Goal: Task Accomplishment & Management: Complete application form

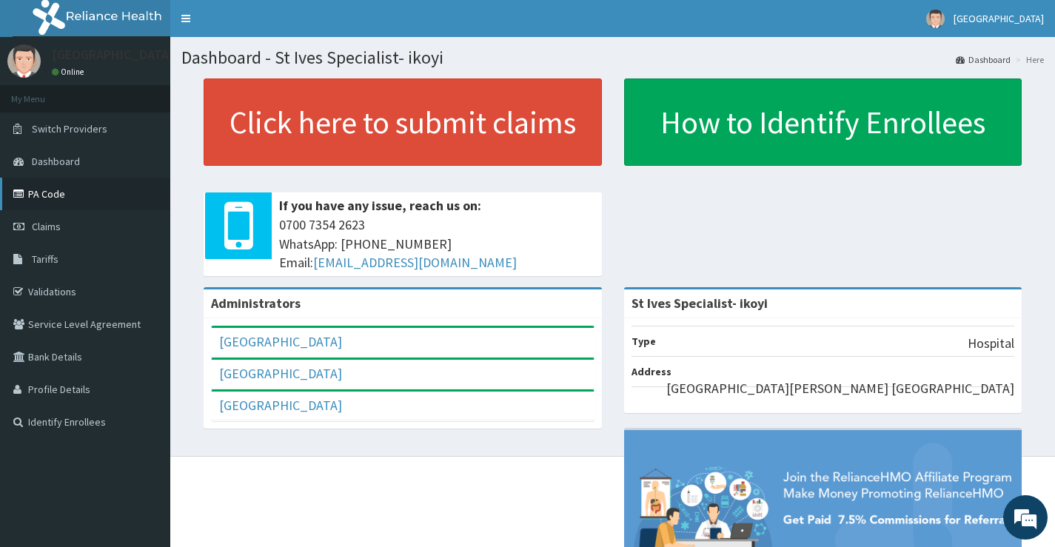
click at [50, 203] on link "PA Code" at bounding box center [85, 194] width 170 height 33
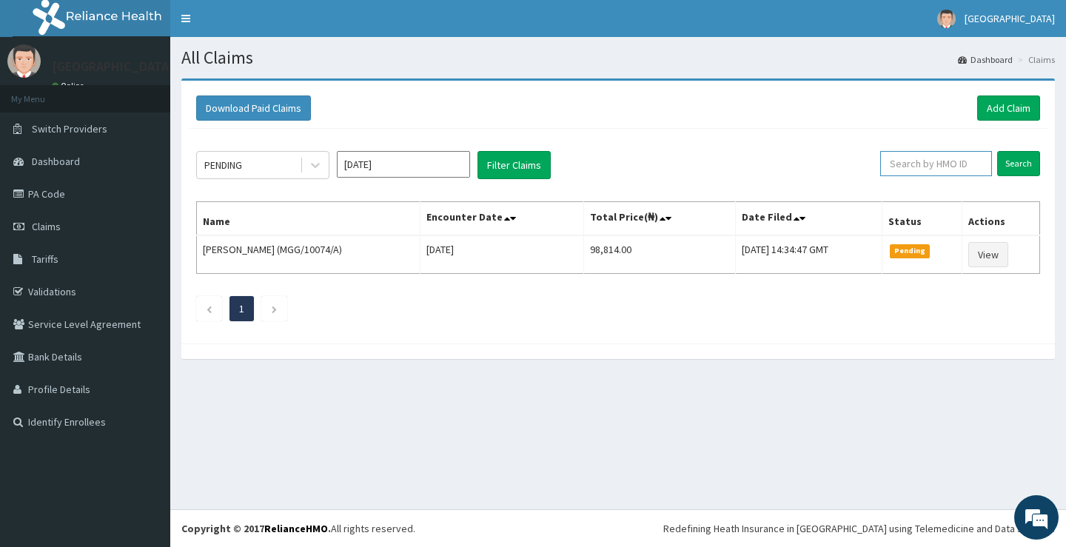
click at [955, 168] on input "text" at bounding box center [937, 163] width 112 height 25
type input "PWC/10529/B"
click at [1012, 164] on input "Search" at bounding box center [1019, 163] width 43 height 25
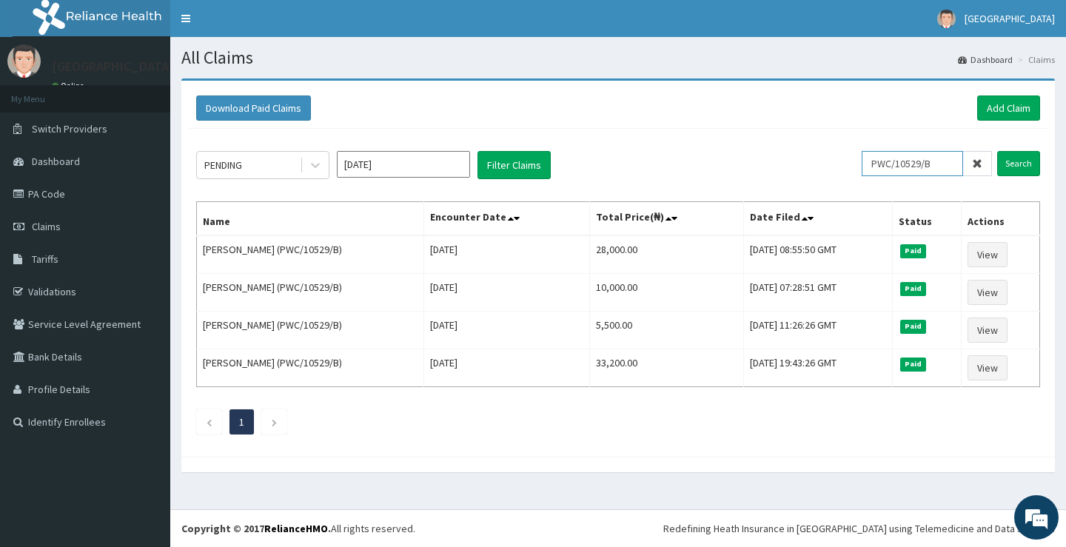
drag, startPoint x: 943, startPoint y: 165, endPoint x: 781, endPoint y: 165, distance: 162.2
click at [781, 165] on div "PENDING Aug 2025 Filter Claims PWC/10529/B Search" at bounding box center [618, 165] width 844 height 28
click at [1003, 103] on link "Add Claim" at bounding box center [1009, 108] width 63 height 25
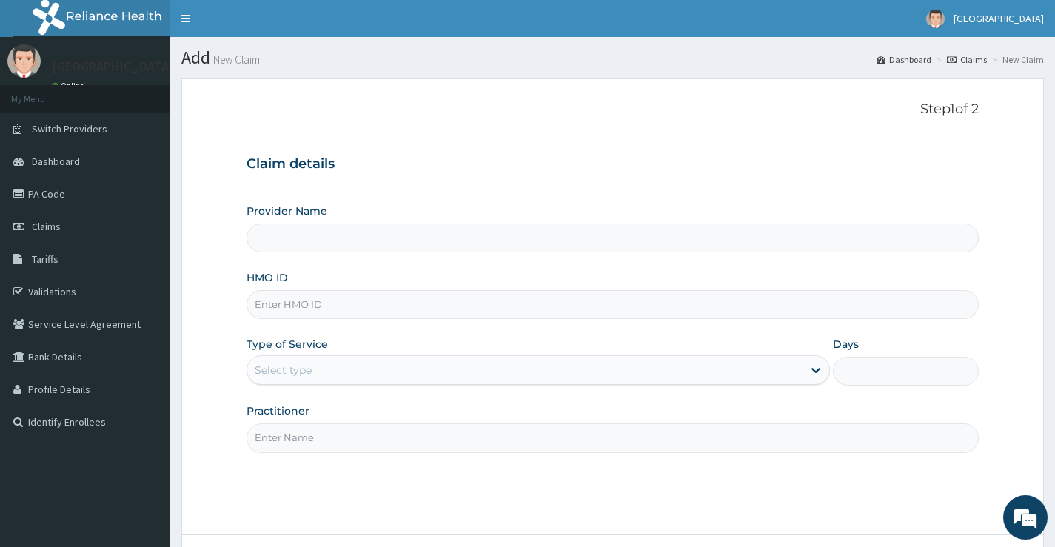
type input "St Ives Specialist- ikoyi"
click at [410, 304] on input "HMO ID" at bounding box center [613, 304] width 732 height 29
paste input "PWC/10529/B"
type input "PWC/10529/B"
click at [415, 373] on div "Select type" at bounding box center [524, 370] width 555 height 24
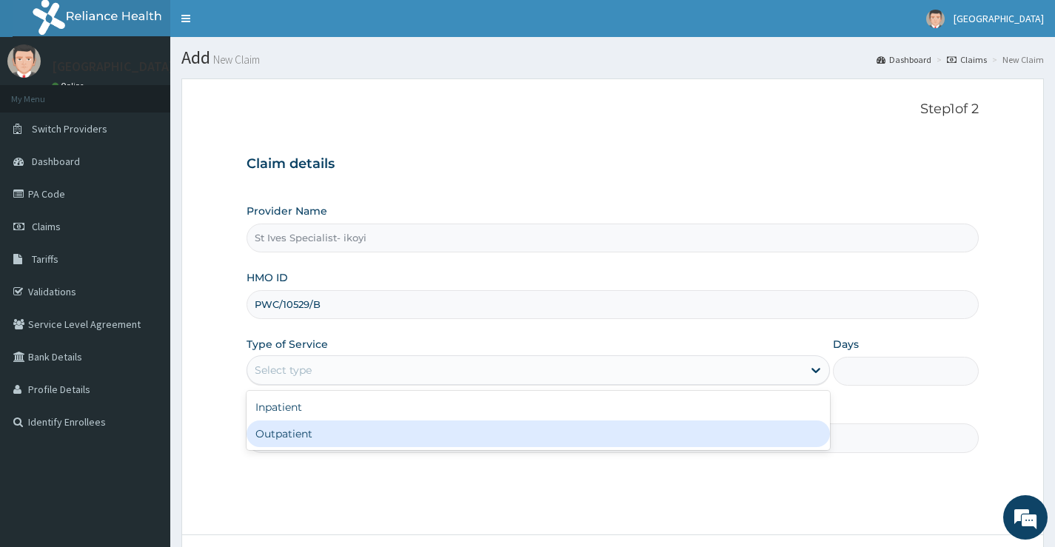
click at [364, 424] on div "Outpatient" at bounding box center [539, 434] width 584 height 27
type input "1"
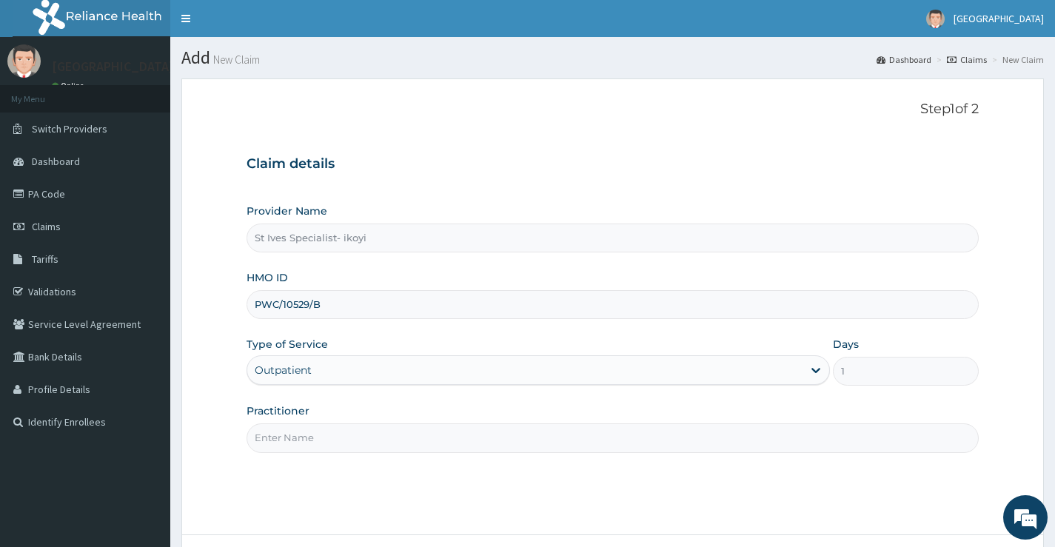
click at [607, 445] on input "Practitioner" at bounding box center [613, 438] width 732 height 29
type input "DR OGBONNAYA NDUBUISI"
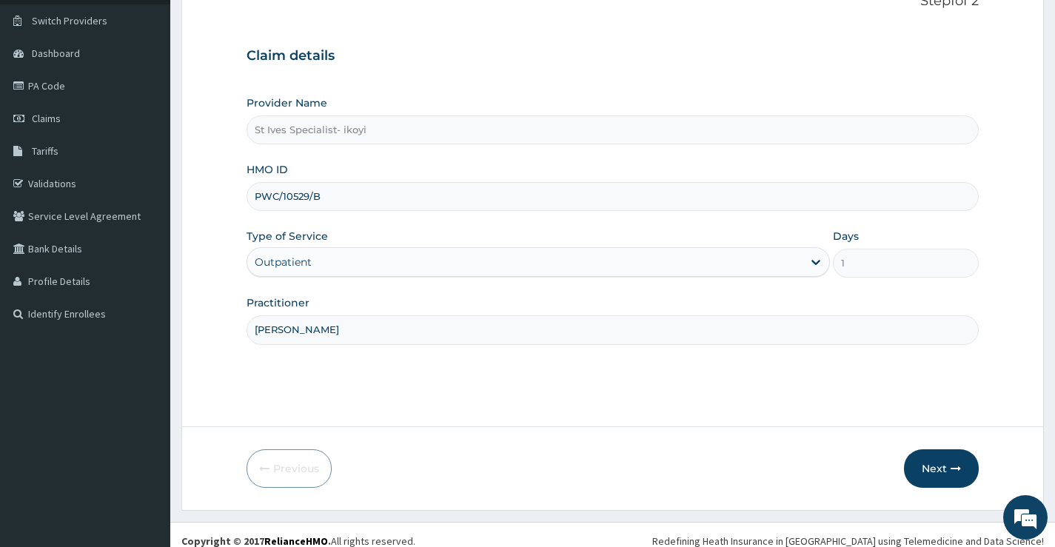
scroll to position [121, 0]
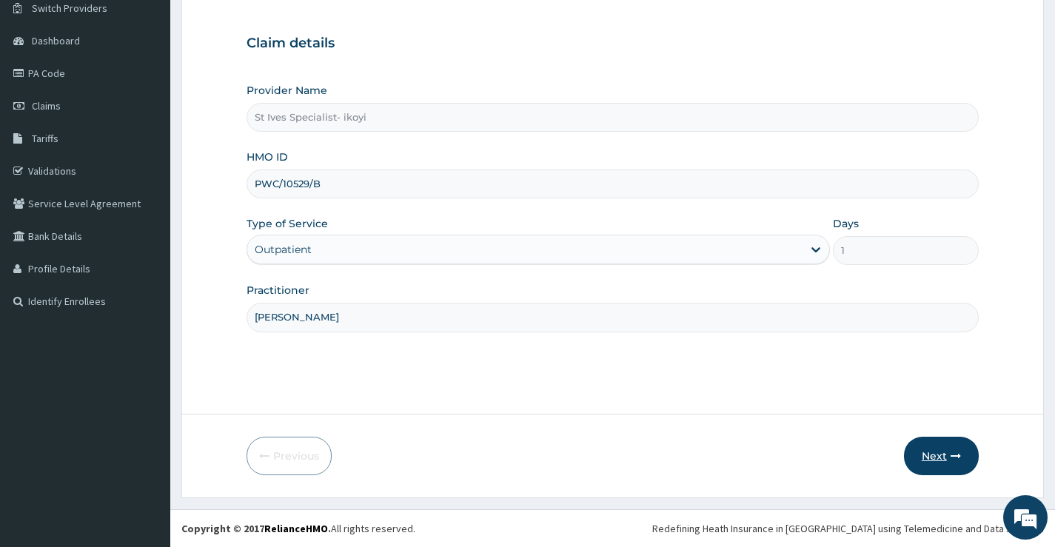
click at [935, 453] on button "Next" at bounding box center [941, 456] width 75 height 39
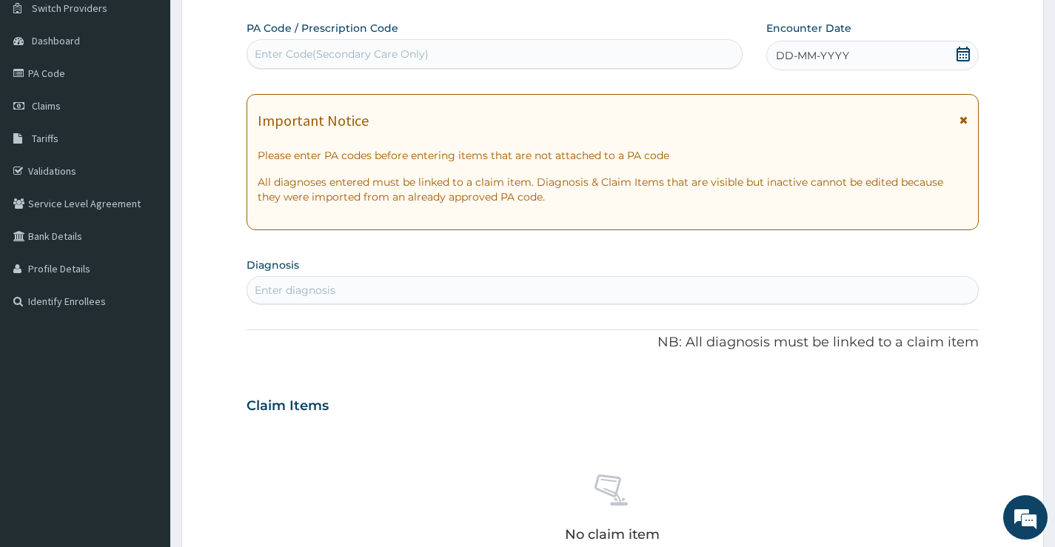
click at [341, 281] on div "Enter diagnosis" at bounding box center [612, 290] width 731 height 24
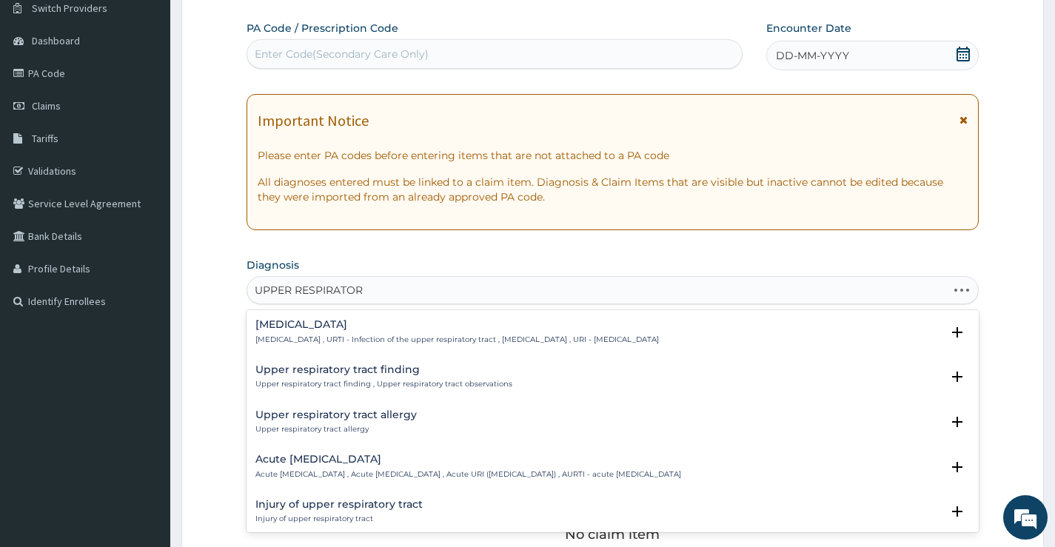
type input "UPPER RESPIRATORY"
click at [386, 339] on p "Upper respiratory infection , URTI - Infection of the upper respiratory tract ,…" at bounding box center [458, 340] width 404 height 10
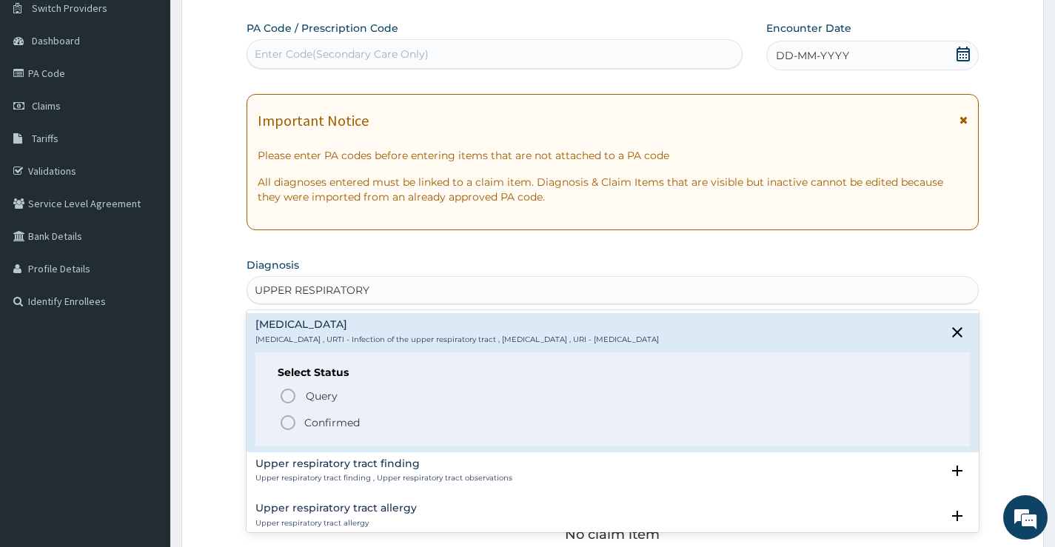
click at [321, 425] on p "Confirmed" at bounding box center [332, 422] width 56 height 15
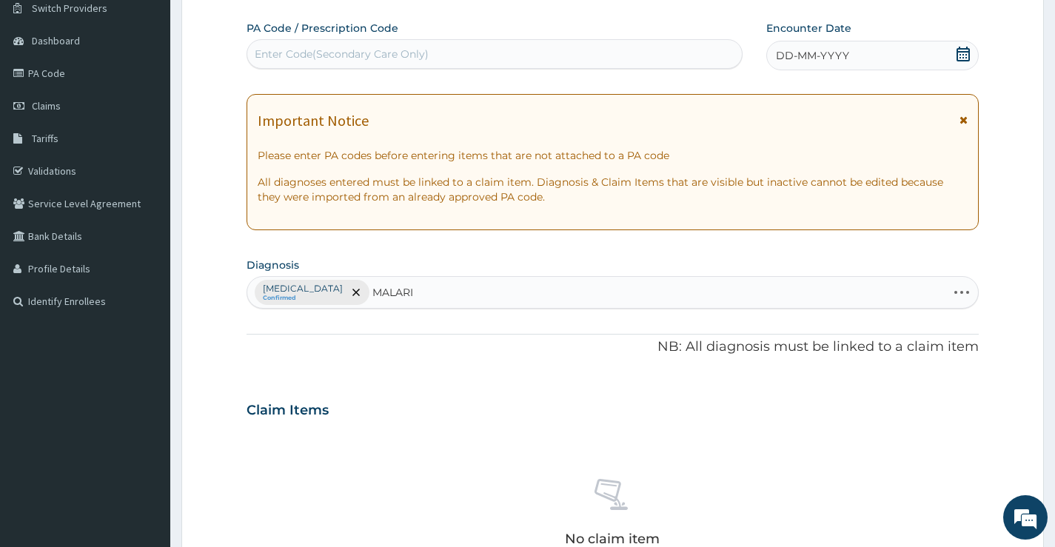
type input "MALARIA"
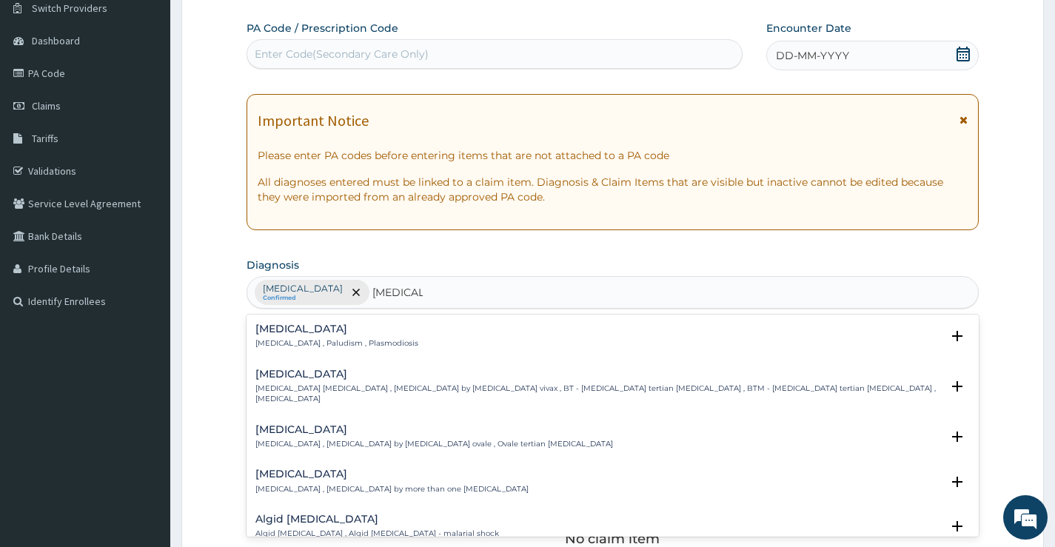
click at [295, 336] on div "Malaria Malaria , Paludism , Plasmodiosis" at bounding box center [337, 337] width 163 height 26
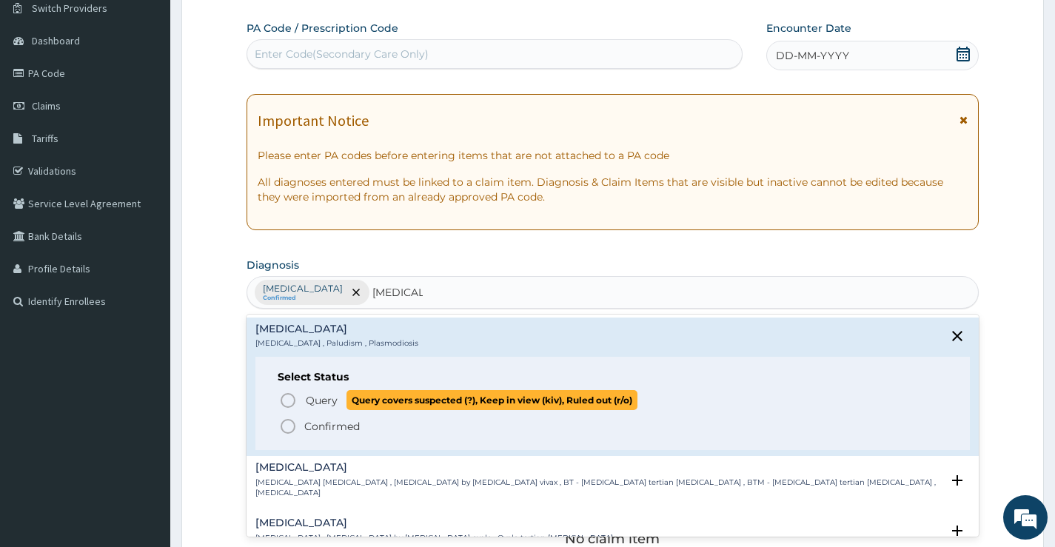
click at [303, 400] on span "Query Query covers suspected (?), Keep in view (kiv), Ruled out (r/o)" at bounding box center [613, 400] width 669 height 20
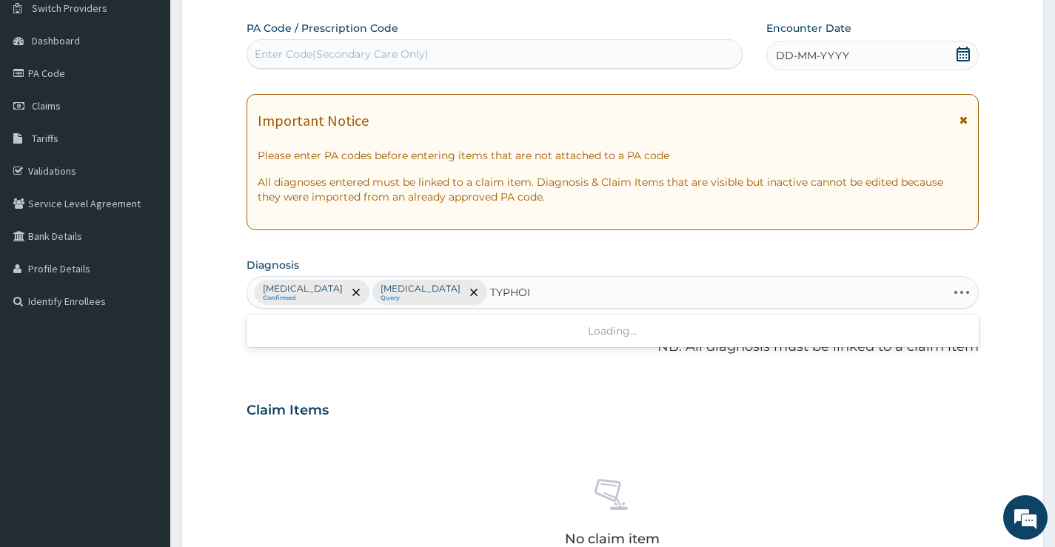
type input "TYPHOID"
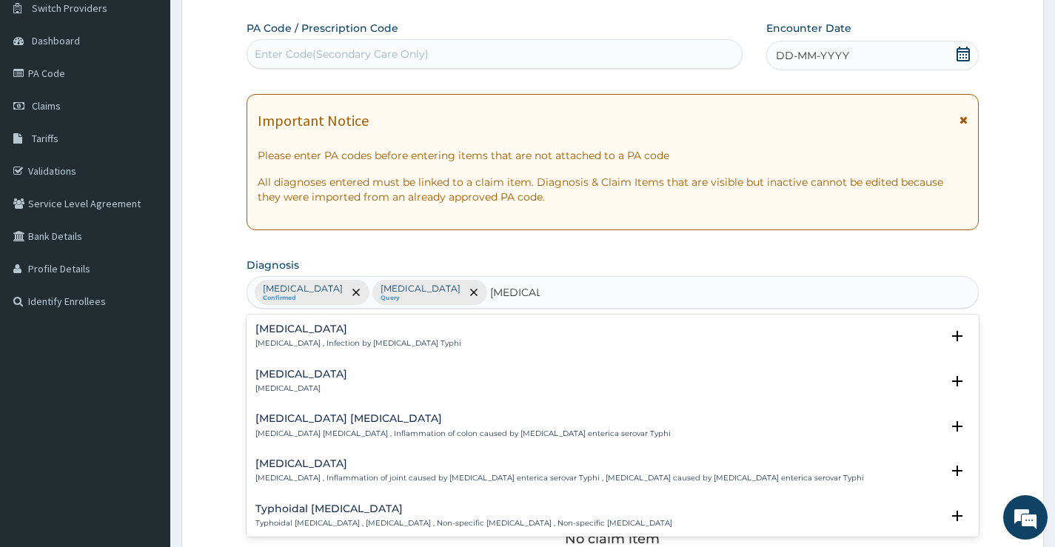
click at [289, 337] on div "Typhoid fever Typhoid fever , Infection by Salmonella Typhi" at bounding box center [359, 337] width 206 height 26
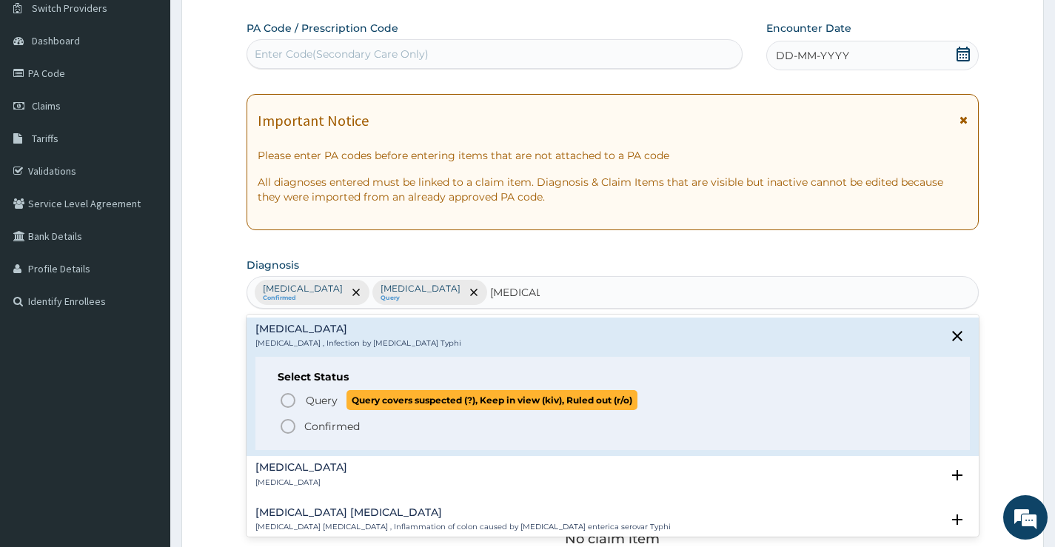
click at [309, 403] on span "Query" at bounding box center [322, 400] width 32 height 15
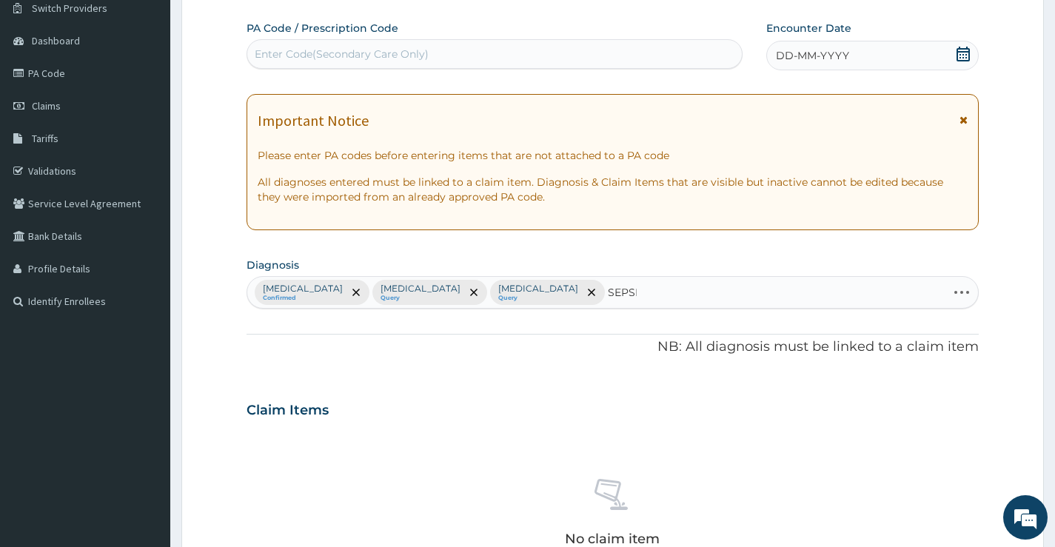
type input "SEPSIS"
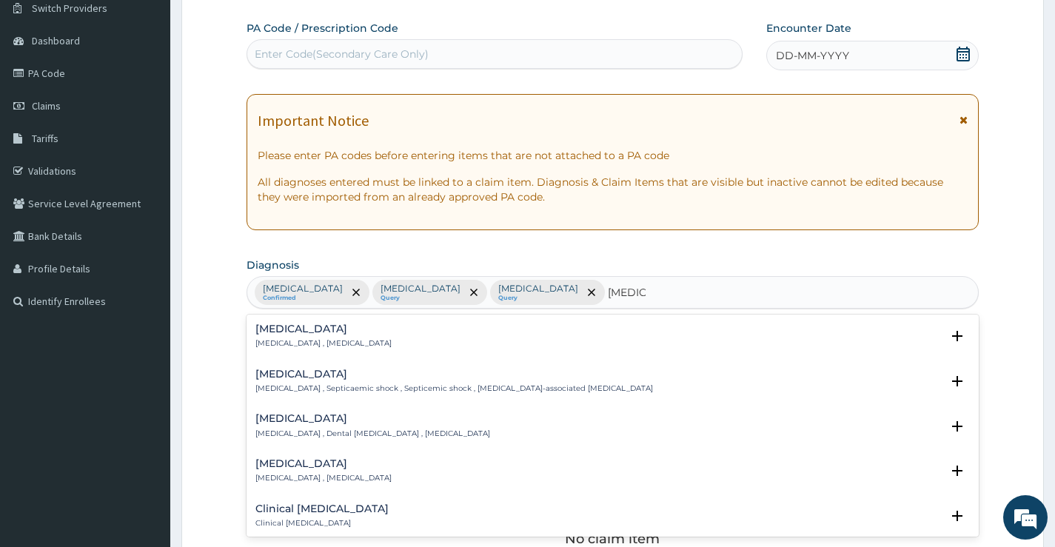
click at [307, 343] on p "Systemic infection , Sepsis" at bounding box center [324, 343] width 136 height 10
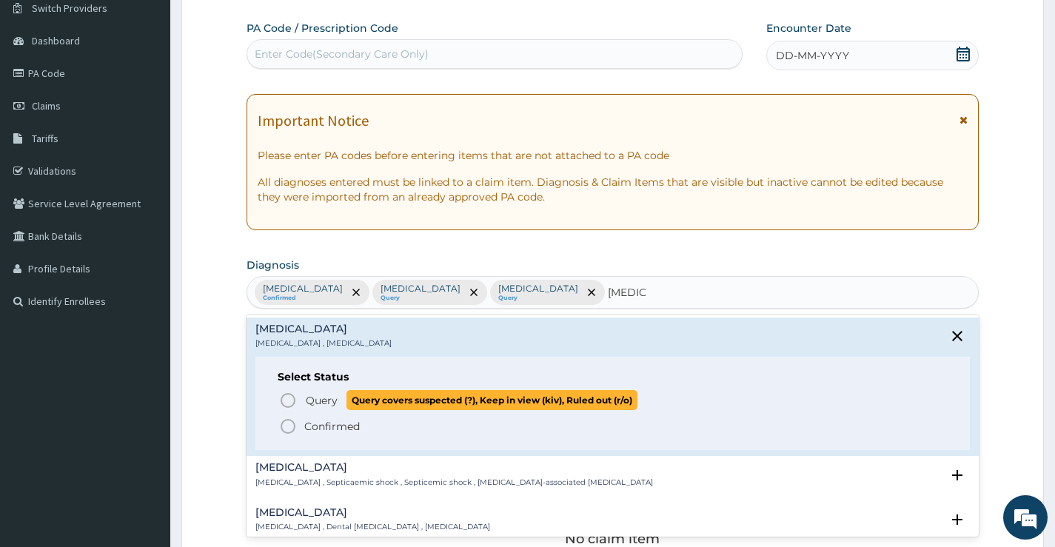
click at [318, 401] on span "Query" at bounding box center [322, 400] width 32 height 15
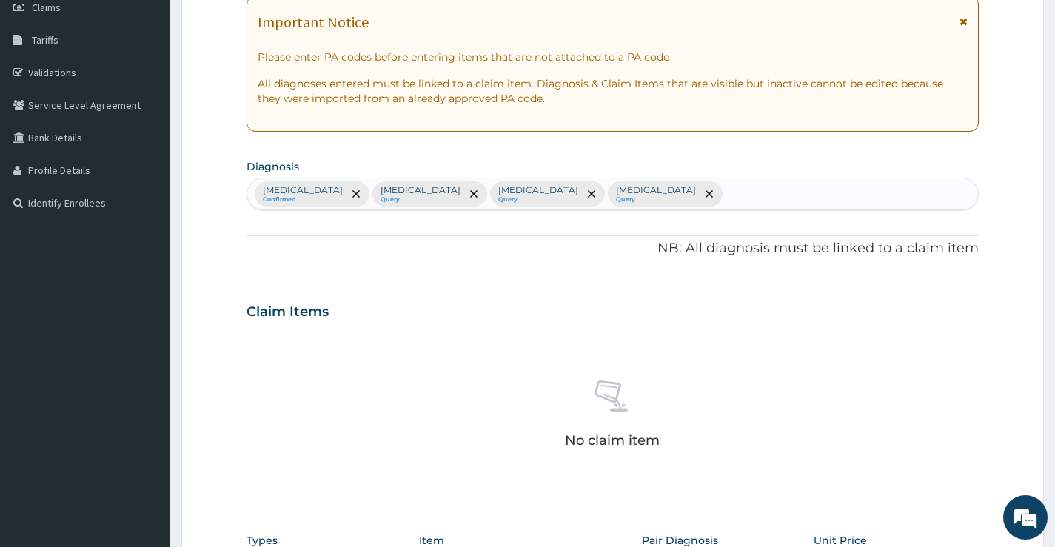
scroll to position [417, 0]
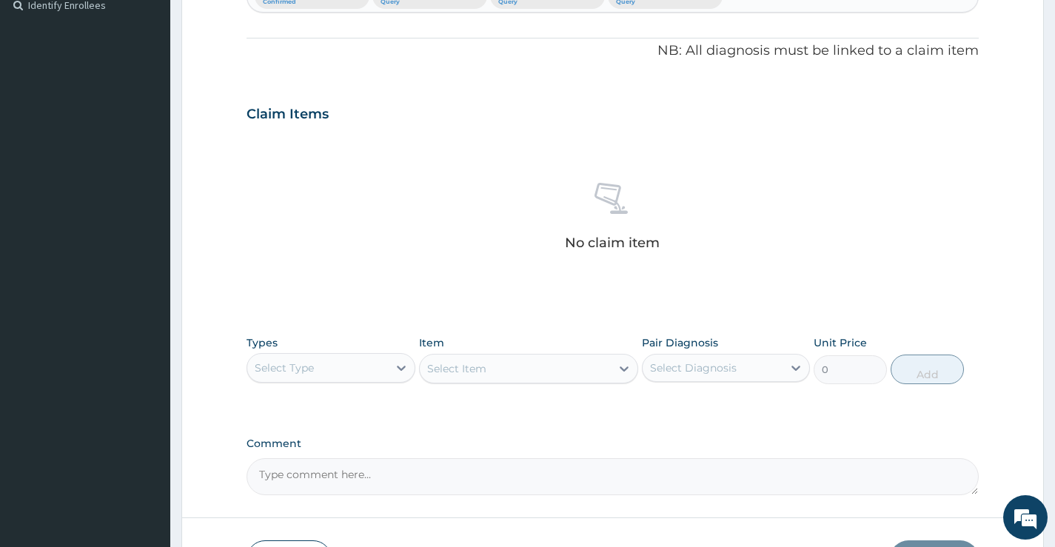
click at [365, 367] on div "Select Type" at bounding box center [317, 368] width 140 height 24
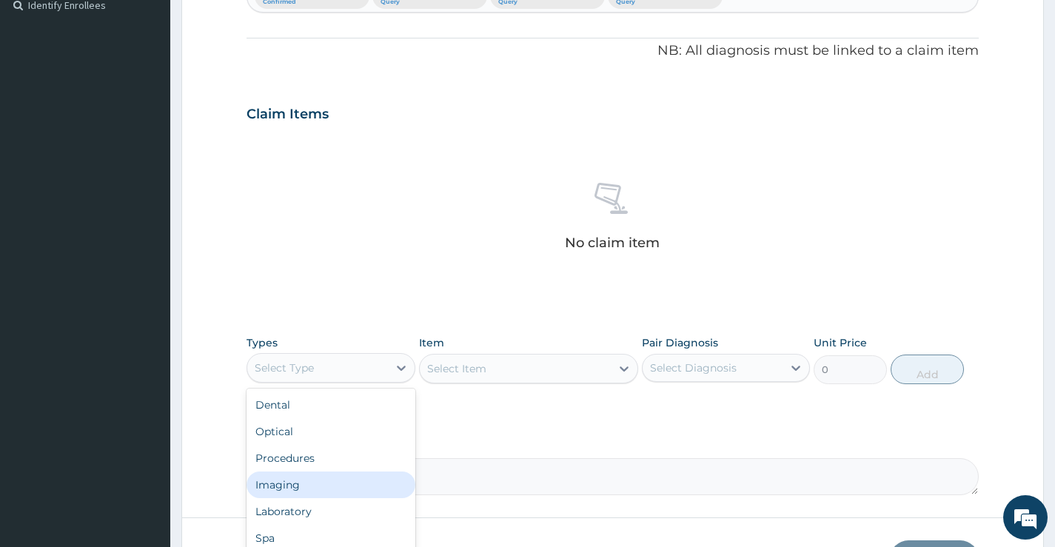
scroll to position [50, 0]
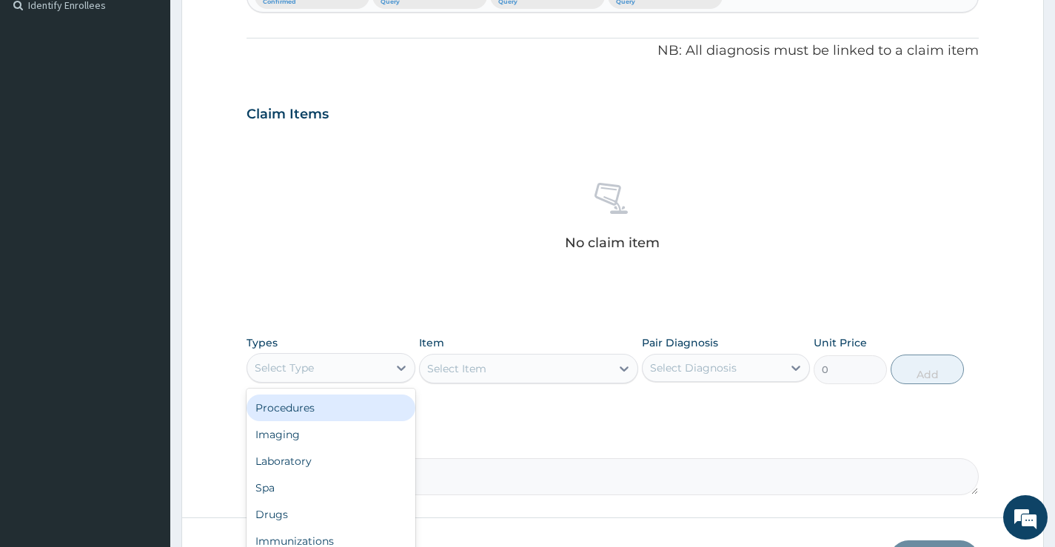
click at [318, 410] on div "Procedures" at bounding box center [331, 408] width 168 height 27
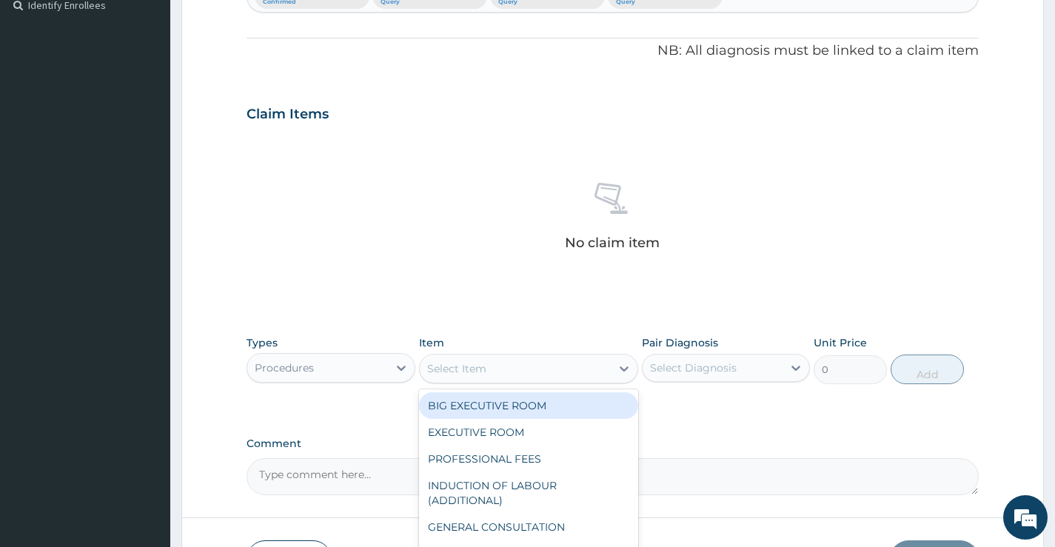
click at [611, 368] on div "Select Item" at bounding box center [516, 369] width 192 height 24
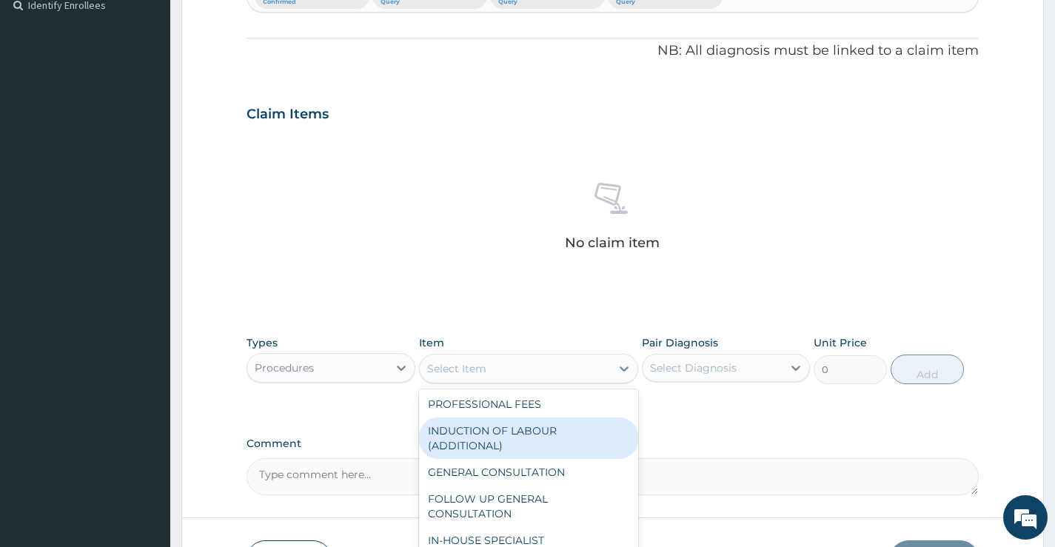
scroll to position [74, 0]
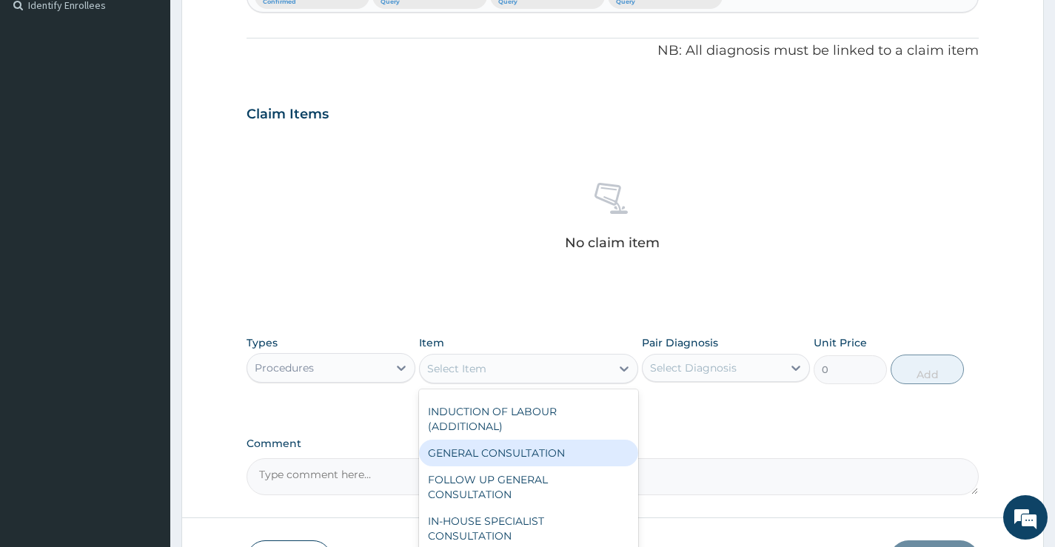
click at [524, 446] on div "GENERAL CONSULTATION" at bounding box center [529, 453] width 220 height 27
type input "5000"
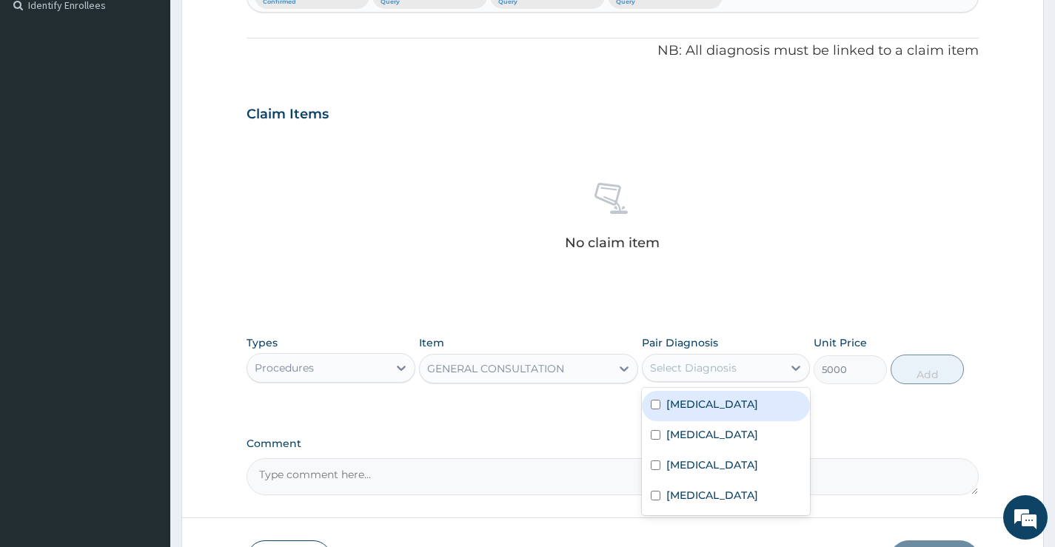
click at [749, 366] on div "Select Diagnosis" at bounding box center [713, 368] width 140 height 24
click at [714, 412] on label "Upper respiratory infection" at bounding box center [713, 404] width 92 height 15
checkbox input "true"
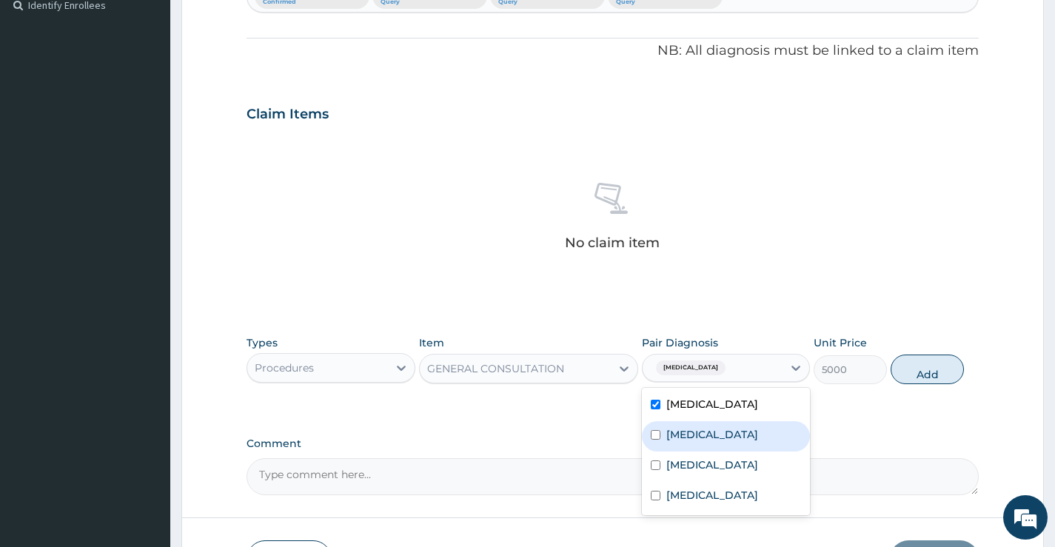
click at [704, 441] on div "Malaria" at bounding box center [726, 436] width 168 height 30
checkbox input "true"
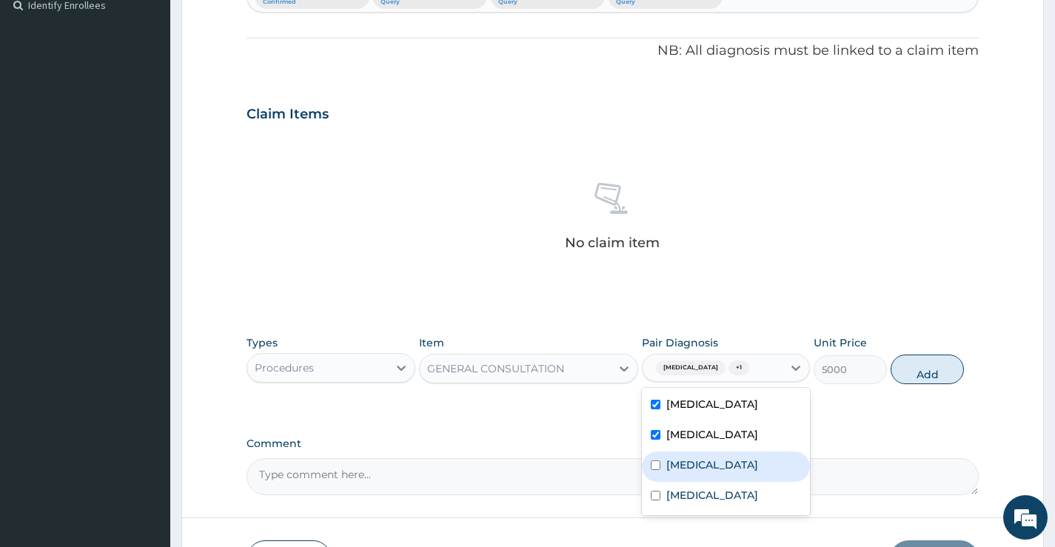
click at [687, 472] on label "Typhoid fever" at bounding box center [713, 465] width 92 height 15
checkbox input "true"
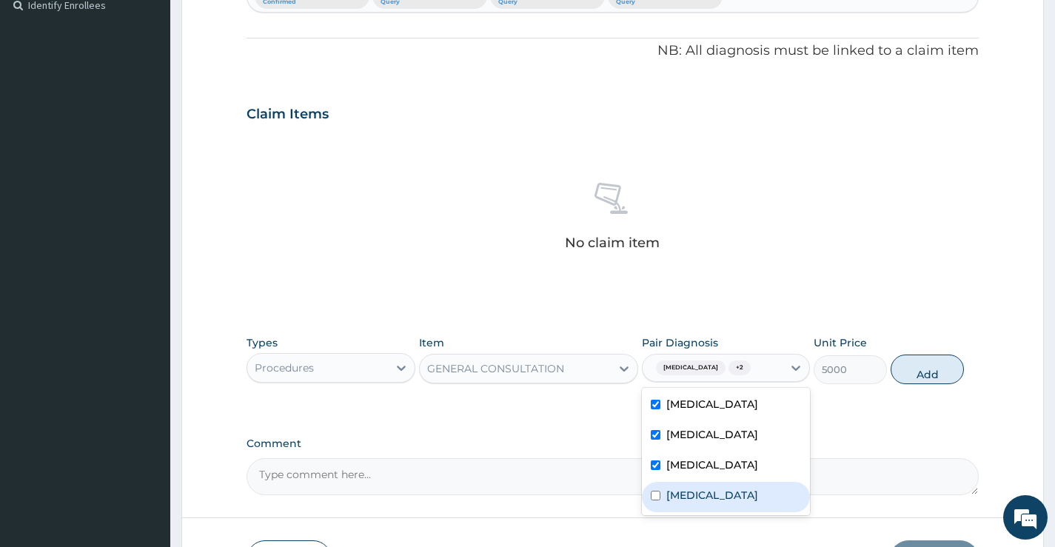
click at [672, 503] on label "Sepsis" at bounding box center [713, 495] width 92 height 15
checkbox input "true"
click at [929, 382] on button "Add" at bounding box center [927, 370] width 73 height 30
type input "0"
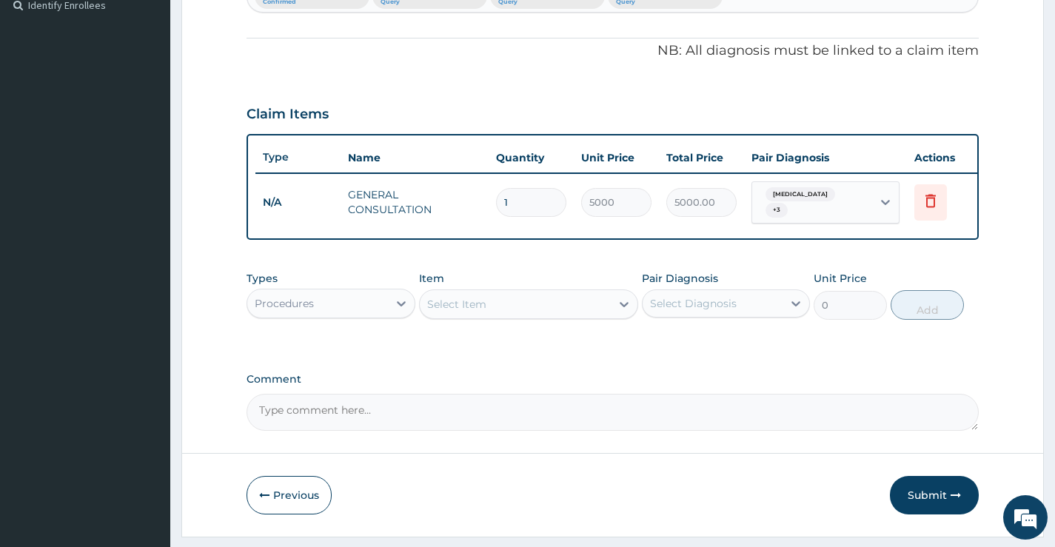
click at [382, 315] on div "Procedures" at bounding box center [317, 304] width 140 height 24
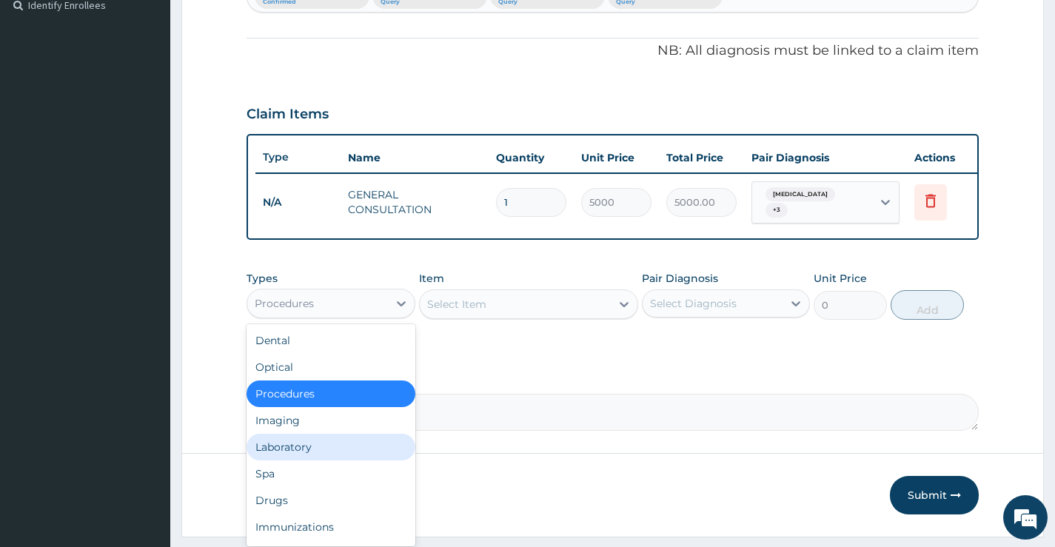
click at [303, 452] on div "Laboratory" at bounding box center [331, 447] width 168 height 27
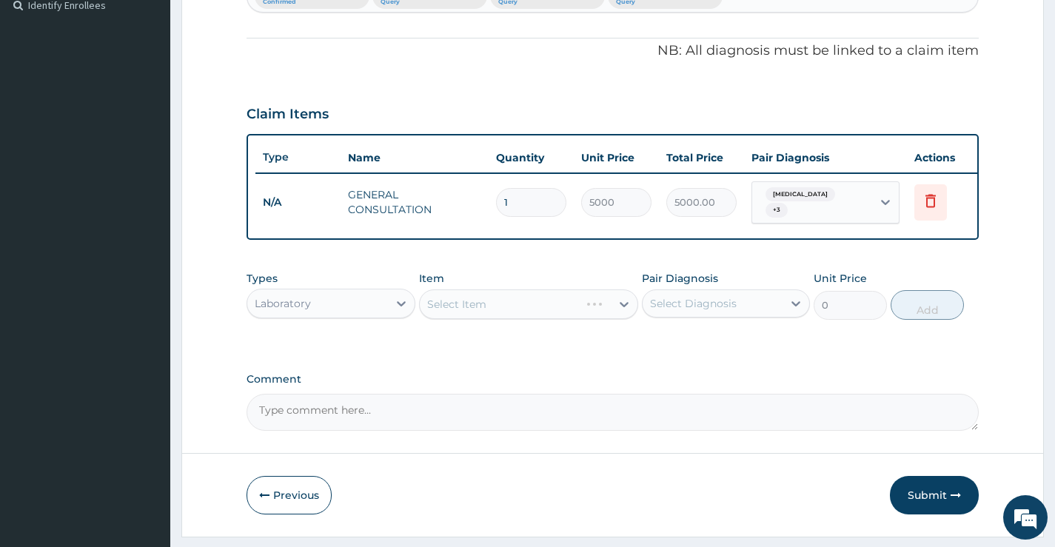
click at [614, 317] on div "Select Item" at bounding box center [529, 305] width 220 height 30
click at [615, 315] on div "Select Item" at bounding box center [529, 305] width 220 height 30
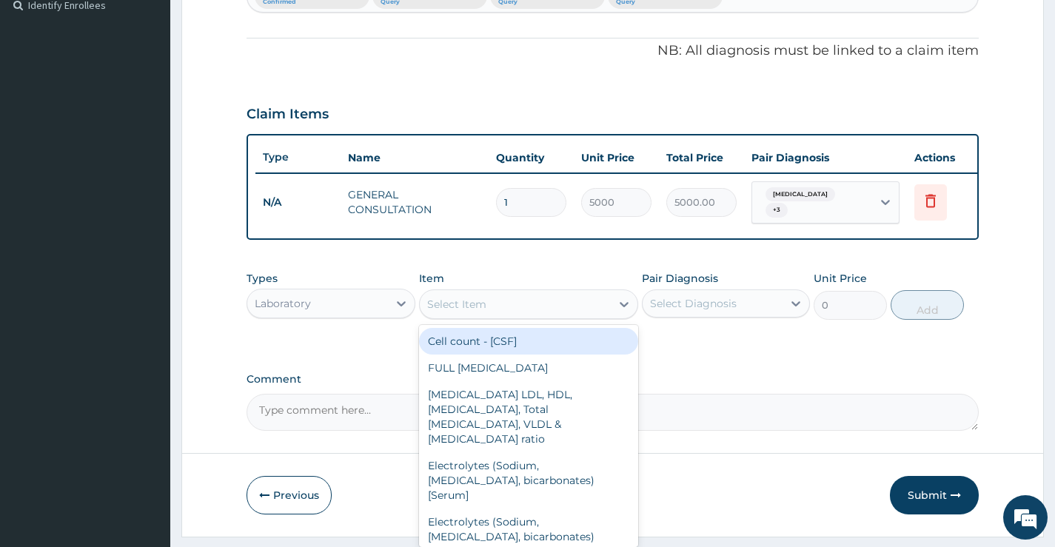
click at [615, 315] on div at bounding box center [624, 304] width 27 height 27
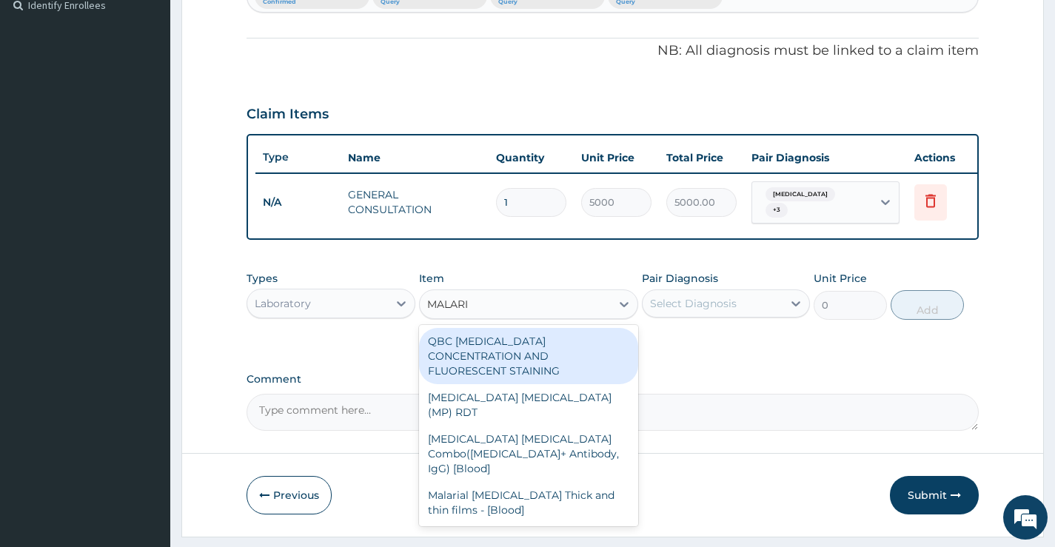
type input "MALARIA"
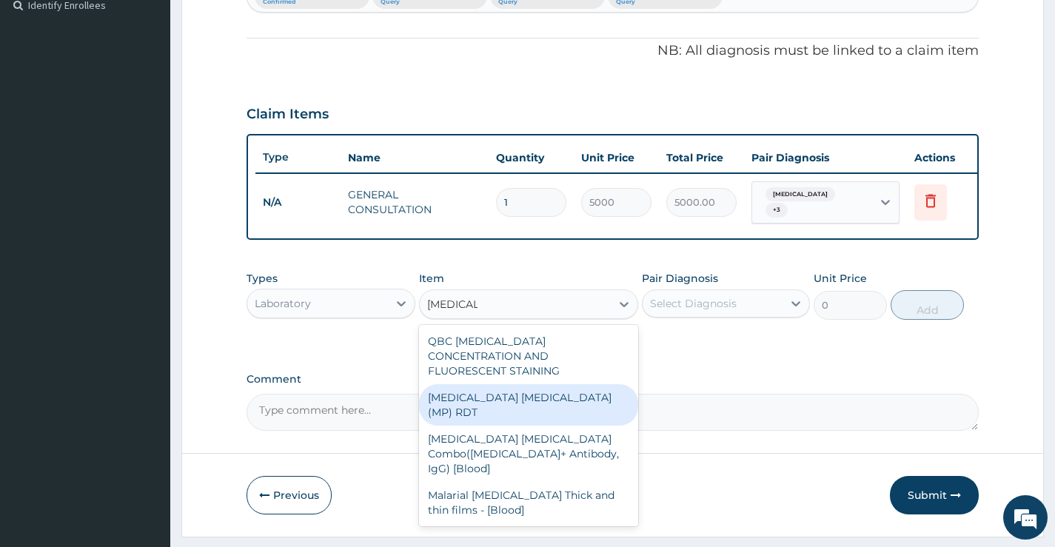
click at [559, 392] on div "MALARIA PARASITE (MP) RDT" at bounding box center [529, 404] width 220 height 41
type input "4000"
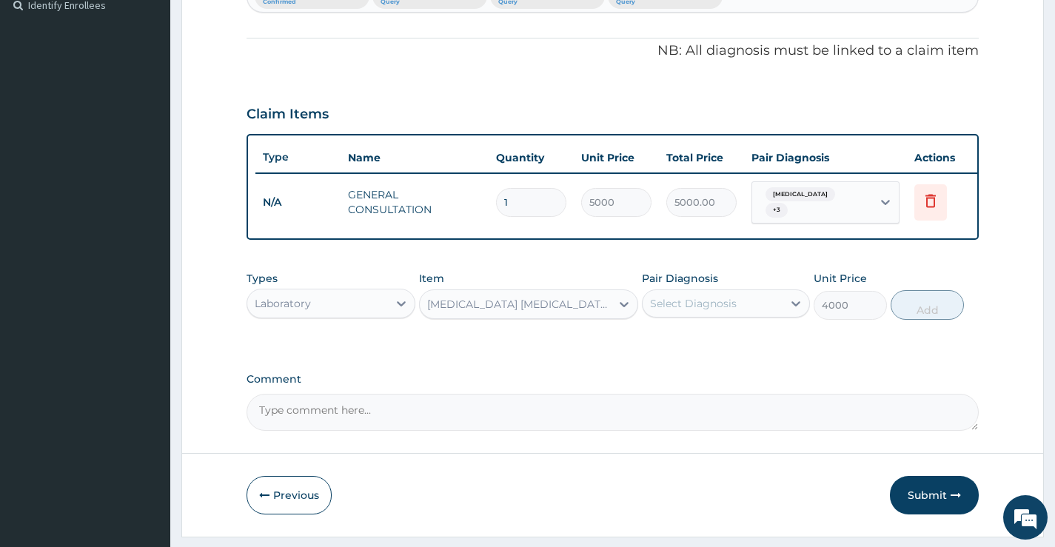
click at [761, 312] on div "Select Diagnosis" at bounding box center [713, 304] width 140 height 24
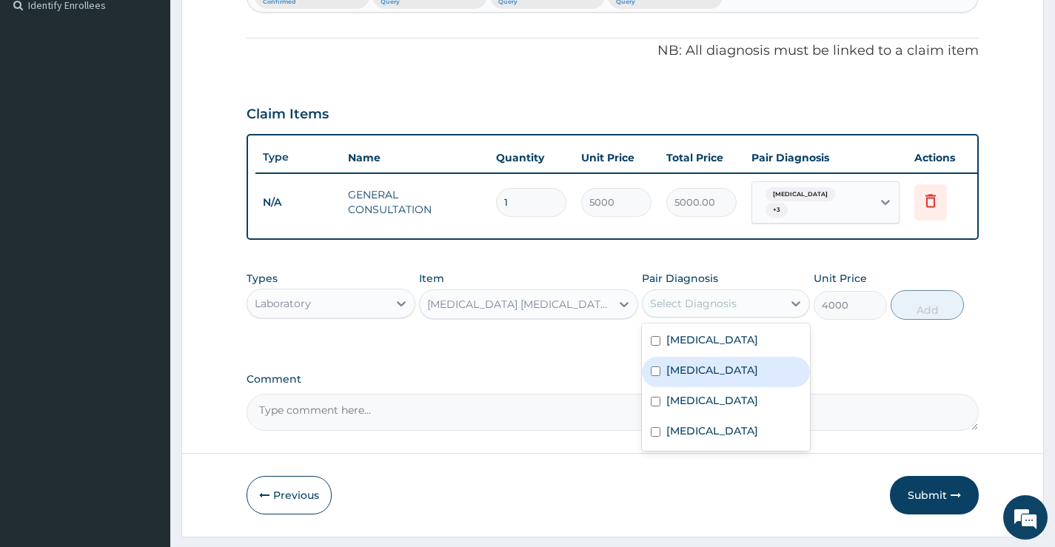
click at [693, 378] on label "Malaria" at bounding box center [713, 370] width 92 height 15
checkbox input "true"
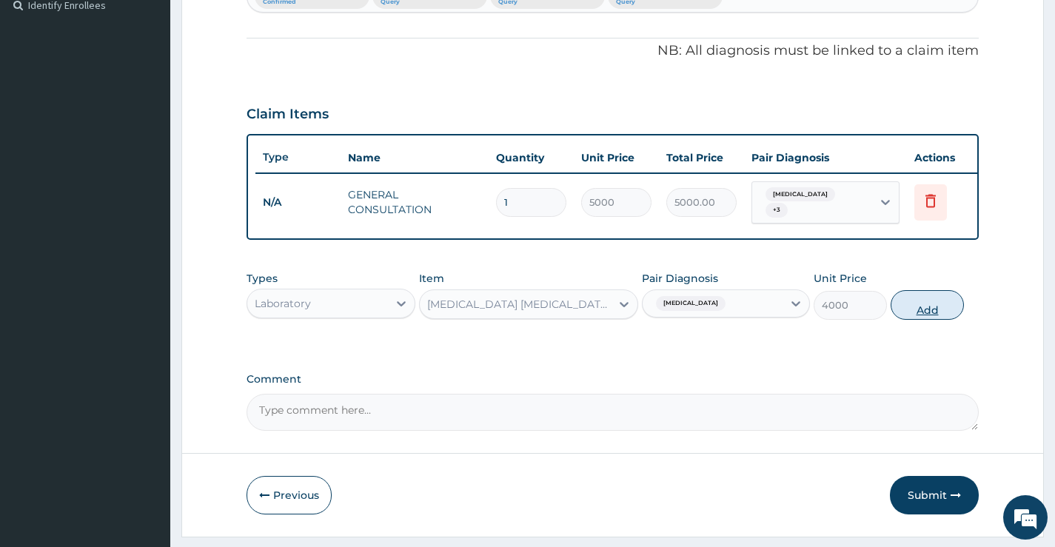
click at [915, 318] on button "Add" at bounding box center [927, 305] width 73 height 30
type input "0"
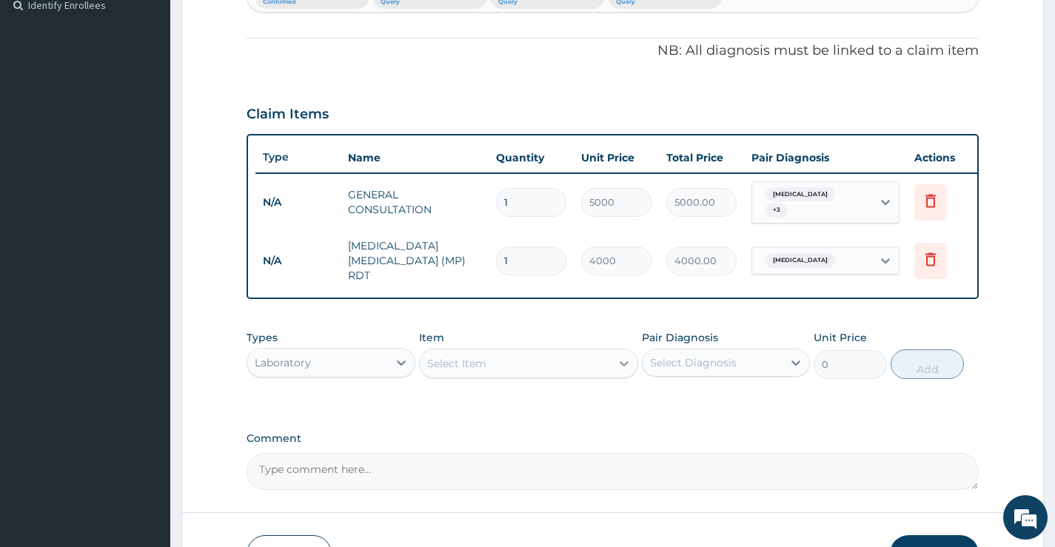
click at [621, 367] on icon at bounding box center [624, 363] width 9 height 5
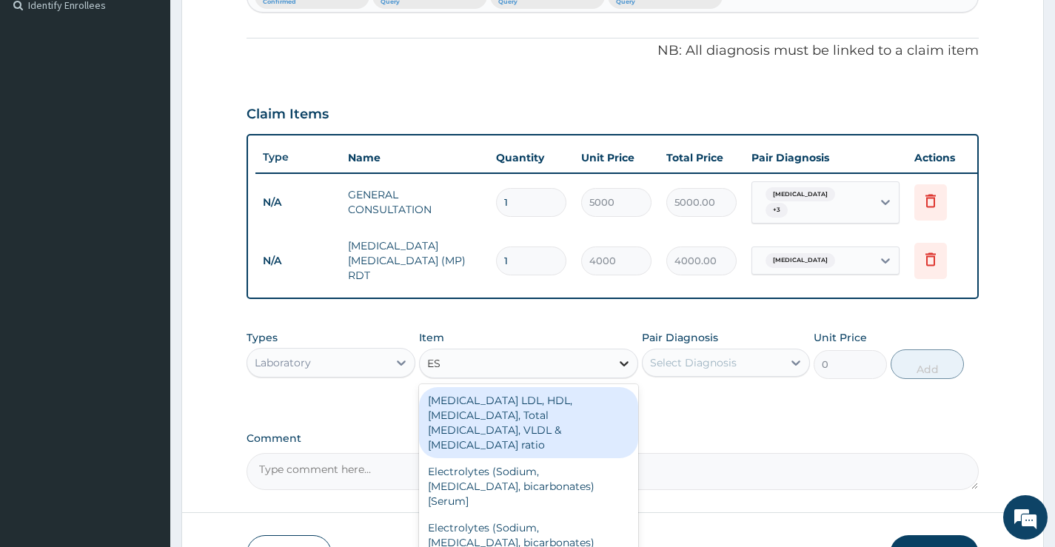
type input "ESR"
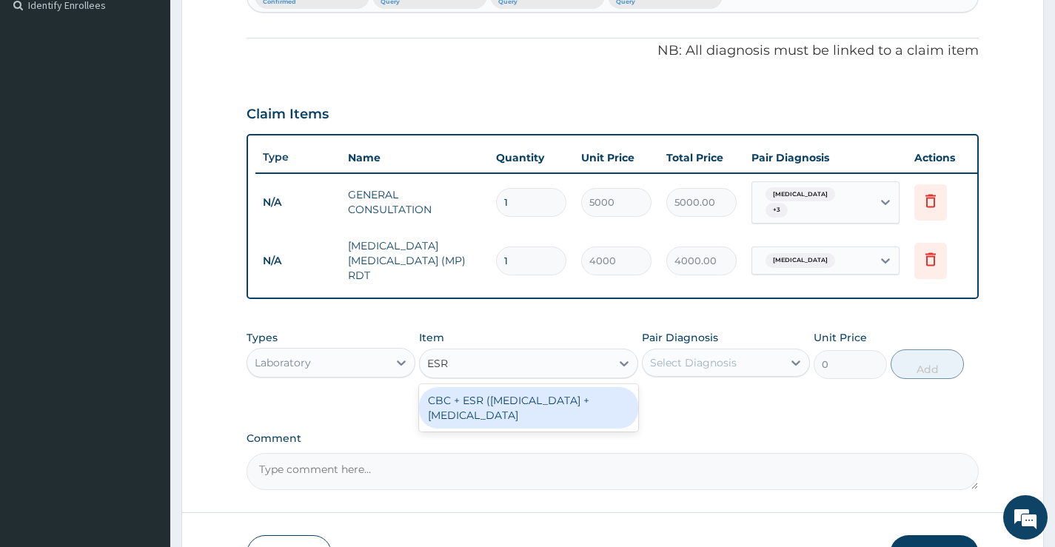
click at [521, 408] on div "CBC + ESR (Complete Blood Count + Erythrocyte Sedimentation Rate" at bounding box center [529, 407] width 220 height 41
type input "8000"
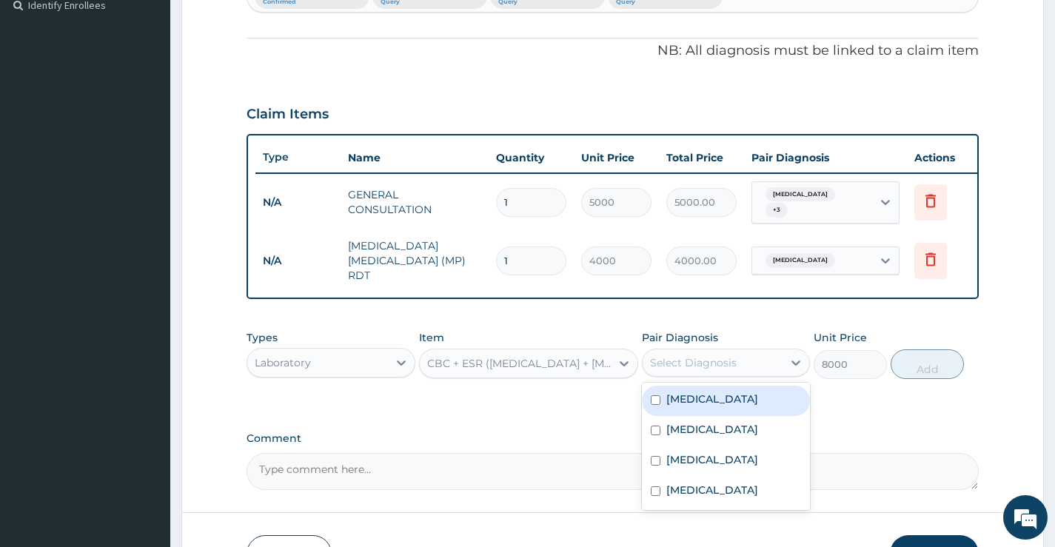
click at [689, 367] on div "Select Diagnosis" at bounding box center [693, 362] width 87 height 15
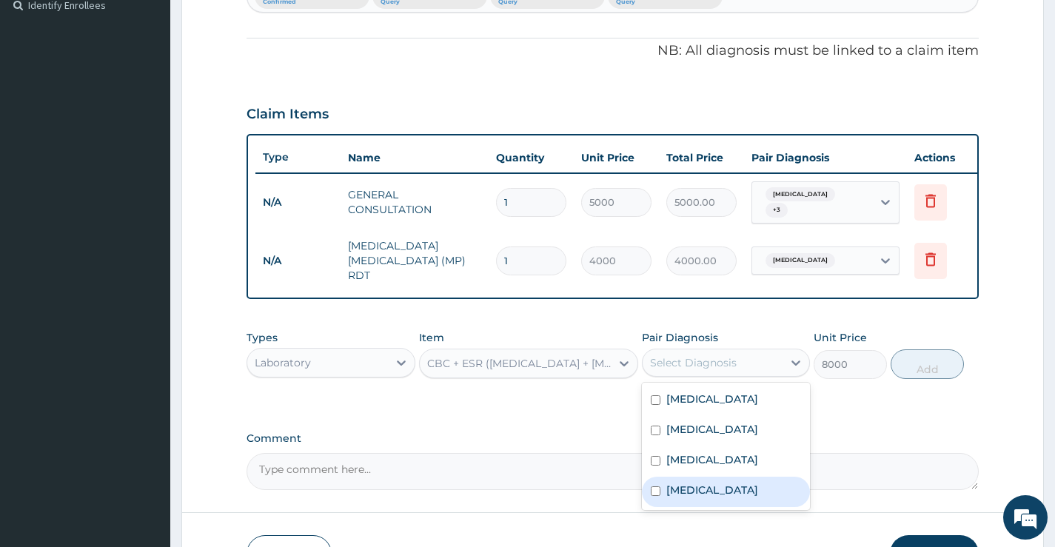
click at [681, 498] on label "Sepsis" at bounding box center [713, 490] width 92 height 15
checkbox input "true"
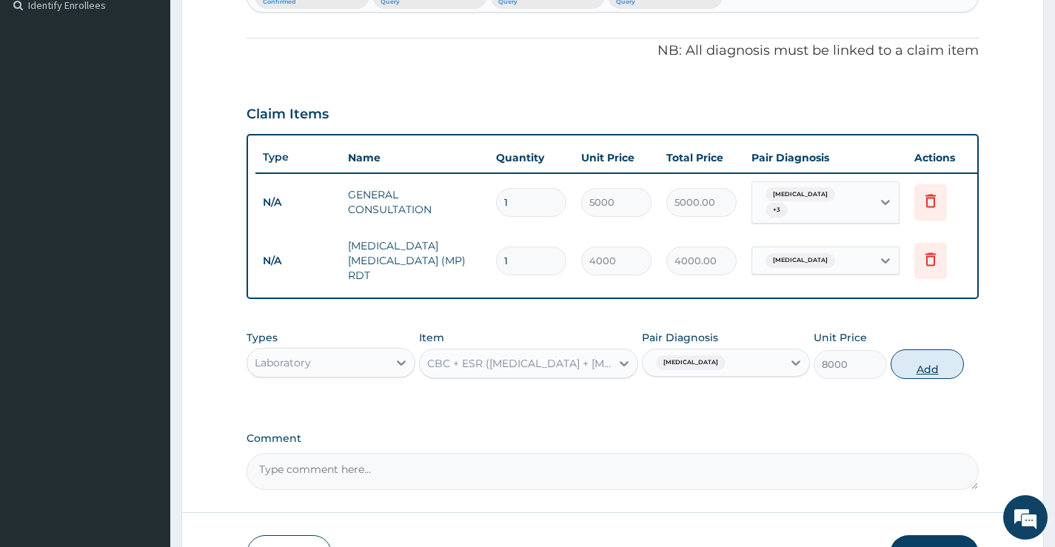
click at [921, 367] on button "Add" at bounding box center [927, 365] width 73 height 30
type input "0"
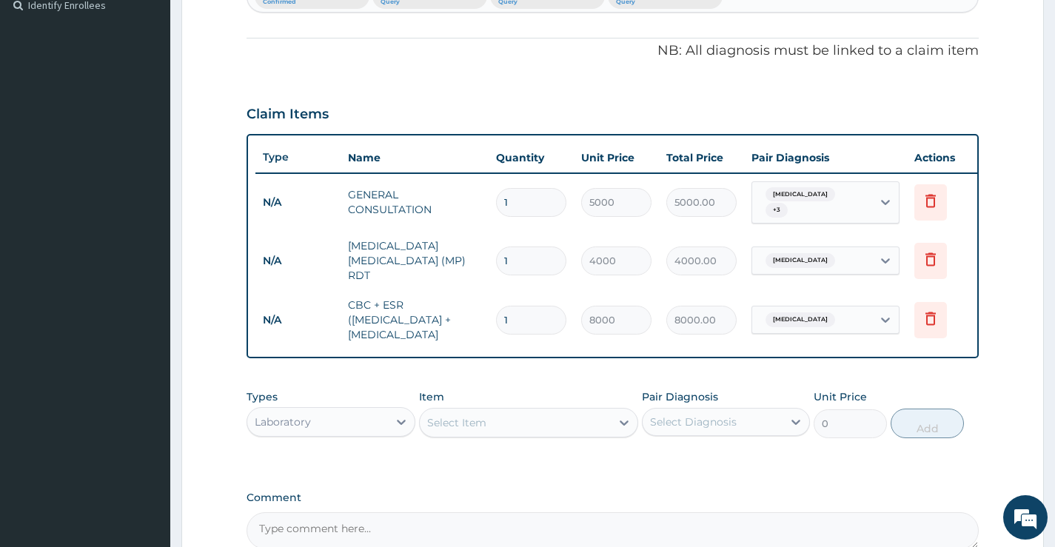
click at [610, 435] on div "Select Item" at bounding box center [516, 423] width 192 height 24
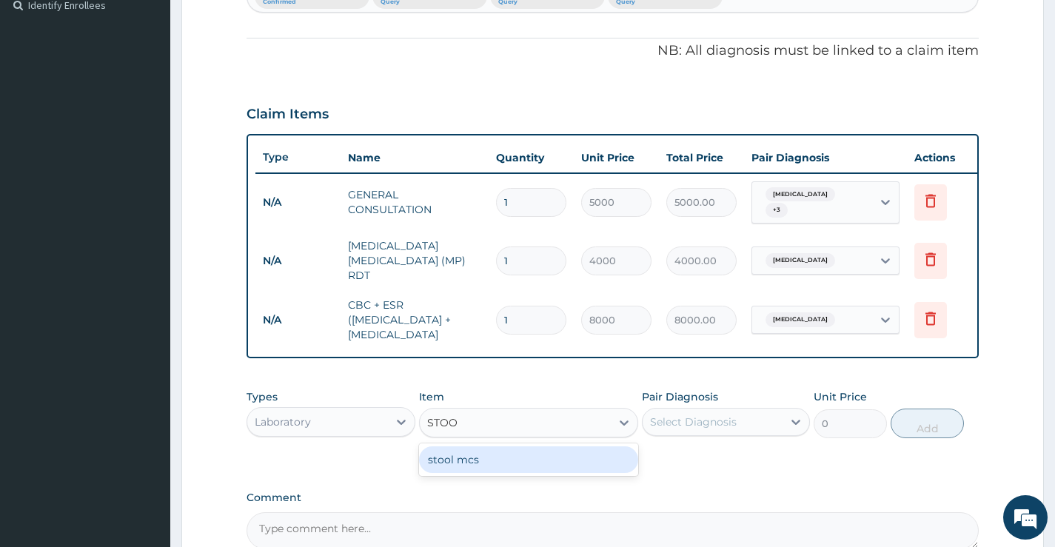
type input "STOOL"
click at [560, 473] on div "stool mcs" at bounding box center [529, 460] width 220 height 27
type input "5000"
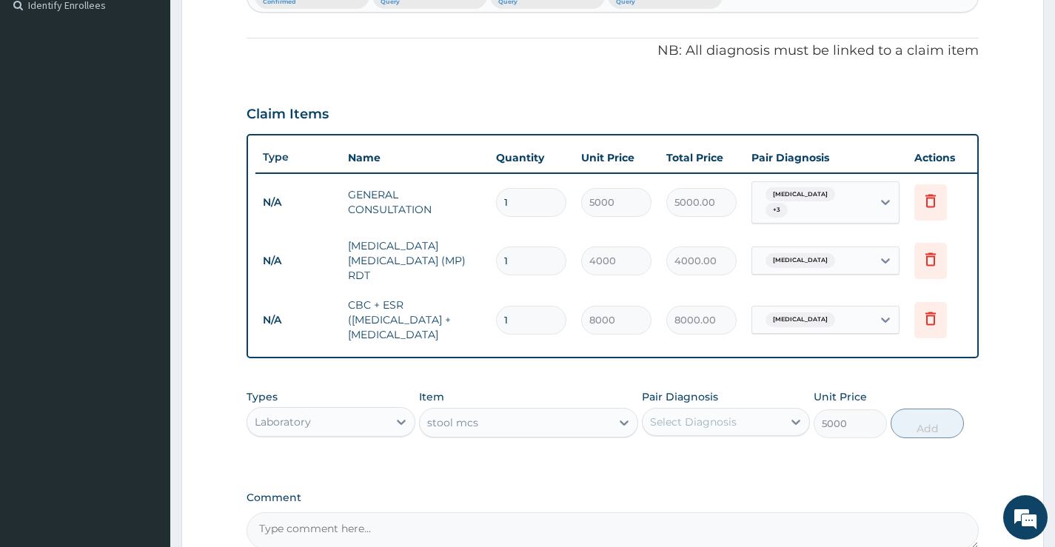
click at [698, 430] on div "Select Diagnosis" at bounding box center [693, 422] width 87 height 15
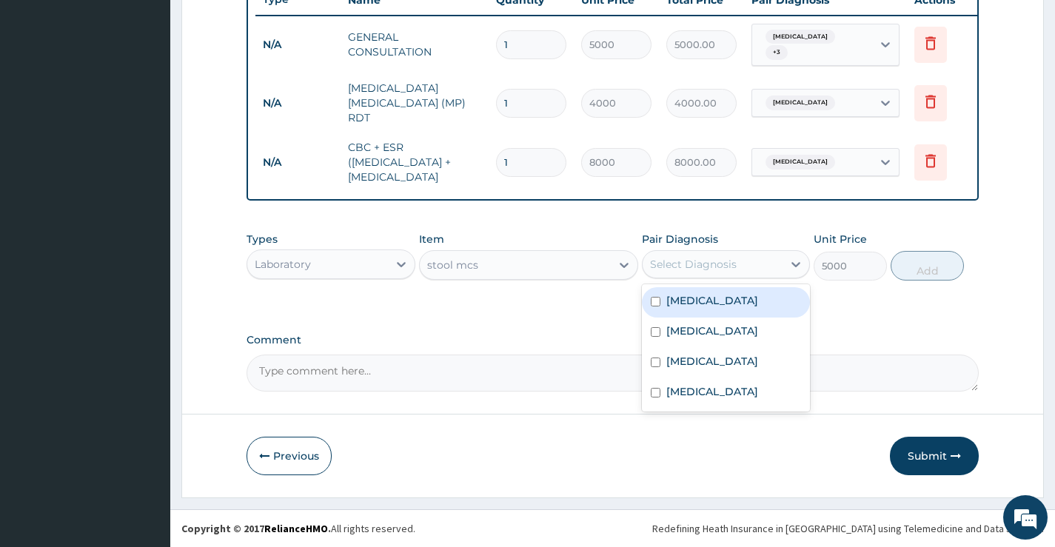
scroll to position [592, 0]
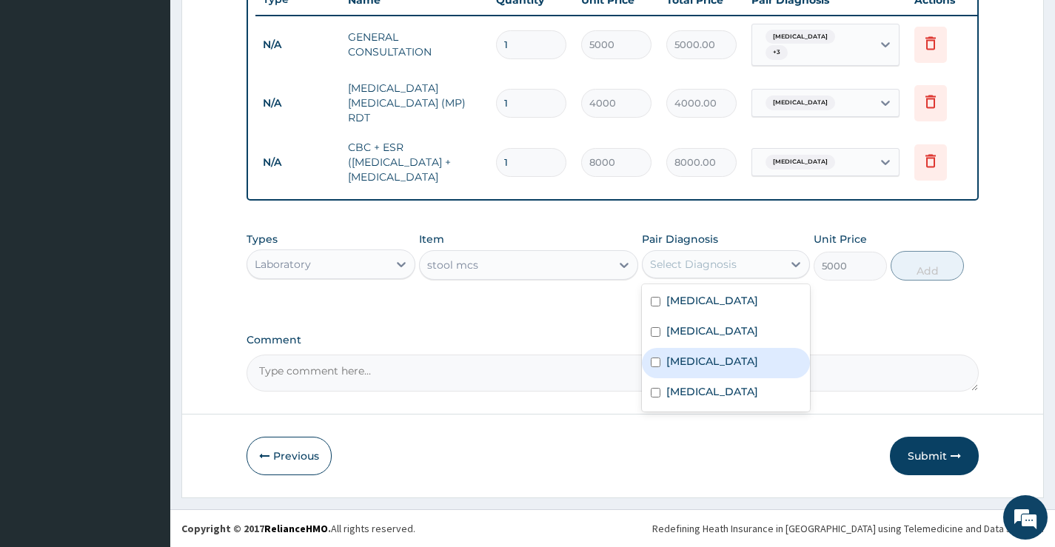
click at [698, 378] on div "Typhoid fever" at bounding box center [726, 363] width 168 height 30
checkbox input "true"
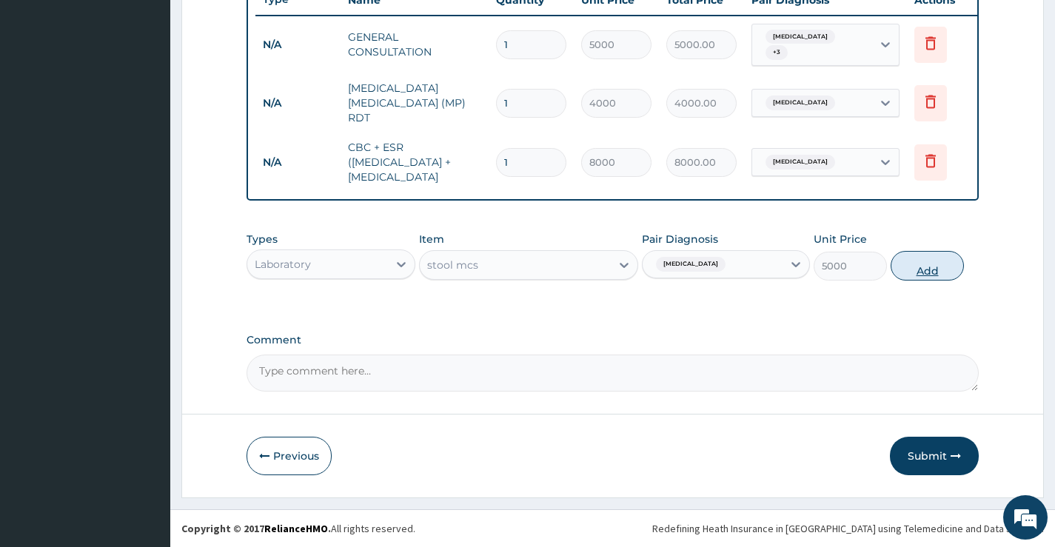
click at [935, 261] on button "Add" at bounding box center [927, 266] width 73 height 30
type input "0"
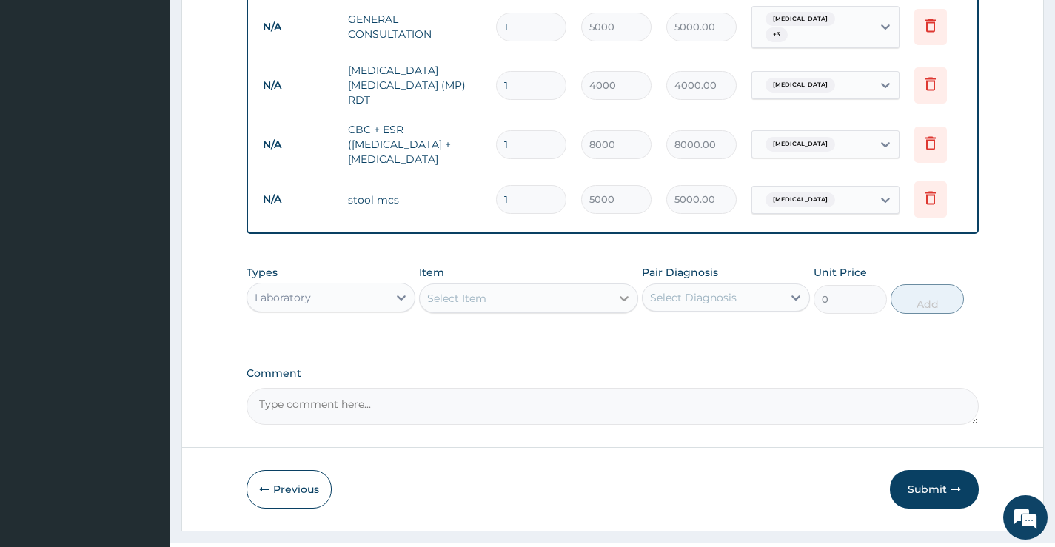
click at [614, 312] on div at bounding box center [624, 298] width 27 height 27
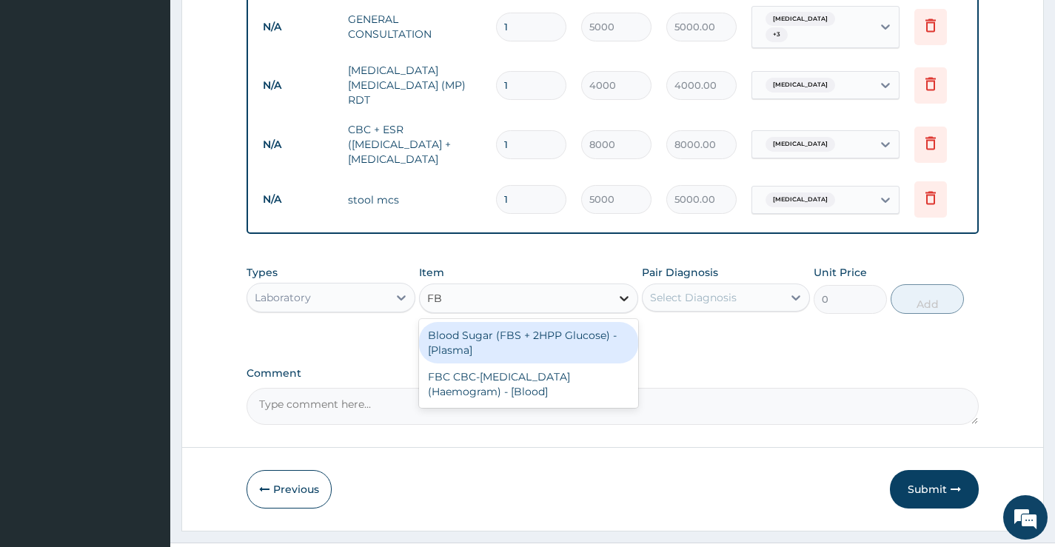
type input "FBC"
click at [538, 364] on div "FBC CBC-Complete Blood Count (Haemogram) - [Blood]" at bounding box center [529, 342] width 220 height 41
type input "6000"
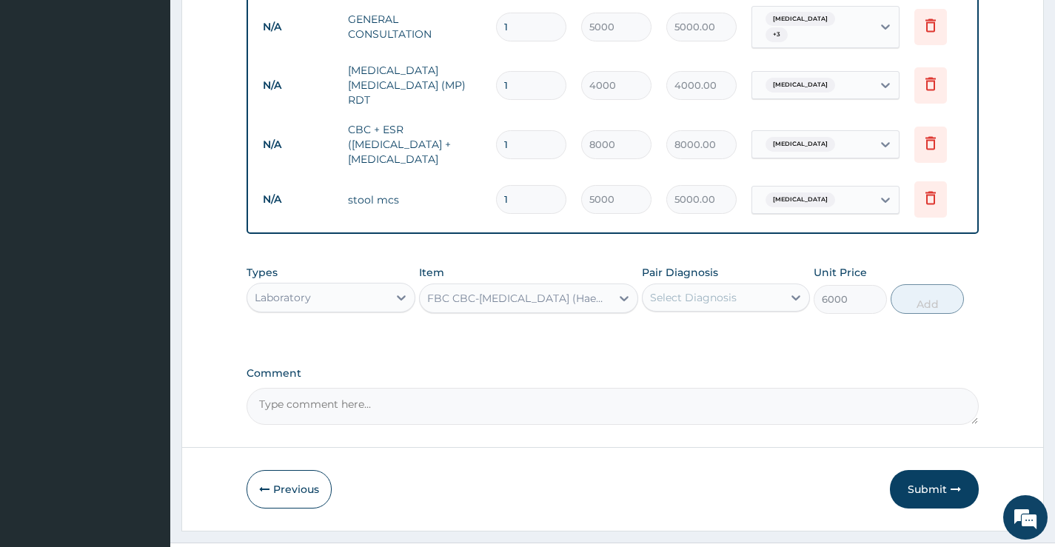
click at [749, 310] on div "Select Diagnosis" at bounding box center [713, 298] width 140 height 24
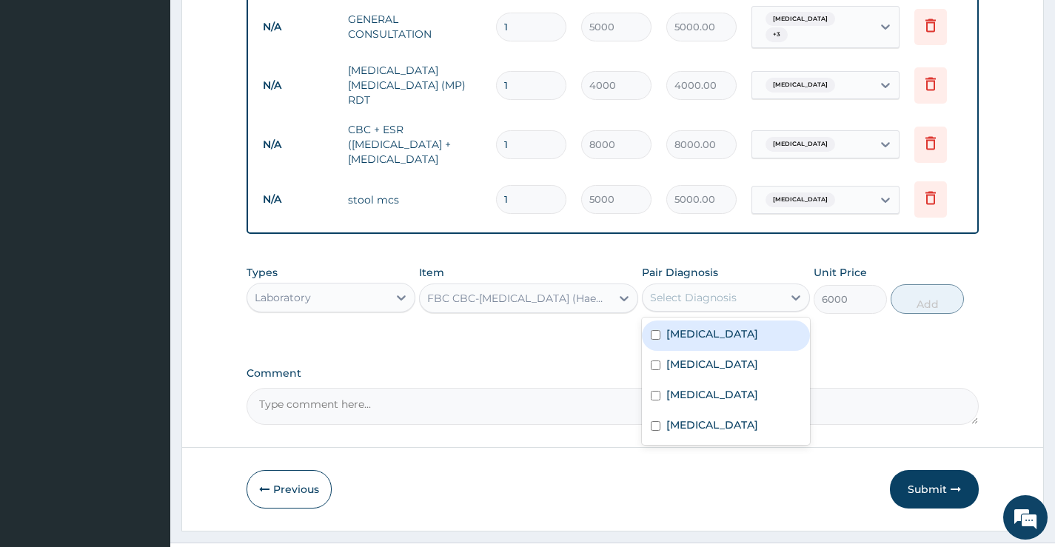
click at [697, 341] on label "Upper respiratory infection" at bounding box center [713, 334] width 92 height 15
checkbox input "true"
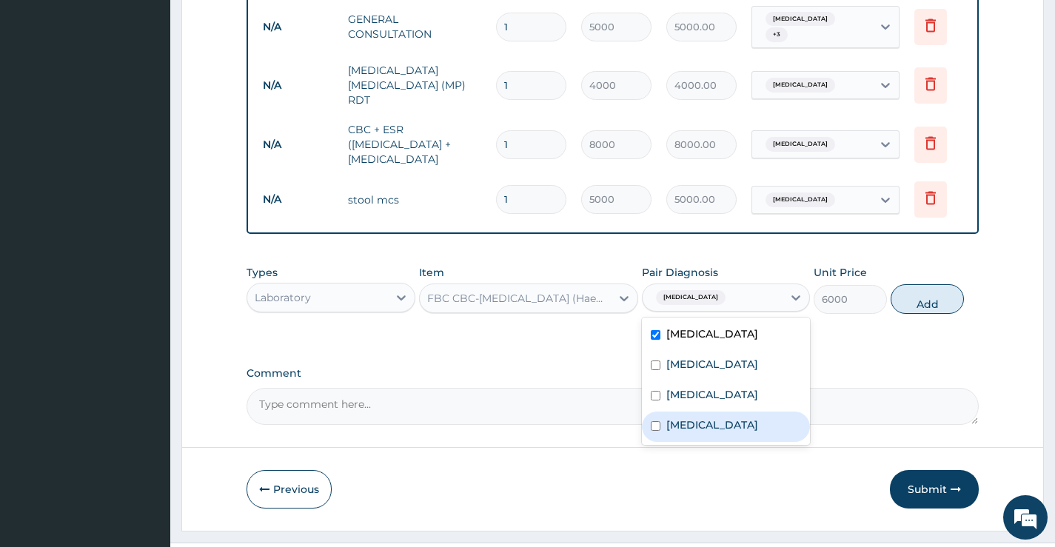
click at [685, 433] on label "Sepsis" at bounding box center [713, 425] width 92 height 15
checkbox input "true"
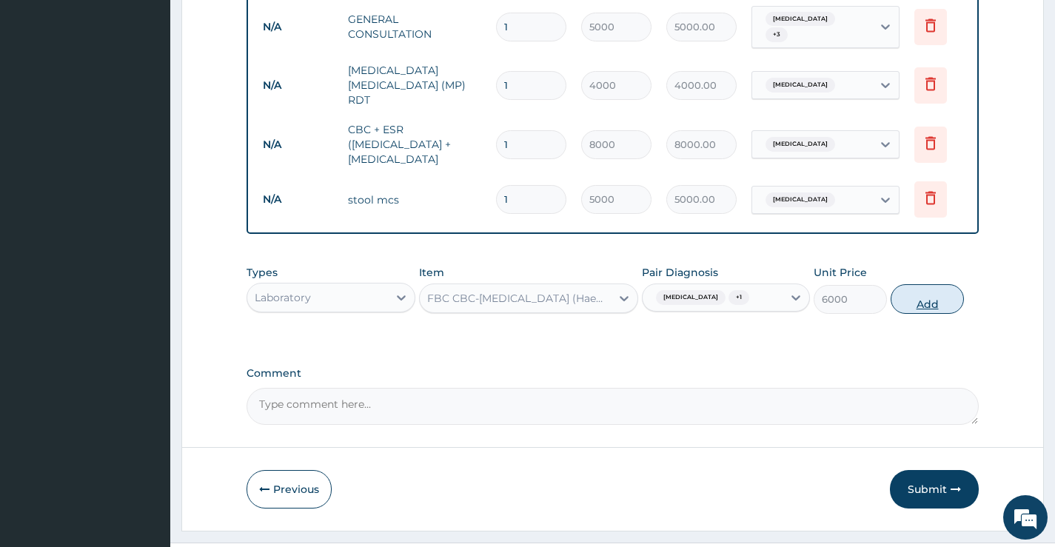
click at [928, 314] on button "Add" at bounding box center [927, 299] width 73 height 30
type input "0"
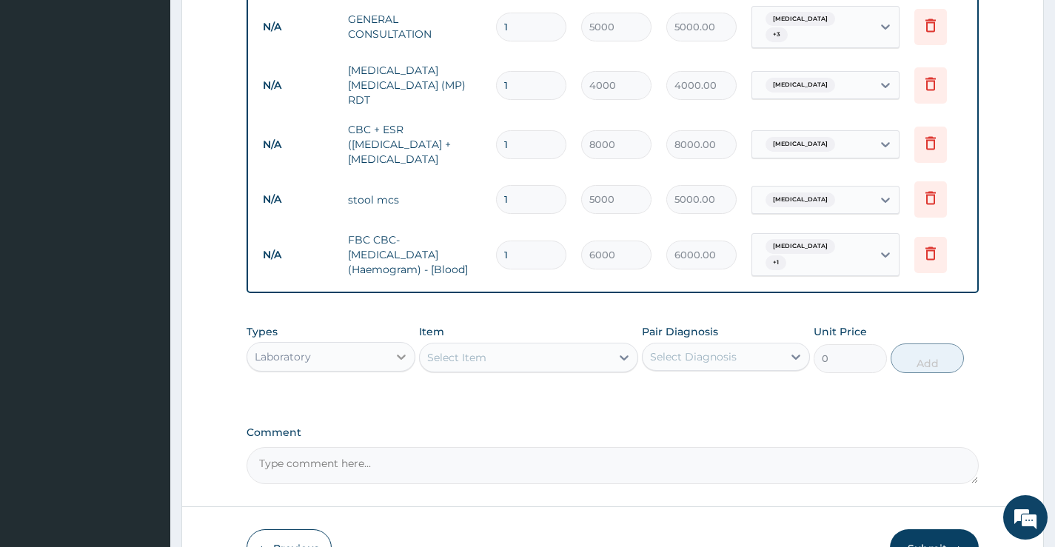
click at [395, 364] on icon at bounding box center [401, 357] width 15 height 15
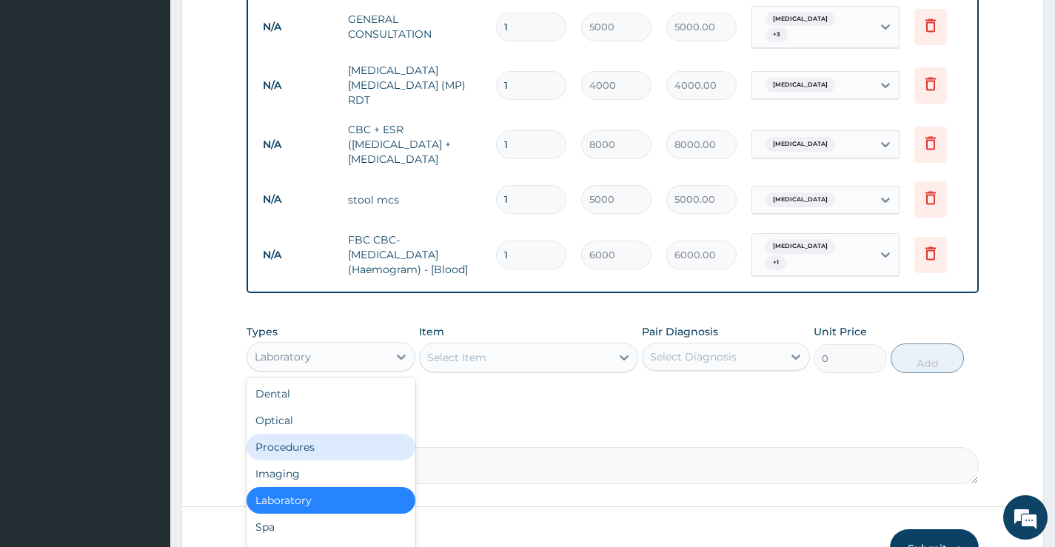
scroll to position [50, 0]
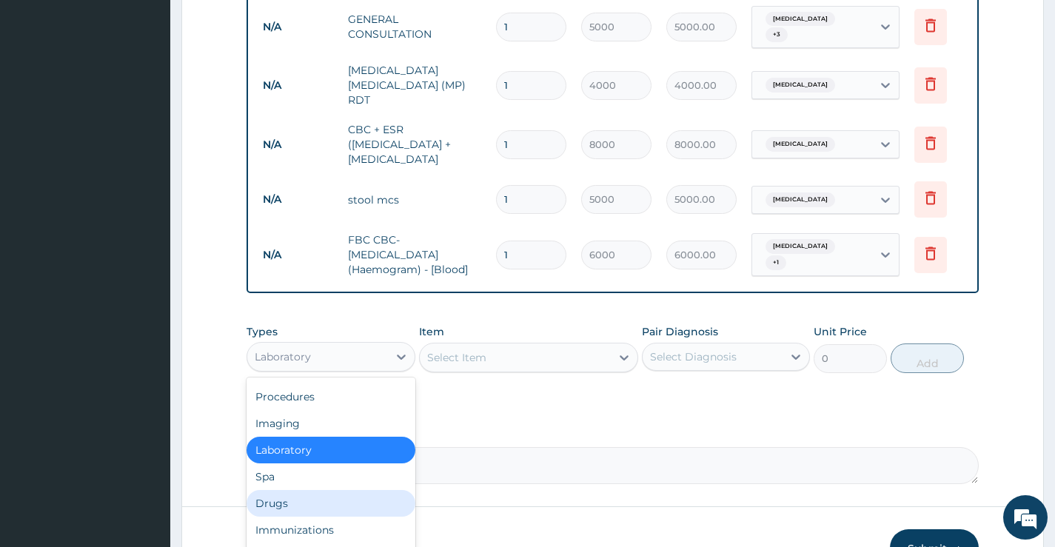
click at [292, 512] on div "Drugs" at bounding box center [331, 503] width 168 height 27
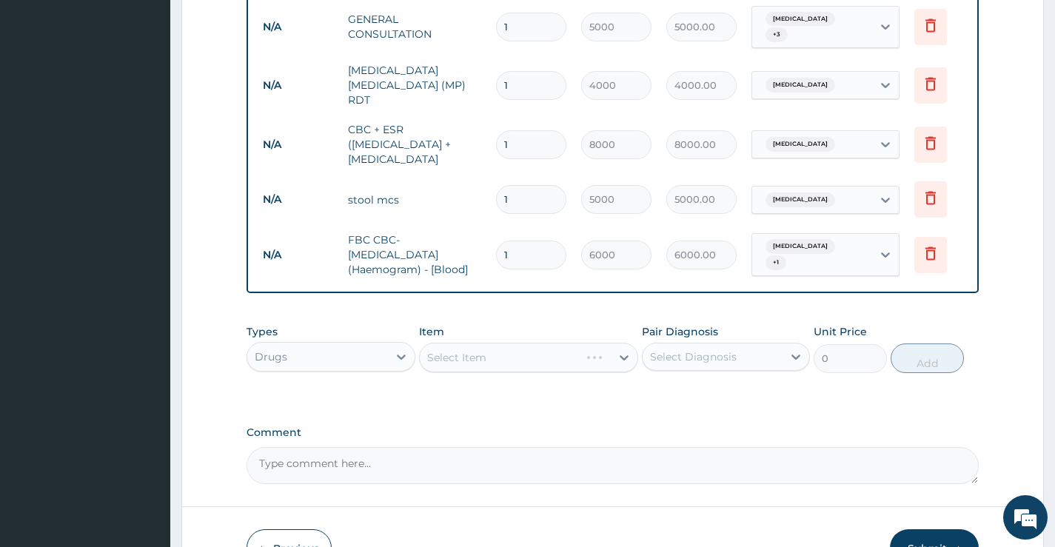
click at [629, 368] on div "Select Item" at bounding box center [529, 358] width 220 height 30
click at [621, 373] on div "Select Item" at bounding box center [529, 358] width 220 height 30
click at [621, 361] on icon at bounding box center [624, 357] width 9 height 5
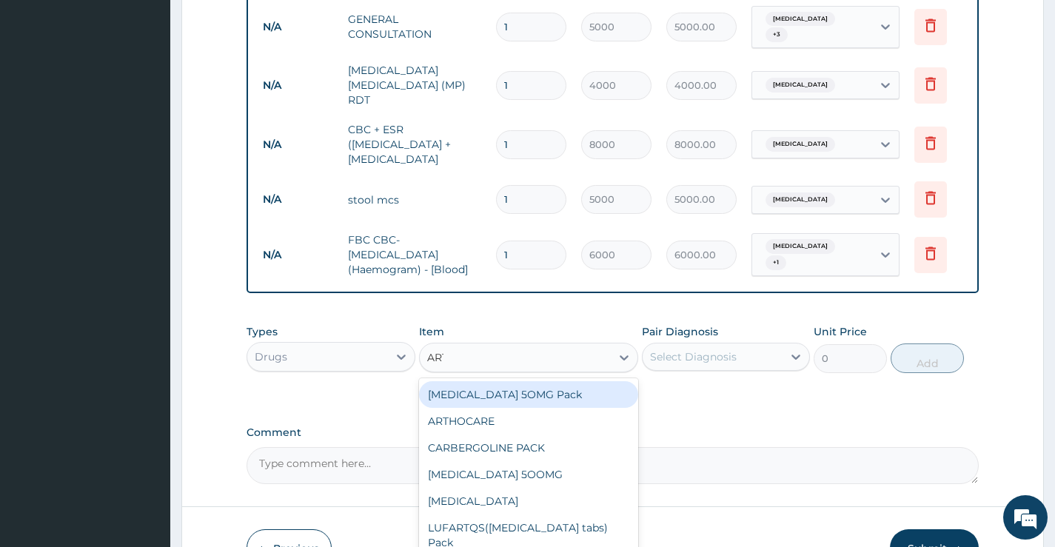
type input "ARTE"
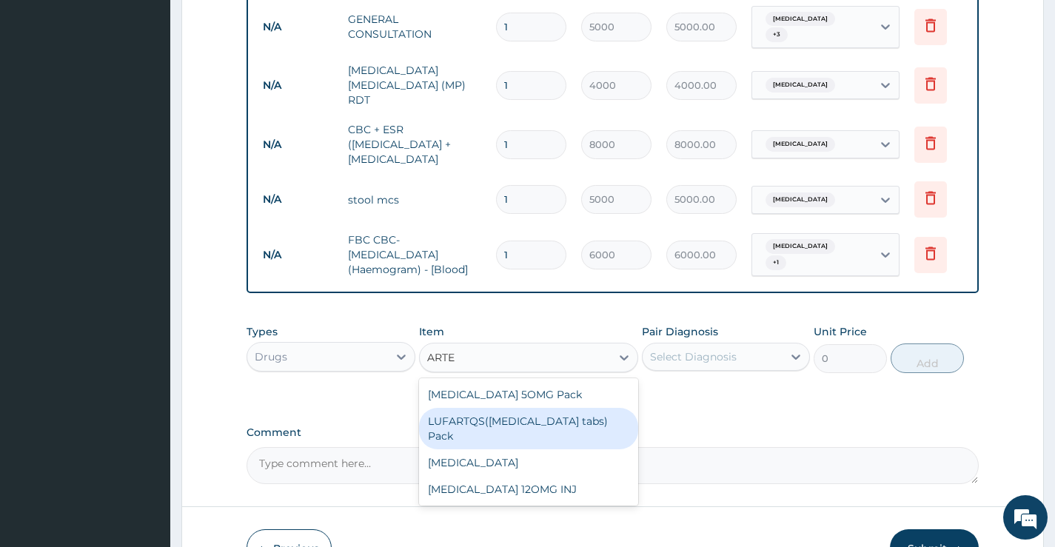
click at [572, 438] on div "LUFARTQS(Artemether tabs) Pack" at bounding box center [529, 428] width 220 height 41
type input "6000"
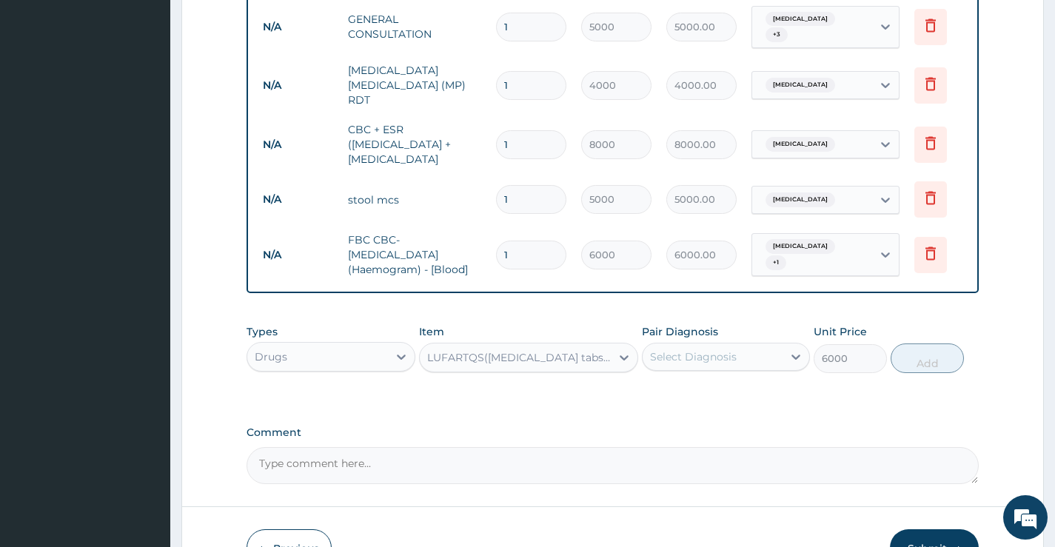
click at [705, 364] on div "Select Diagnosis" at bounding box center [693, 357] width 87 height 15
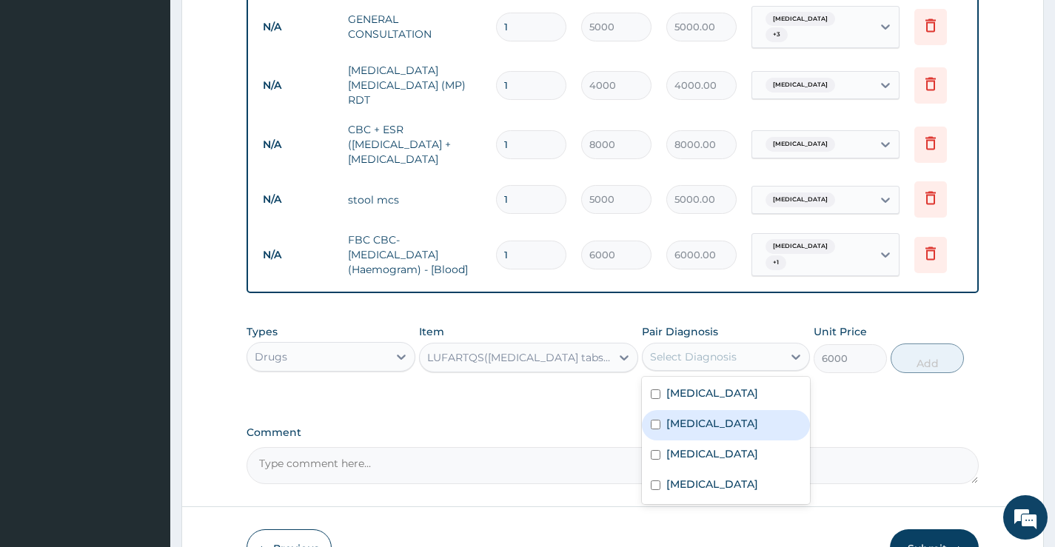
click at [686, 431] on label "Malaria" at bounding box center [713, 423] width 92 height 15
checkbox input "true"
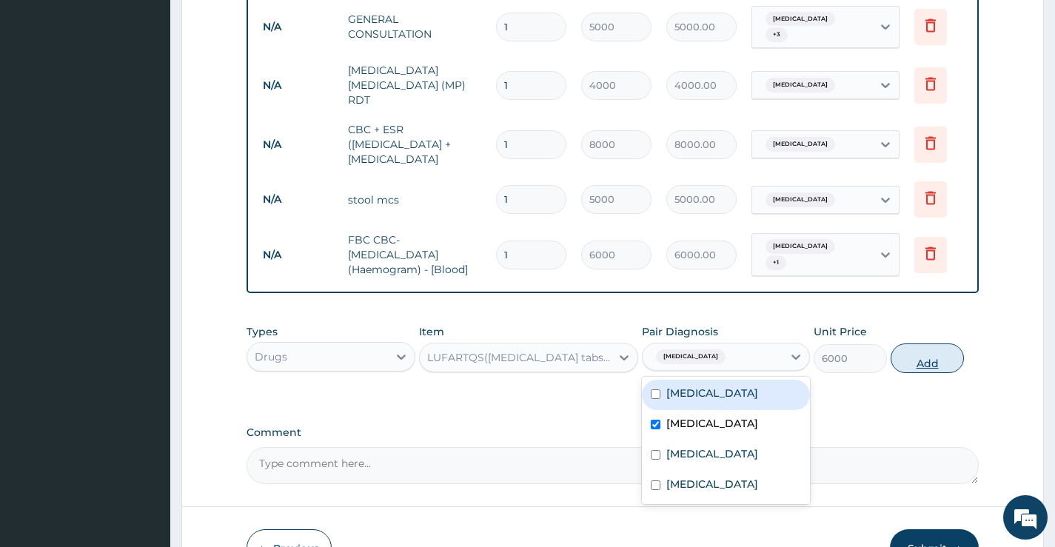
click at [928, 373] on button "Add" at bounding box center [927, 359] width 73 height 30
type input "0"
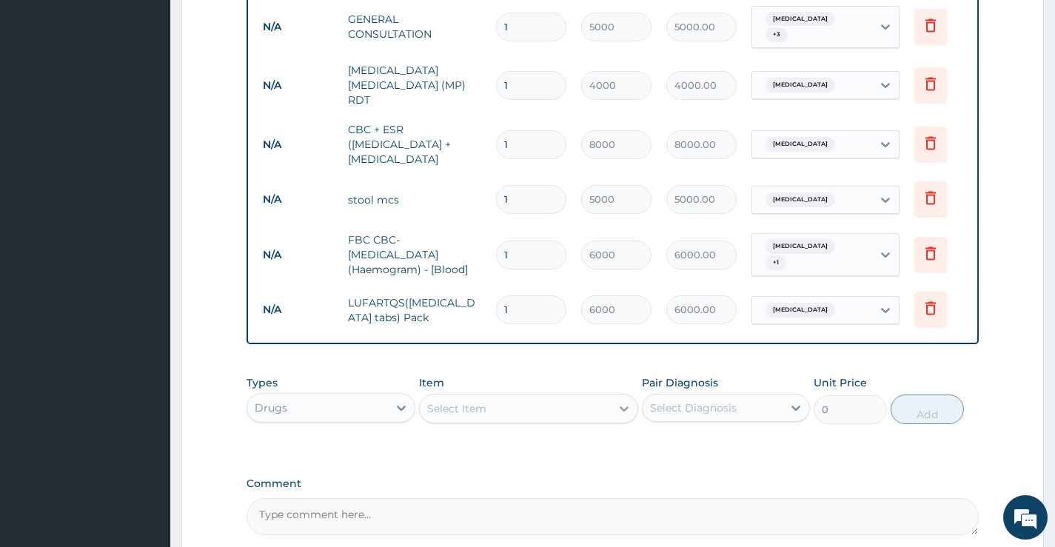
click at [614, 422] on div at bounding box center [624, 408] width 27 height 27
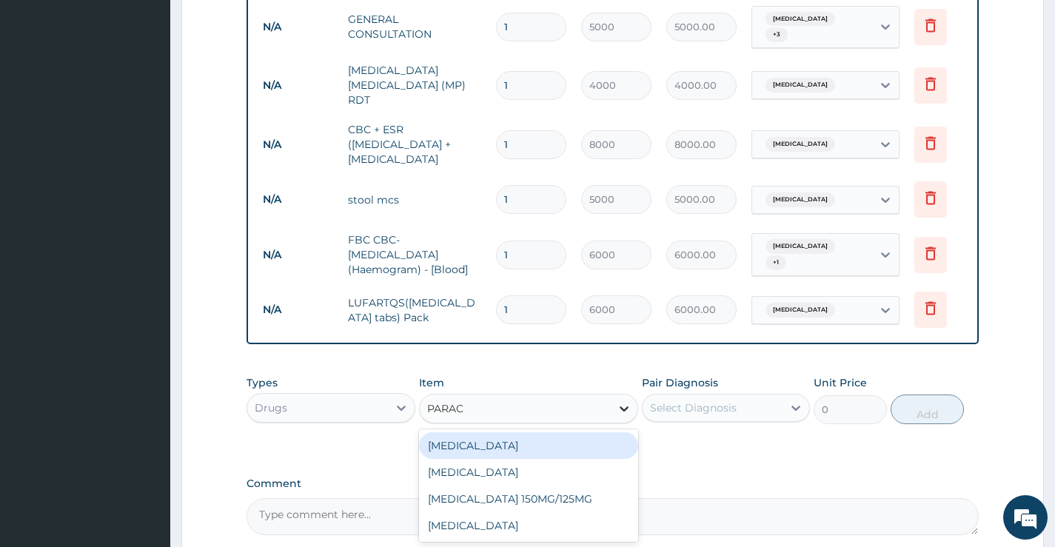
type input "PARACE"
click at [567, 459] on div "PARACETAMOL" at bounding box center [529, 446] width 220 height 27
type input "50"
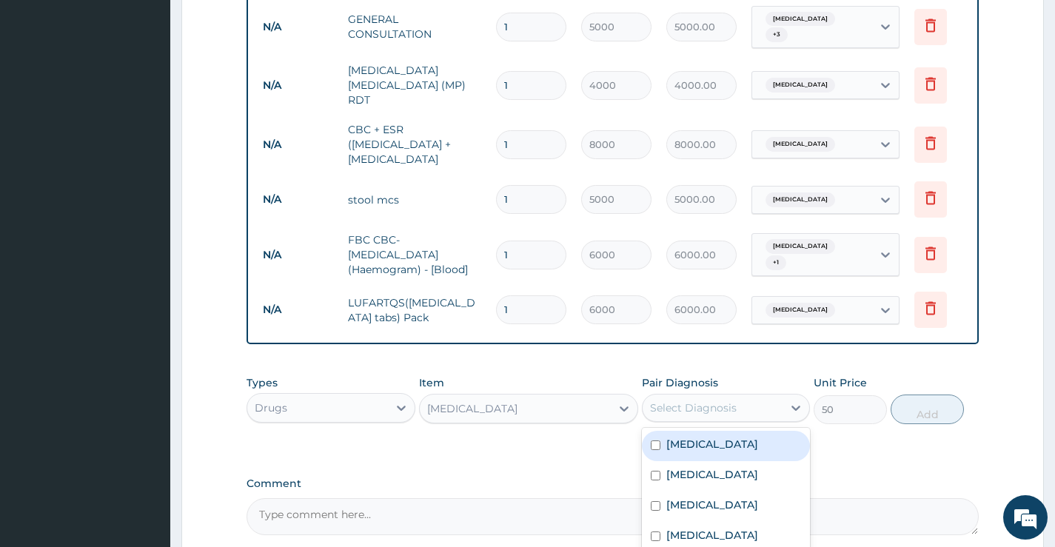
click at [722, 415] on div "Select Diagnosis" at bounding box center [693, 408] width 87 height 15
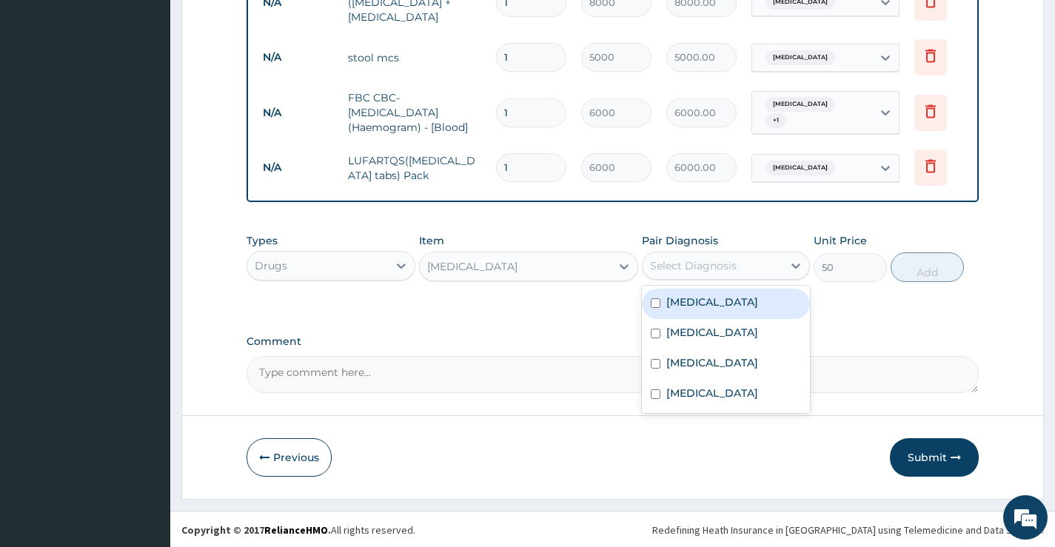
scroll to position [754, 0]
click at [699, 308] on label "Upper respiratory infection" at bounding box center [713, 300] width 92 height 15
checkbox input "true"
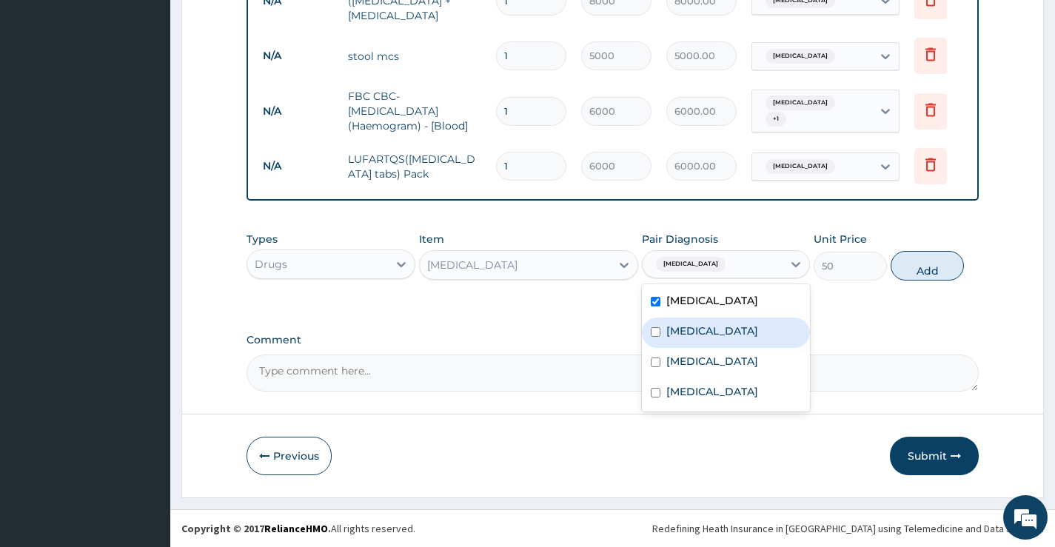
click at [699, 348] on div "Malaria" at bounding box center [726, 333] width 168 height 30
checkbox input "true"
click at [709, 308] on label "Upper respiratory infection" at bounding box center [713, 300] width 92 height 15
checkbox input "false"
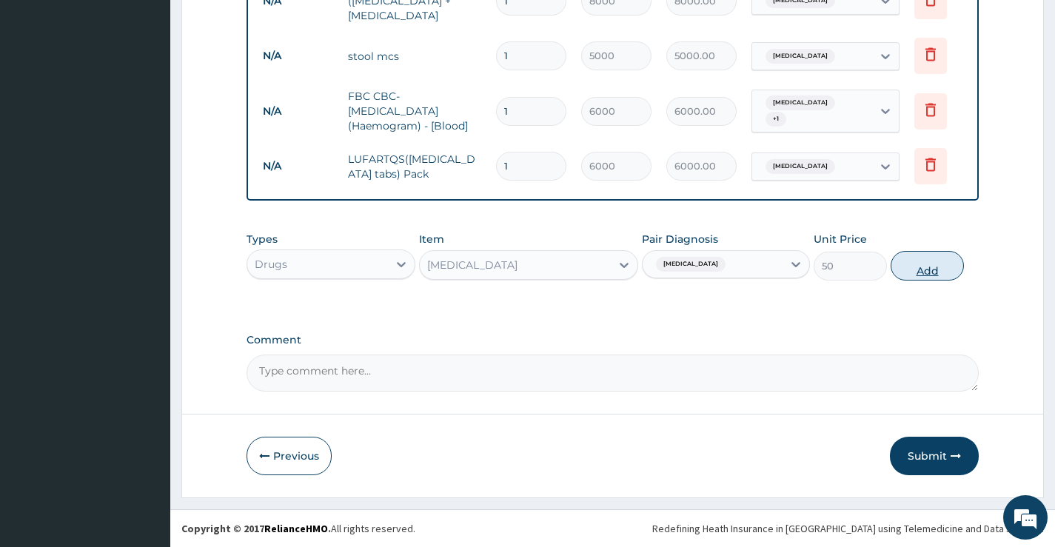
click at [926, 260] on button "Add" at bounding box center [927, 266] width 73 height 30
type input "0"
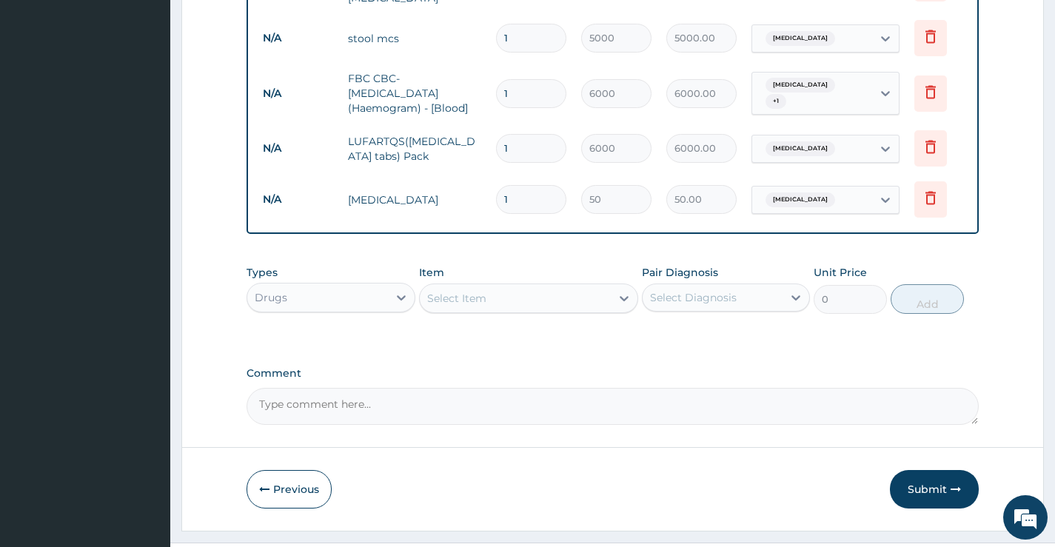
type input "18"
type input "900.00"
type input "18"
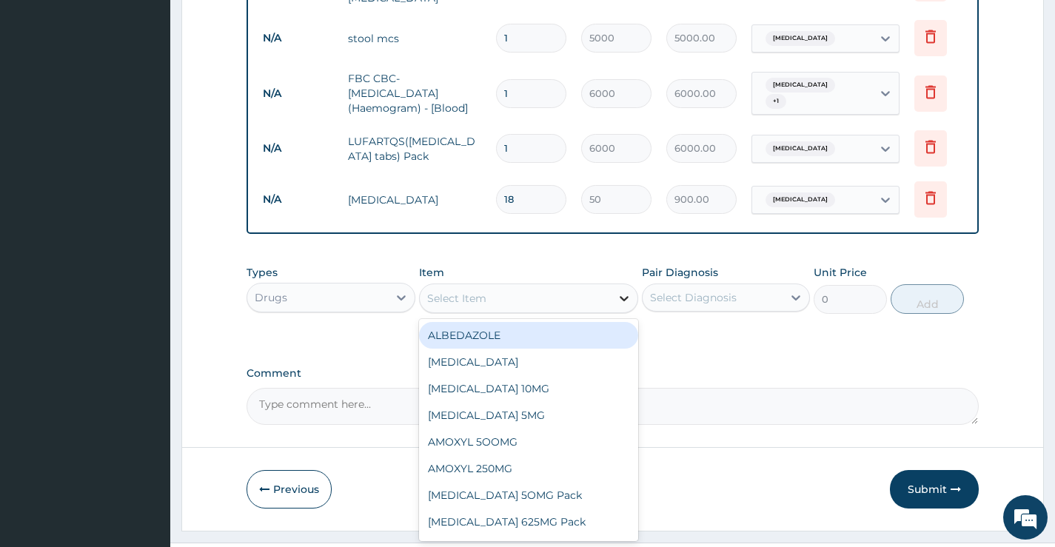
click at [612, 312] on div at bounding box center [624, 298] width 27 height 27
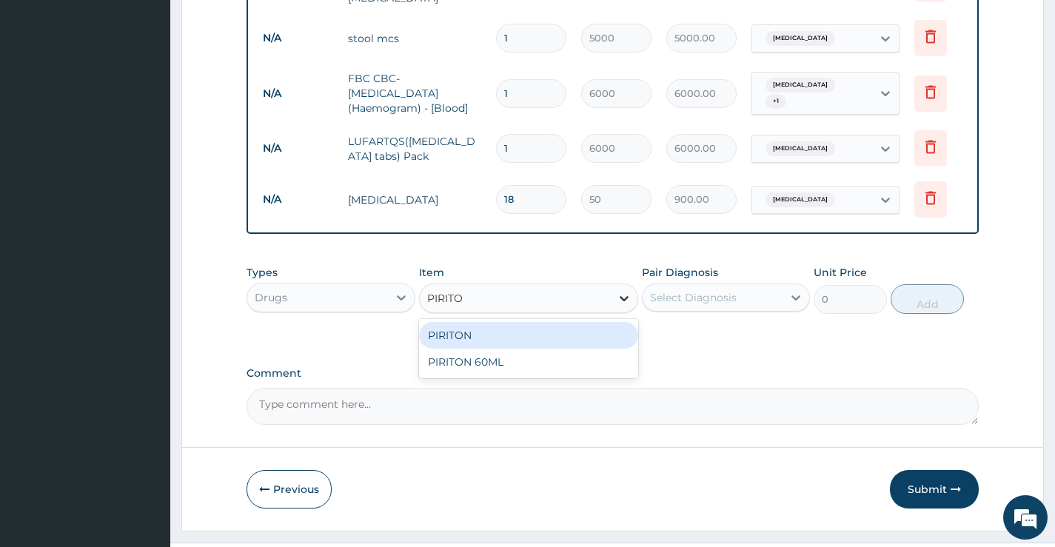
type input "PIRITON"
click at [567, 349] on div "PIRITON" at bounding box center [529, 335] width 220 height 27
type input "50"
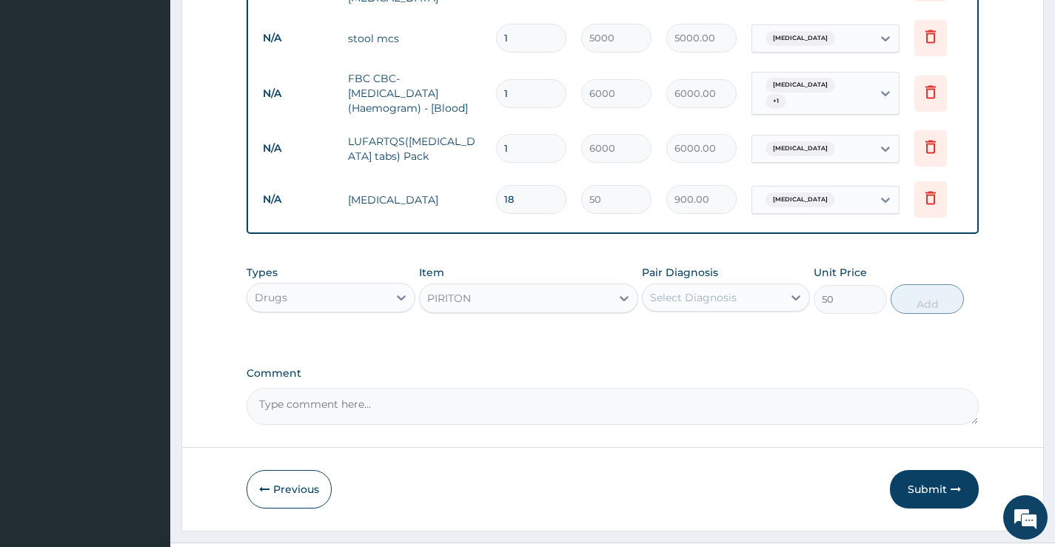
click at [719, 305] on div "Select Diagnosis" at bounding box center [693, 297] width 87 height 15
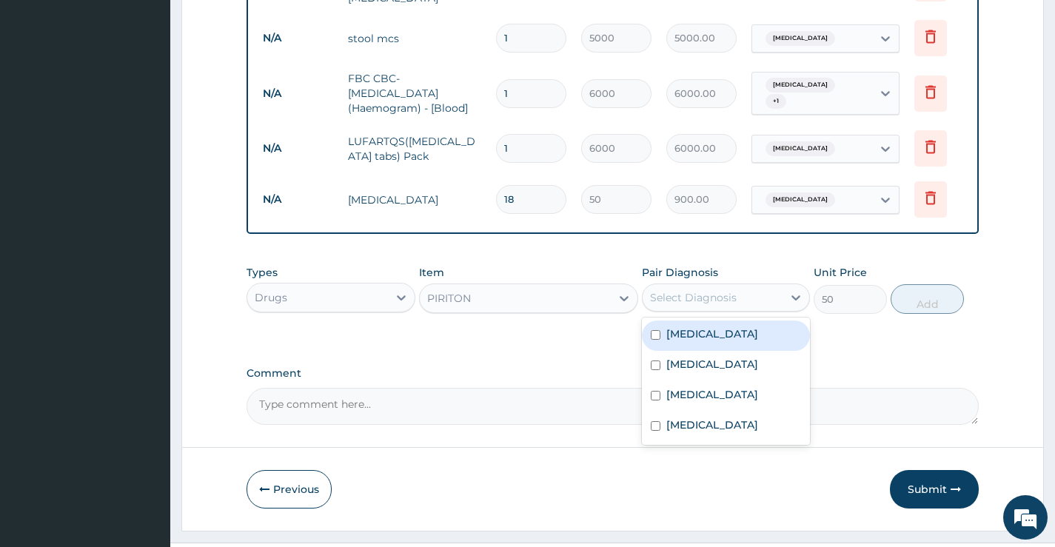
click at [689, 341] on label "Upper respiratory infection" at bounding box center [713, 334] width 92 height 15
checkbox input "true"
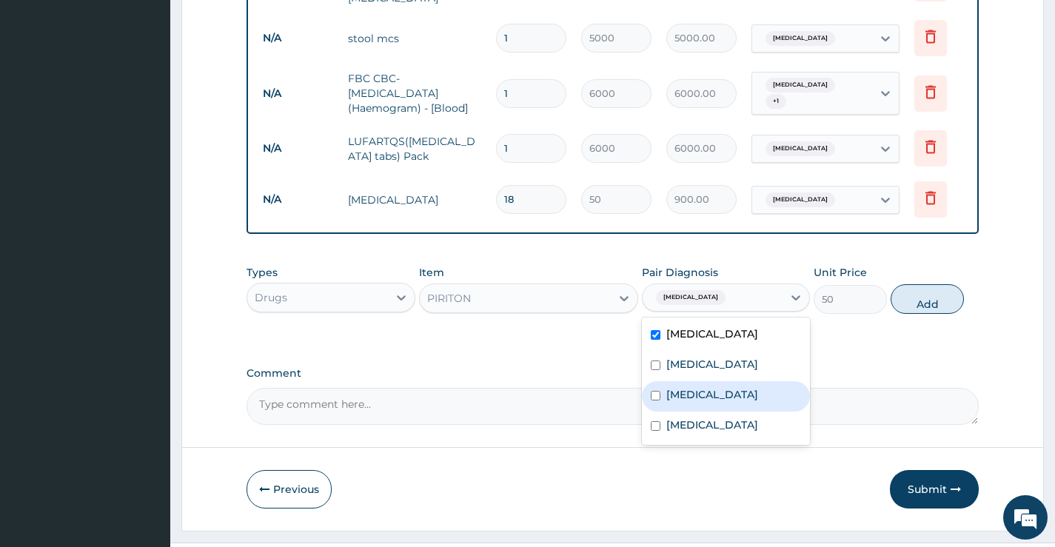
click at [684, 402] on label "Typhoid fever" at bounding box center [713, 394] width 92 height 15
checkbox input "true"
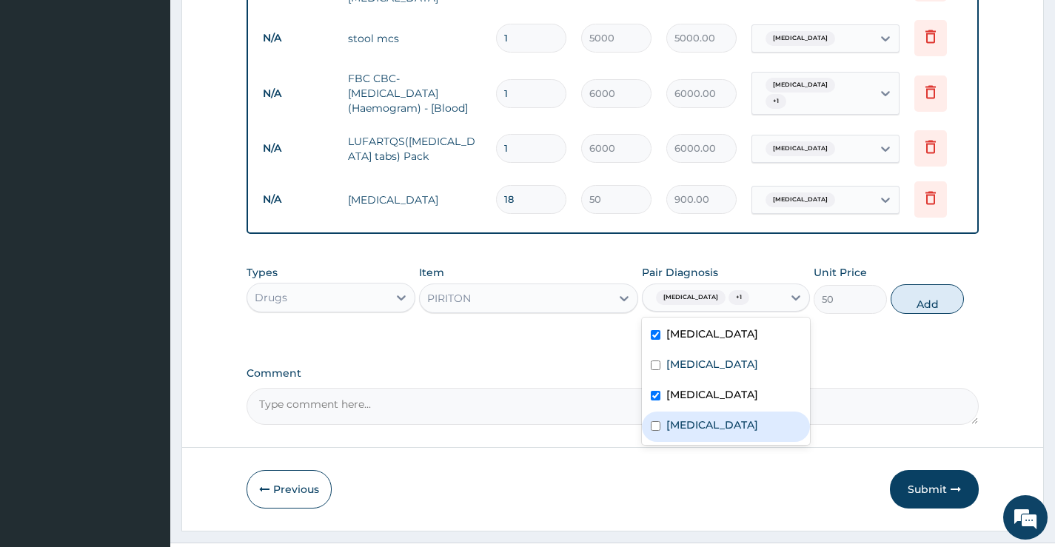
click at [682, 433] on label "Sepsis" at bounding box center [713, 425] width 92 height 15
checkbox input "true"
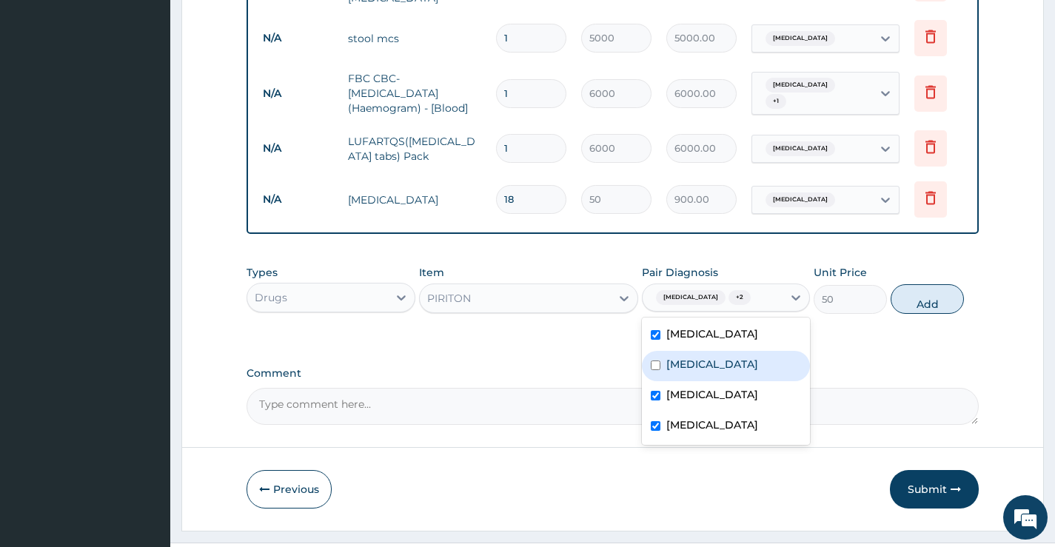
click at [716, 381] on div "Malaria" at bounding box center [726, 366] width 168 height 30
checkbox input "true"
click at [924, 314] on button "Add" at bounding box center [927, 299] width 73 height 30
type input "0"
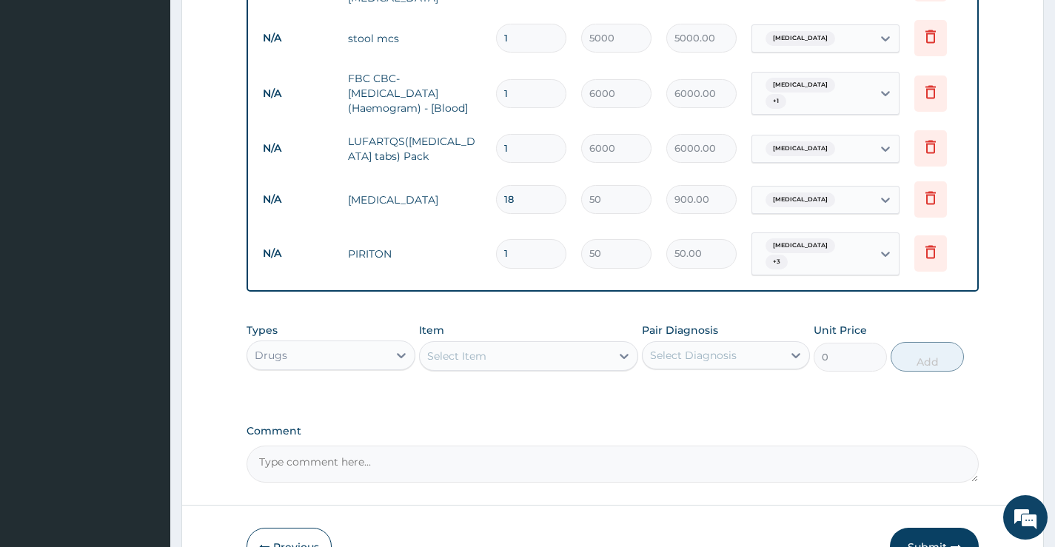
click at [522, 263] on input "1" at bounding box center [531, 253] width 70 height 29
type input "18"
type input "900.00"
type input "18"
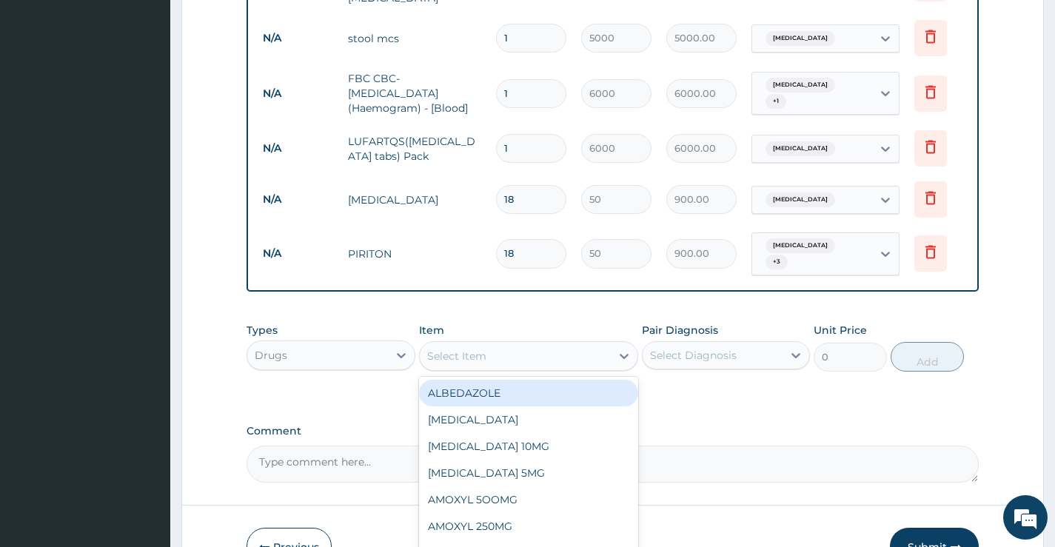
click at [607, 368] on div "Select Item" at bounding box center [516, 356] width 192 height 24
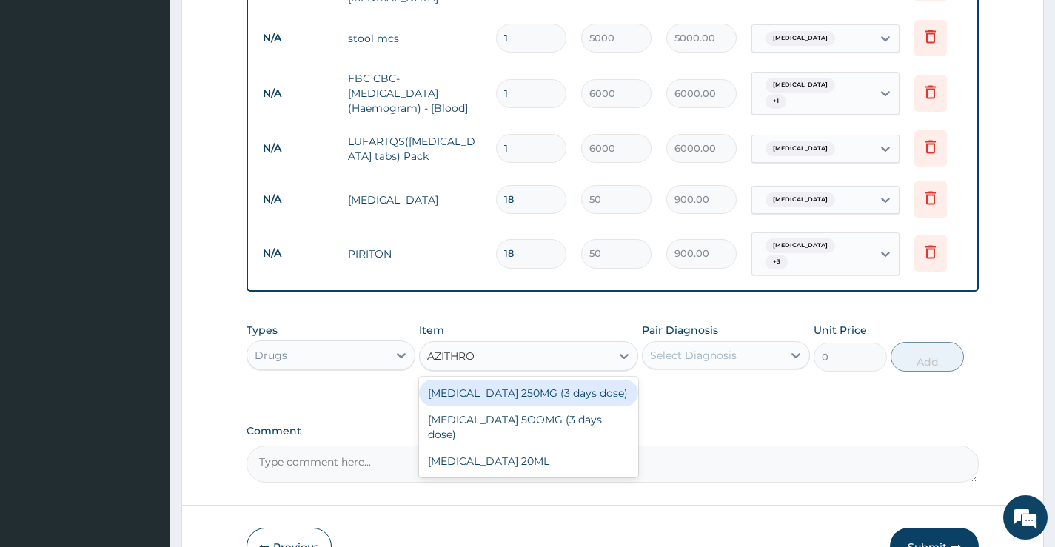
type input "AZITHROM"
click at [581, 407] on div "AZITHROMYCIN 250MG (3 days dose)" at bounding box center [529, 393] width 220 height 27
type input "3360"
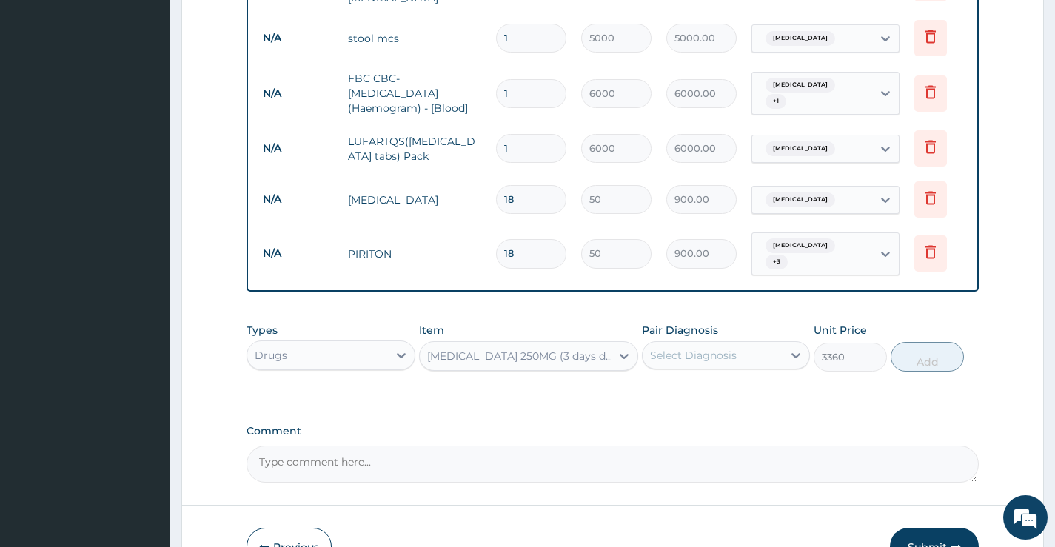
click at [715, 363] on div "Select Diagnosis" at bounding box center [693, 355] width 87 height 15
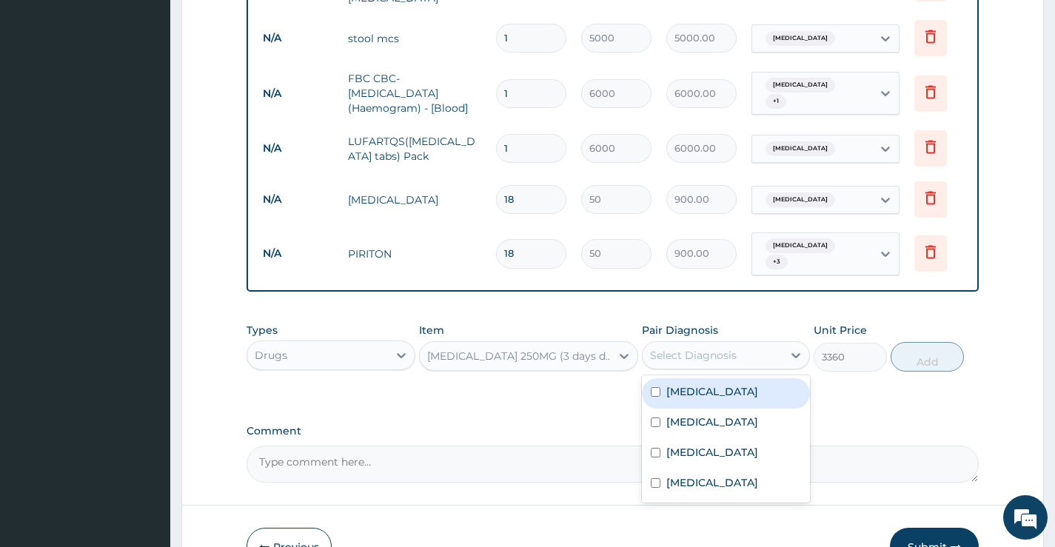
click at [700, 399] on label "Upper respiratory infection" at bounding box center [713, 391] width 92 height 15
checkbox input "true"
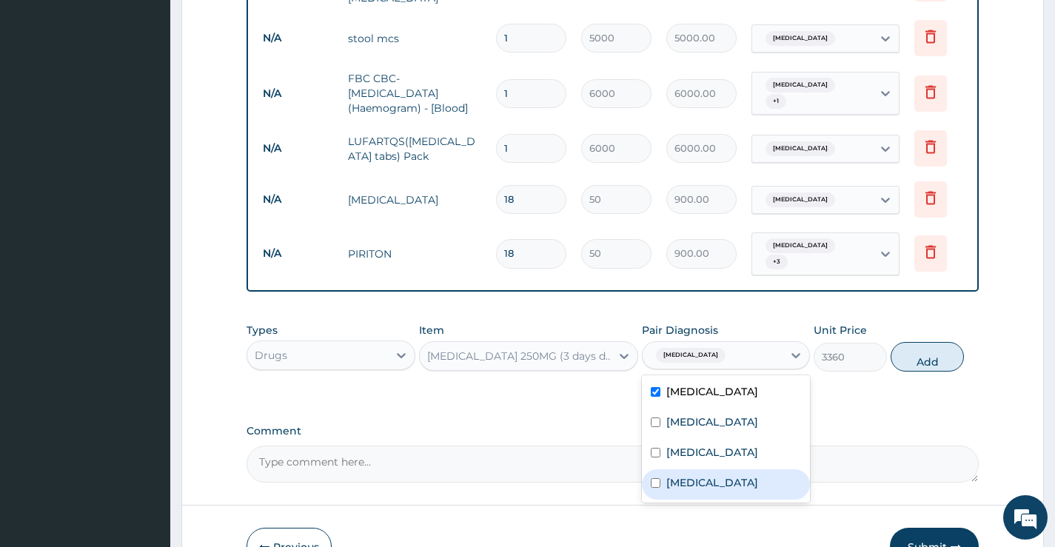
click at [691, 490] on label "Sepsis" at bounding box center [713, 482] width 92 height 15
checkbox input "true"
click at [926, 372] on button "Add" at bounding box center [927, 357] width 73 height 30
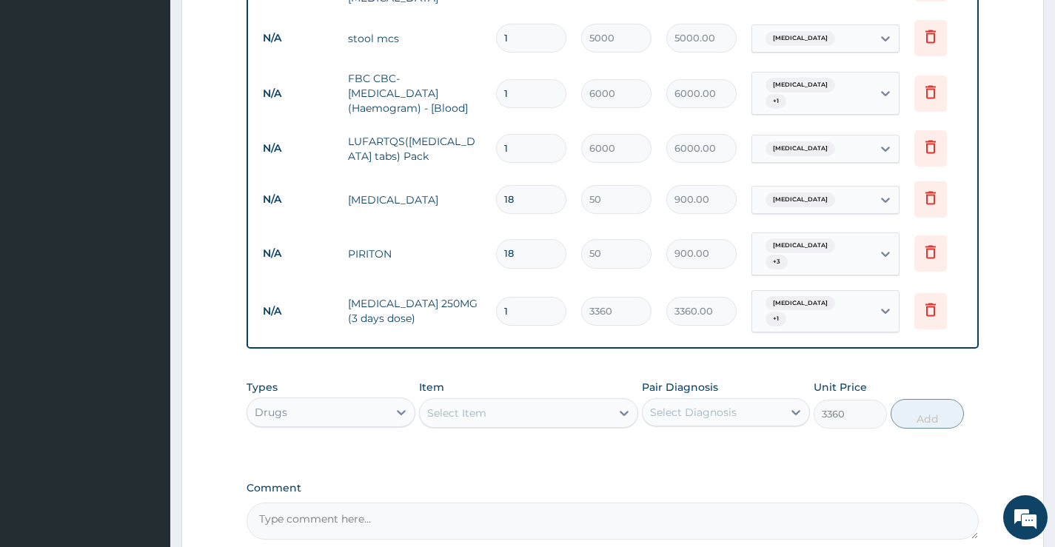
type input "0"
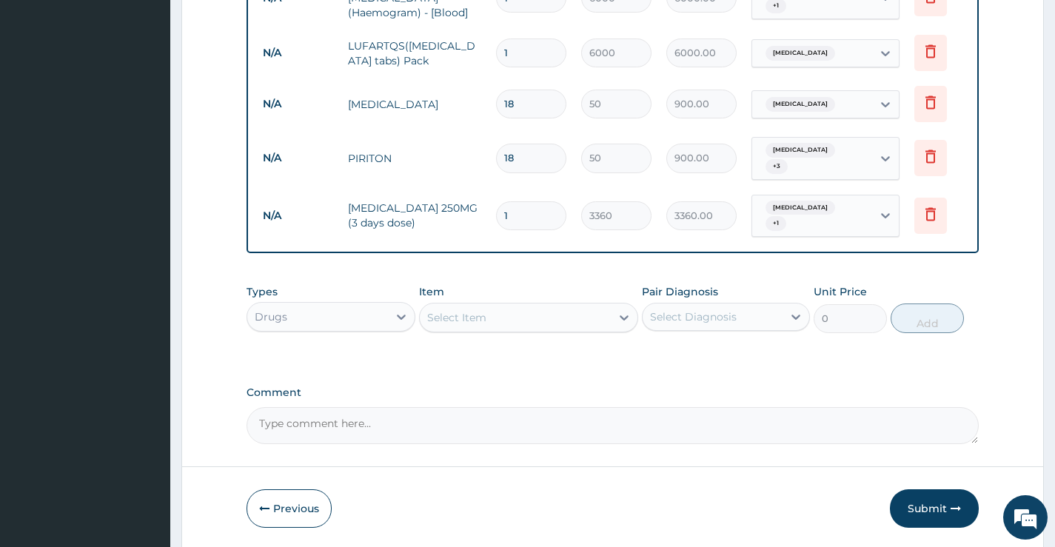
scroll to position [920, 0]
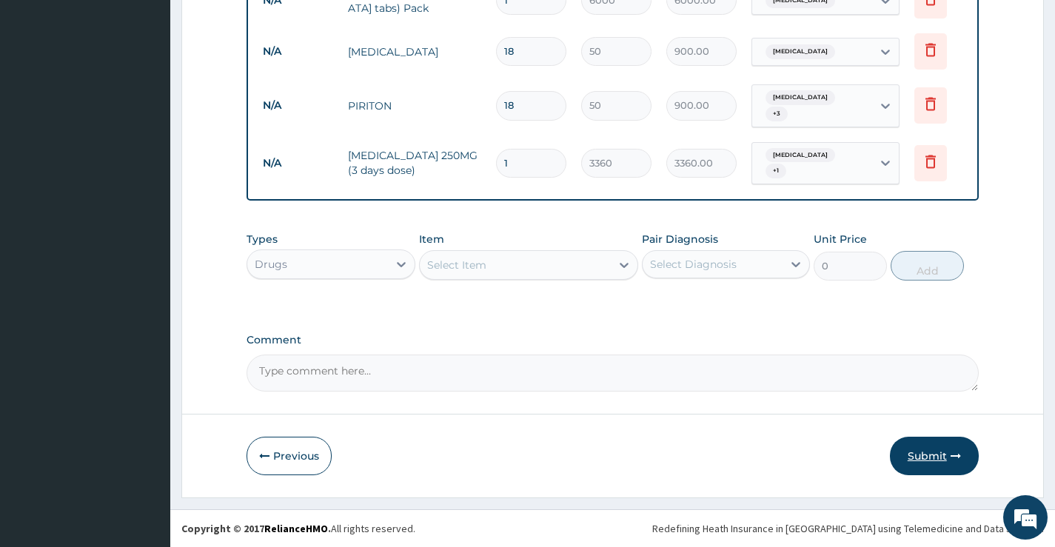
click at [932, 461] on button "Submit" at bounding box center [934, 456] width 89 height 39
click at [924, 449] on button "Submit" at bounding box center [934, 456] width 89 height 39
click at [949, 450] on button "Submit" at bounding box center [934, 456] width 89 height 39
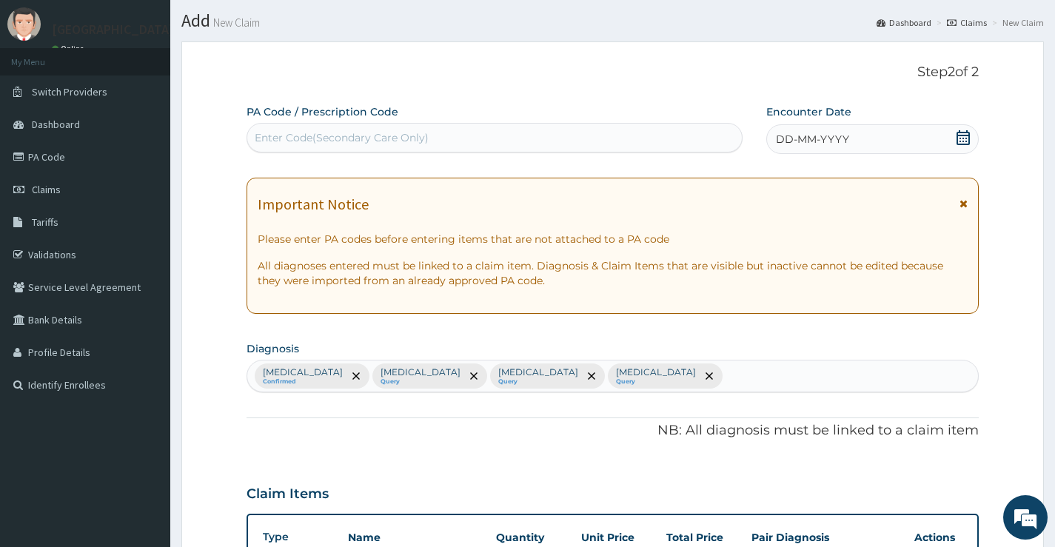
scroll to position [31, 0]
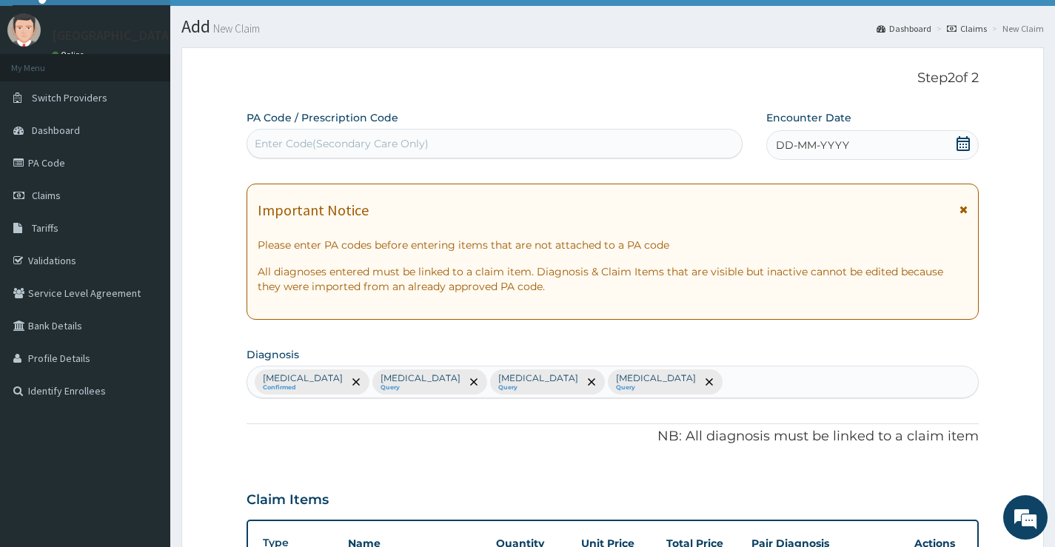
click at [962, 146] on icon at bounding box center [963, 143] width 15 height 15
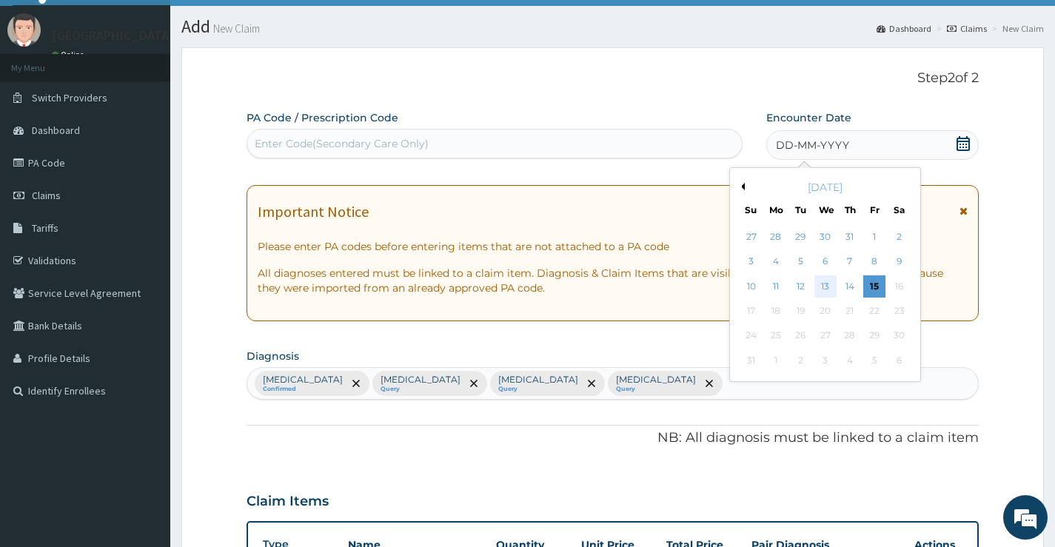
click at [822, 284] on div "13" at bounding box center [825, 286] width 22 height 22
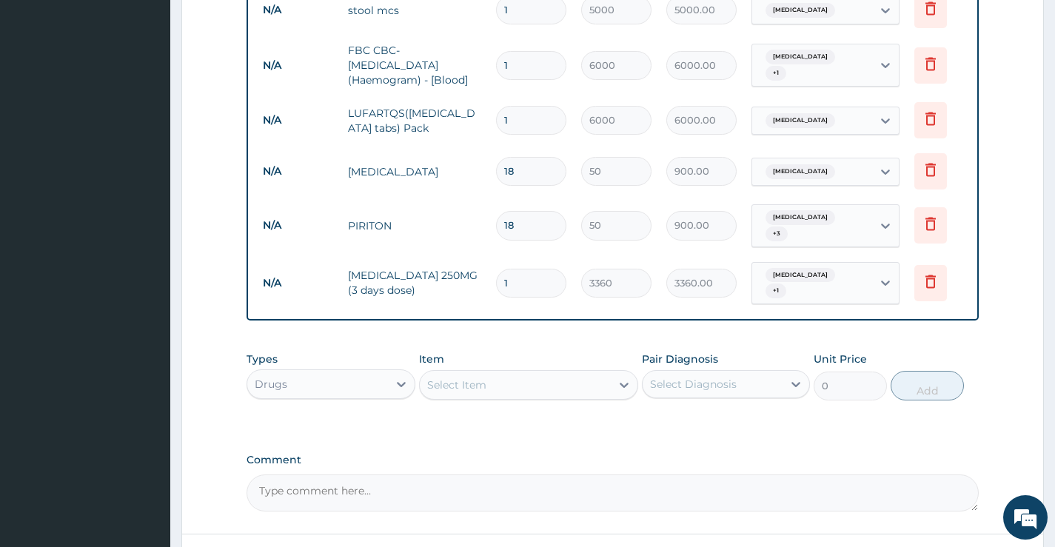
scroll to position [920, 0]
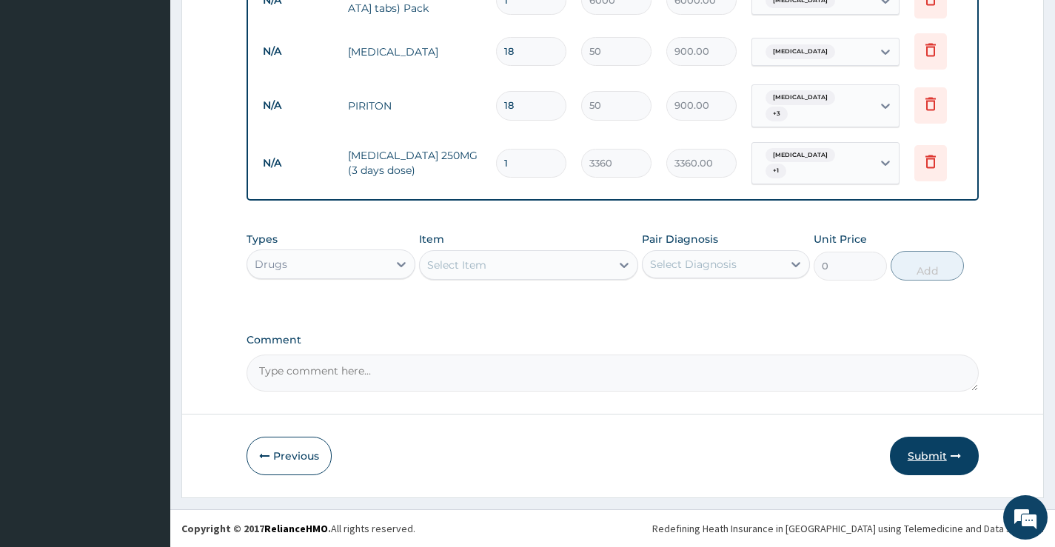
click at [918, 449] on button "Submit" at bounding box center [934, 456] width 89 height 39
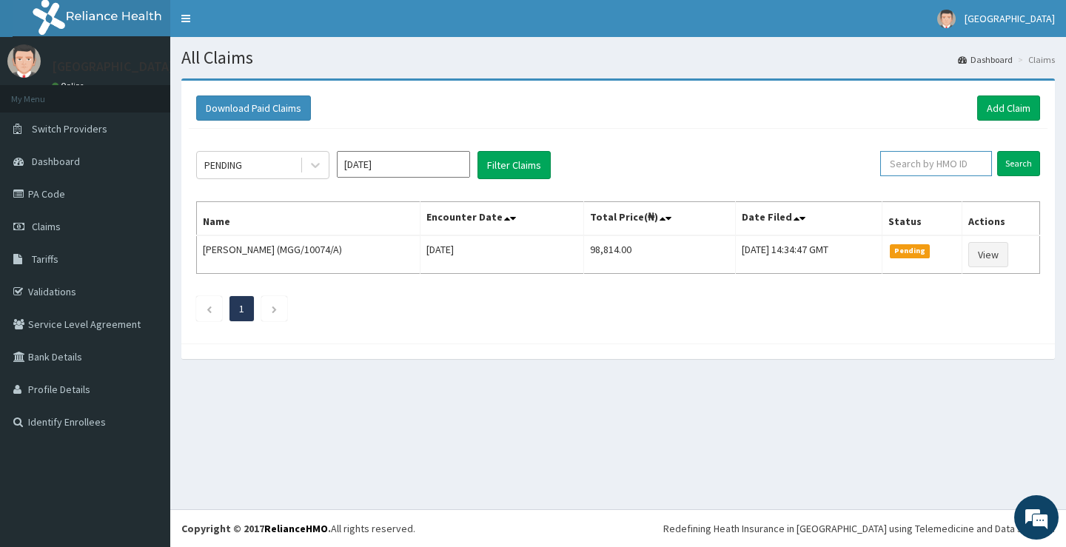
click at [953, 166] on input "text" at bounding box center [937, 163] width 112 height 25
type input "PWC/10529/B"
click at [1018, 161] on input "Search" at bounding box center [1019, 163] width 43 height 25
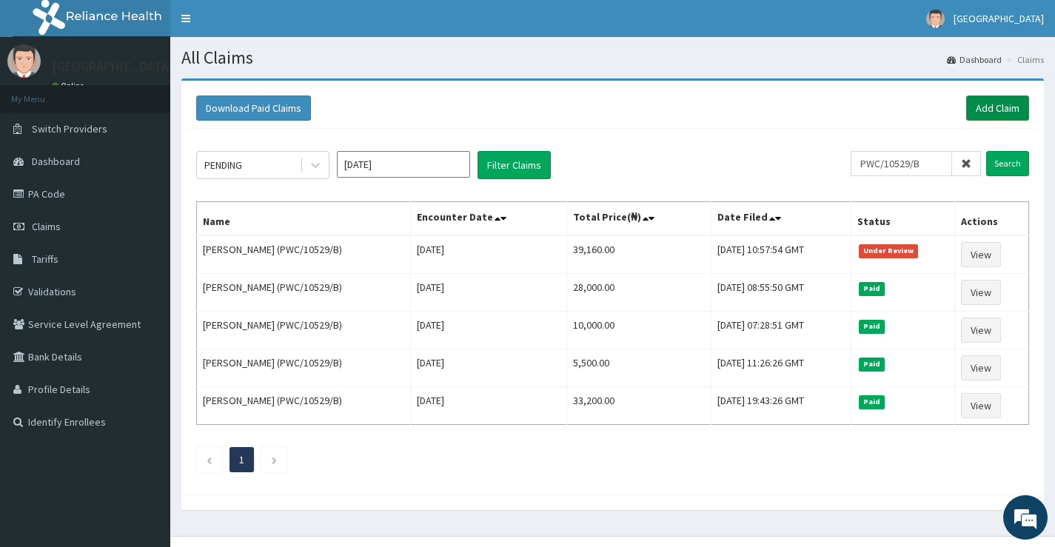
click at [984, 108] on link "Add Claim" at bounding box center [997, 108] width 63 height 25
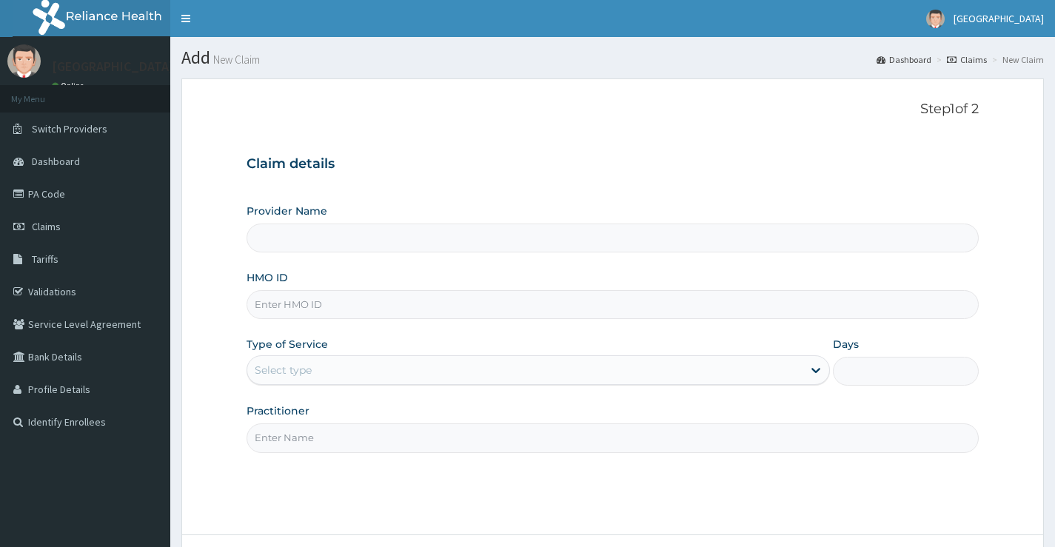
type input "St Ives Specialist- ikoyi"
click at [441, 312] on input "HMO ID" at bounding box center [613, 304] width 732 height 29
type input "MGG/10012/A"
click at [358, 362] on div "Select type" at bounding box center [524, 370] width 555 height 24
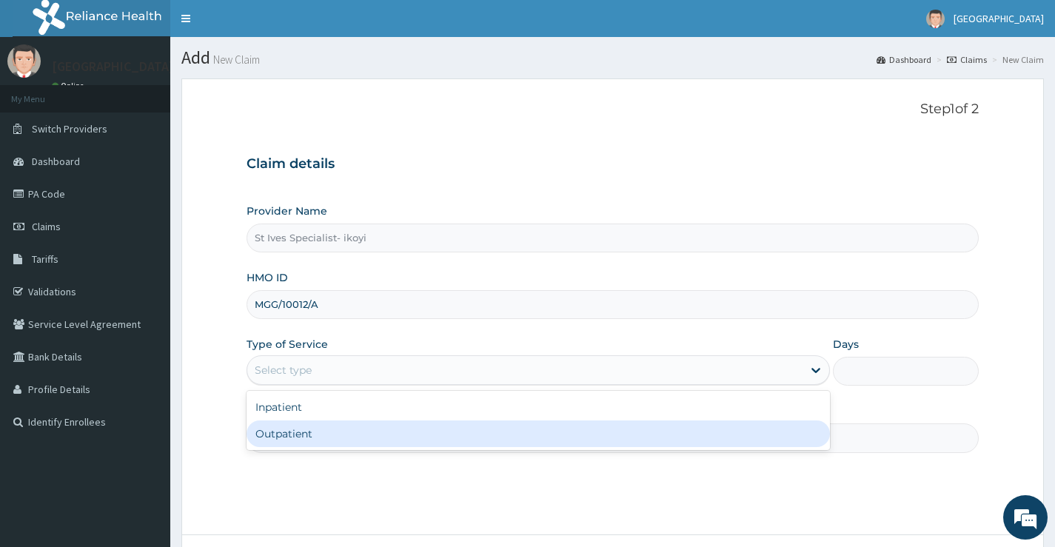
click at [329, 439] on div "Outpatient" at bounding box center [539, 434] width 584 height 27
type input "1"
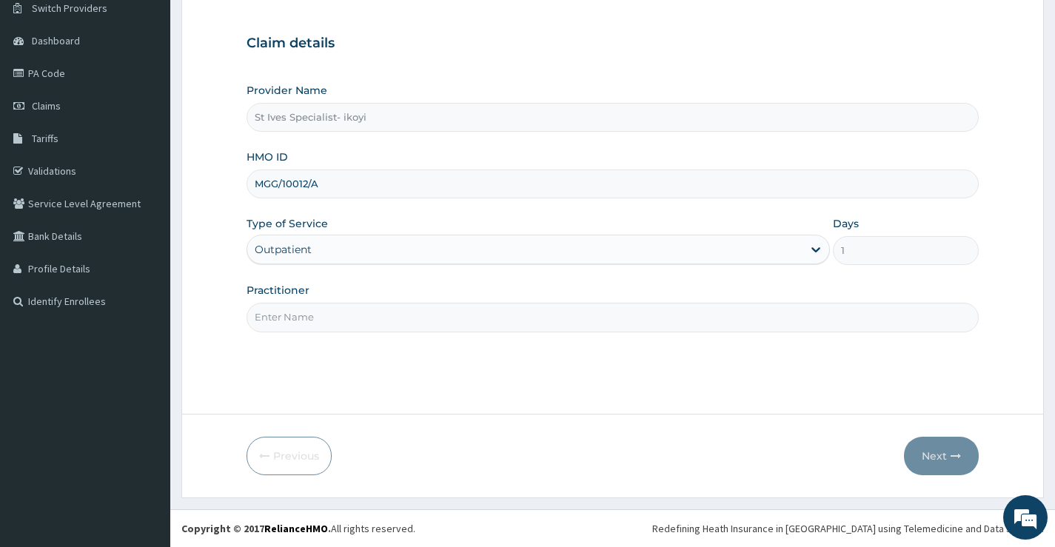
click at [445, 312] on input "Practitioner" at bounding box center [613, 317] width 732 height 29
type input "DR OGBONNAYA NDUBUISI"
click at [926, 455] on button "Next" at bounding box center [941, 456] width 75 height 39
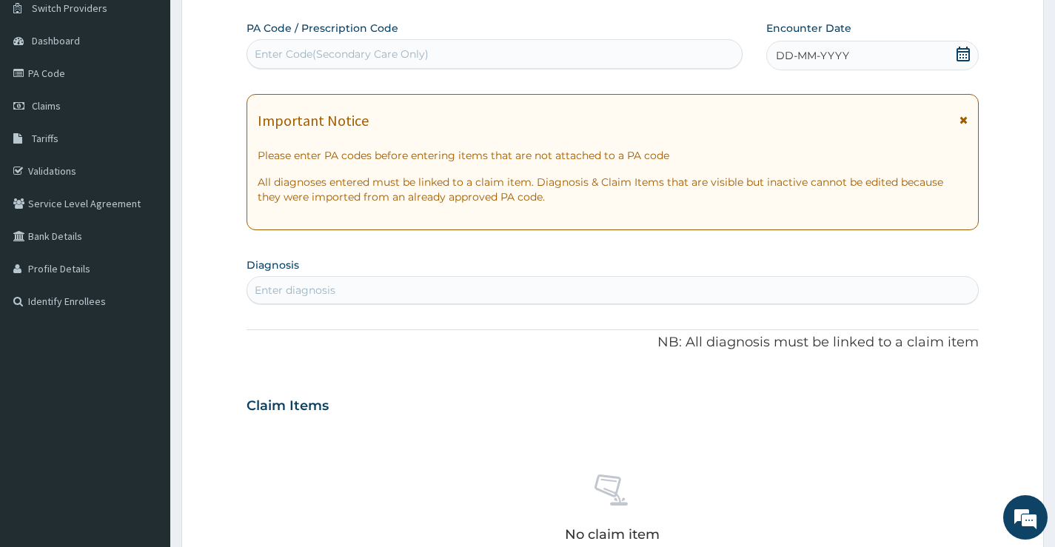
click at [350, 66] on div "Enter Code(Secondary Care Only)" at bounding box center [494, 54] width 495 height 24
type input "PA/23F5A4"
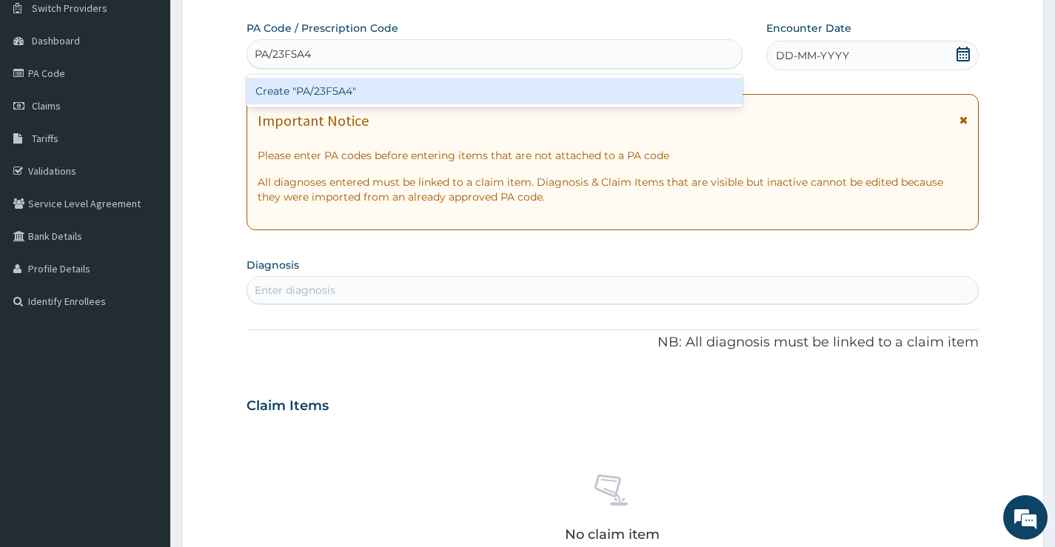
click at [331, 92] on div "Create "PA/23F5A4"" at bounding box center [495, 91] width 496 height 27
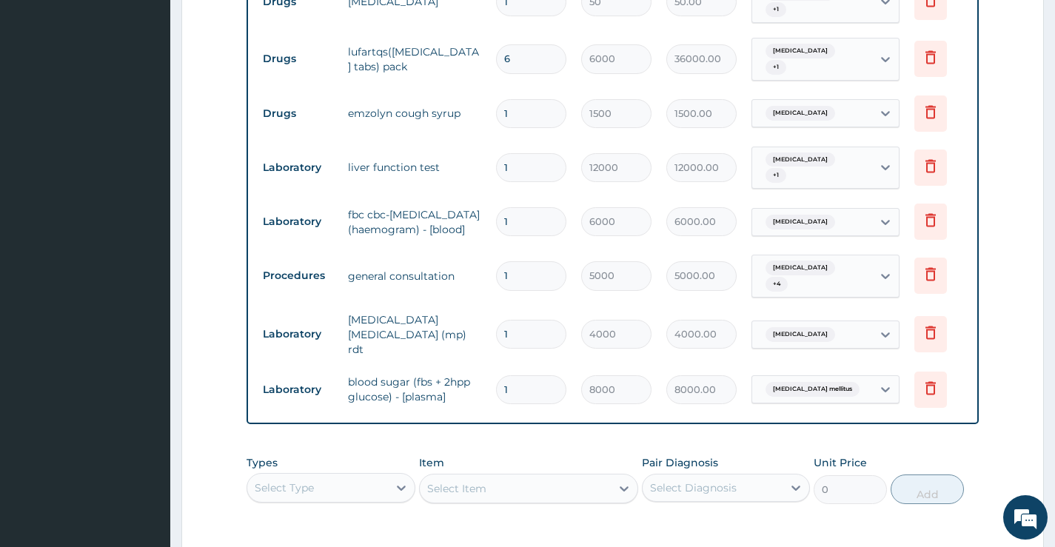
scroll to position [544, 0]
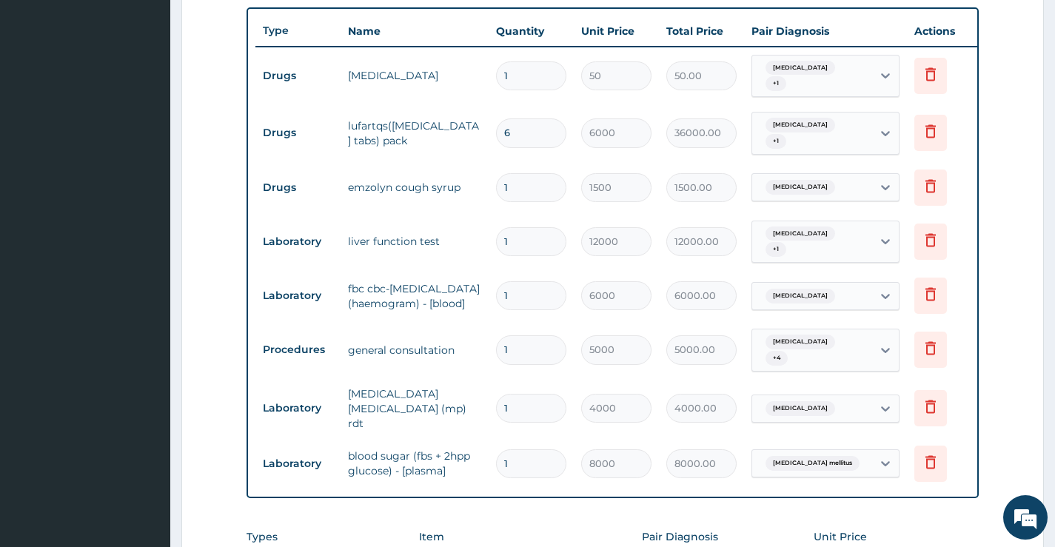
click at [524, 78] on input "1" at bounding box center [531, 75] width 70 height 29
type input "18"
type input "900.00"
type input "18"
click at [521, 132] on input "6" at bounding box center [531, 132] width 70 height 29
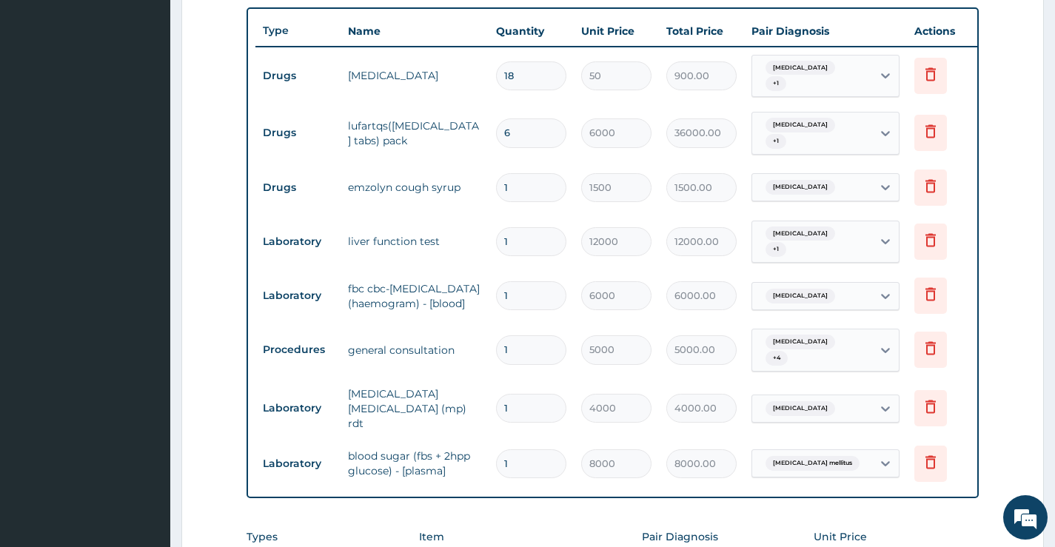
click at [555, 131] on input "6" at bounding box center [531, 132] width 70 height 29
type input "0.00"
type input "1"
type input "6000.00"
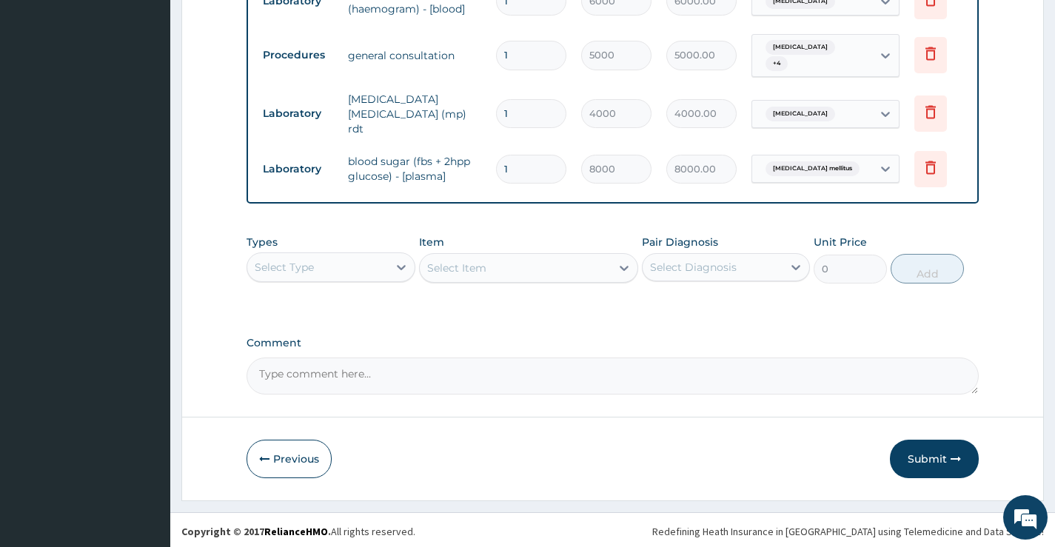
scroll to position [840, 0]
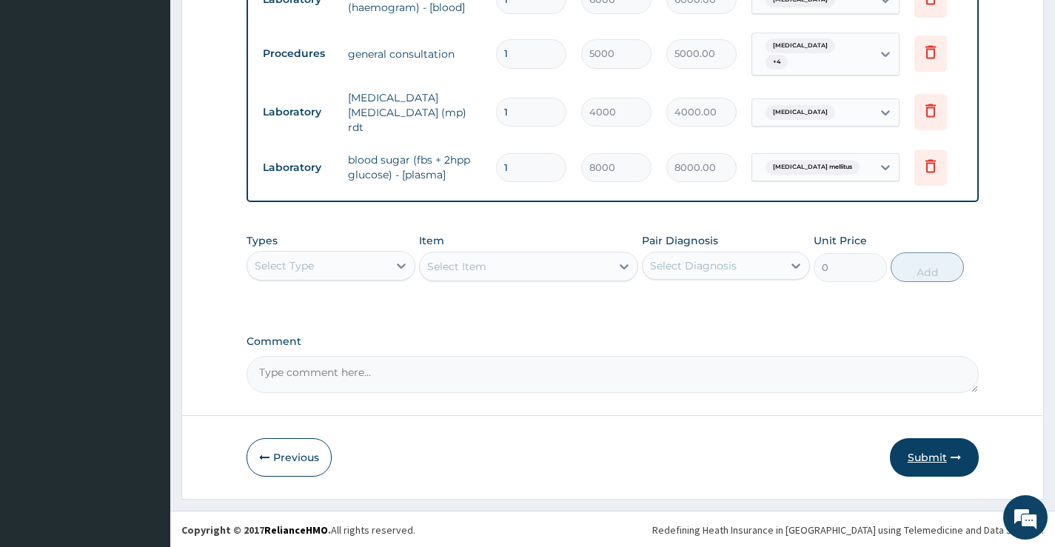
type input "1"
click at [921, 451] on button "Submit" at bounding box center [934, 457] width 89 height 39
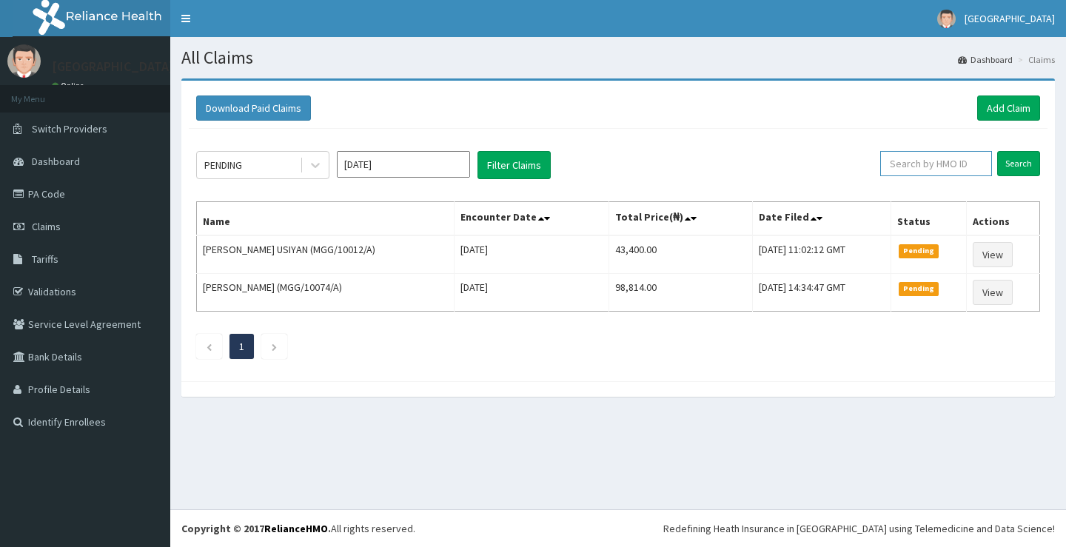
click at [927, 168] on input "text" at bounding box center [937, 163] width 112 height 25
click at [1001, 113] on link "Add Claim" at bounding box center [1009, 108] width 63 height 25
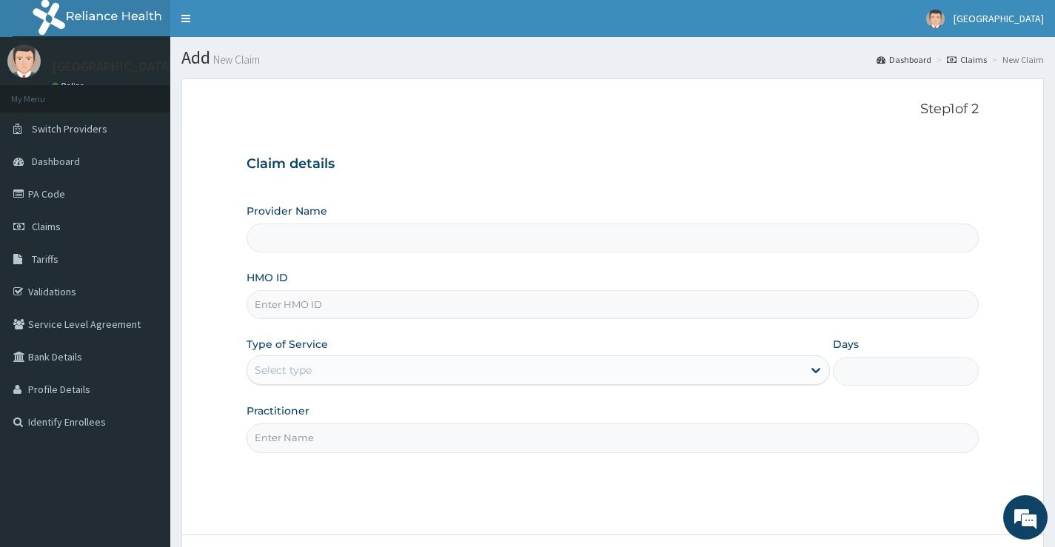
type input "St Ives Specialist- ikoyi"
click at [375, 310] on input "HMO ID" at bounding box center [613, 304] width 732 height 29
type input "RET/46289/A"
click at [333, 371] on div "Select type" at bounding box center [524, 370] width 555 height 24
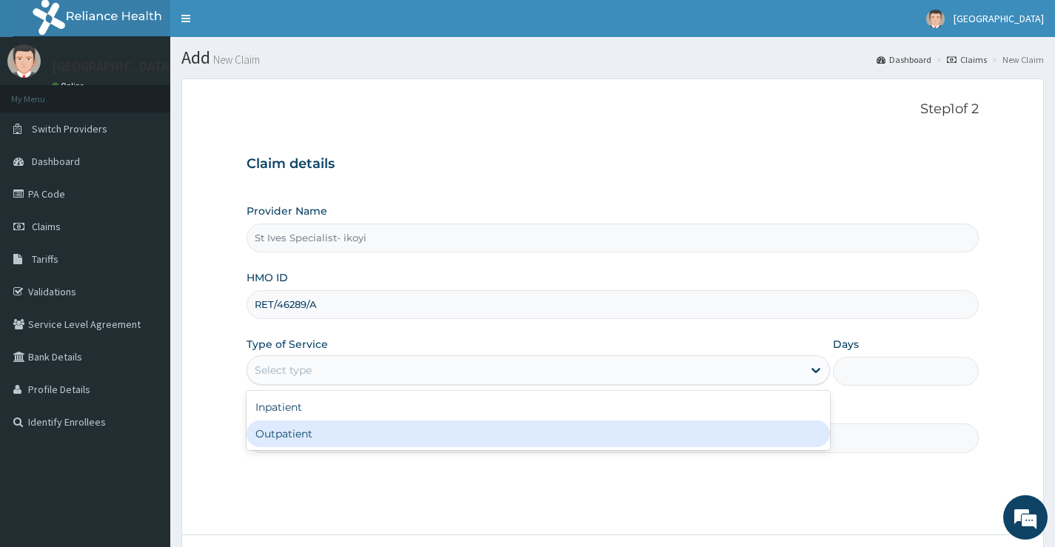
click at [321, 434] on div "Outpatient" at bounding box center [539, 434] width 584 height 27
type input "1"
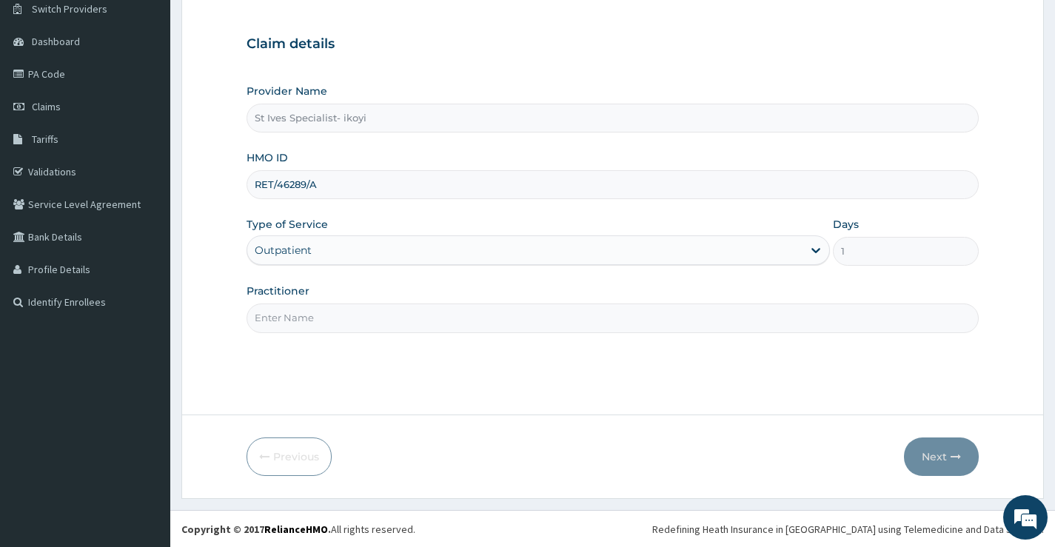
scroll to position [121, 0]
click at [450, 315] on input "Practitioner" at bounding box center [613, 317] width 732 height 29
type input "DR OGBONNAYA NDUBUISI"
click at [929, 460] on button "Next" at bounding box center [941, 456] width 75 height 39
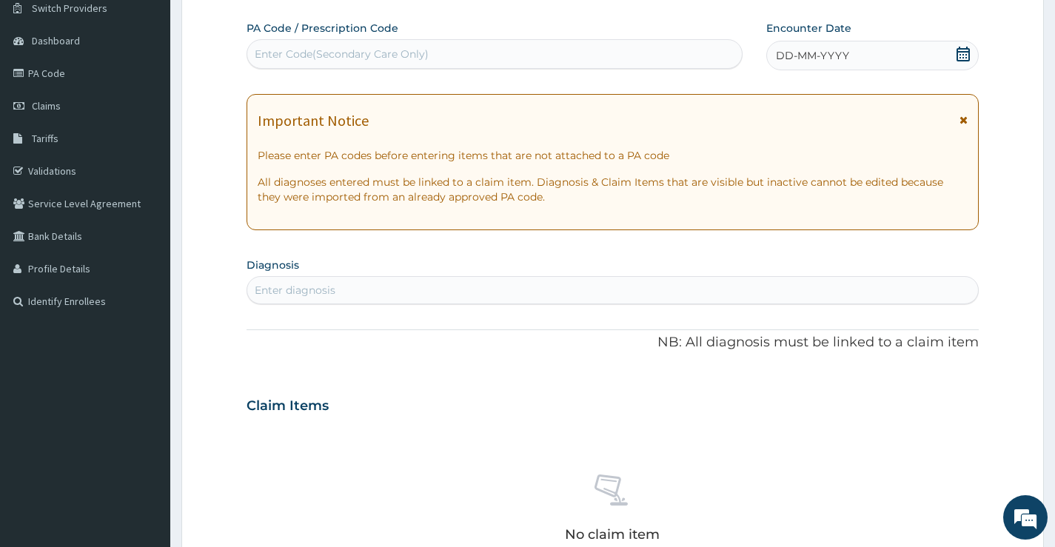
click at [321, 287] on div "Enter diagnosis" at bounding box center [295, 290] width 81 height 15
type input "PNEUMO"
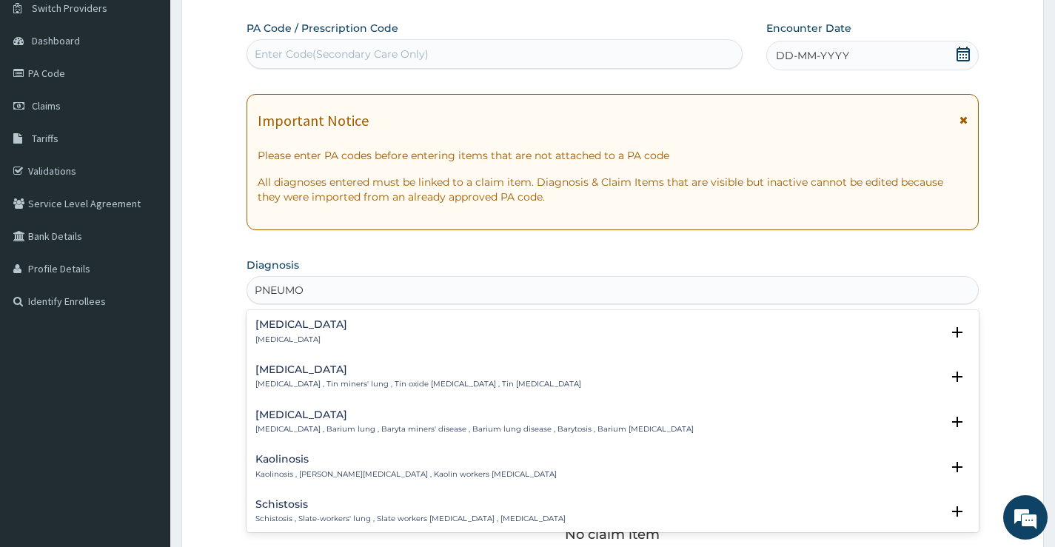
click at [295, 332] on div "Pneumonia Pneumonia" at bounding box center [302, 332] width 92 height 26
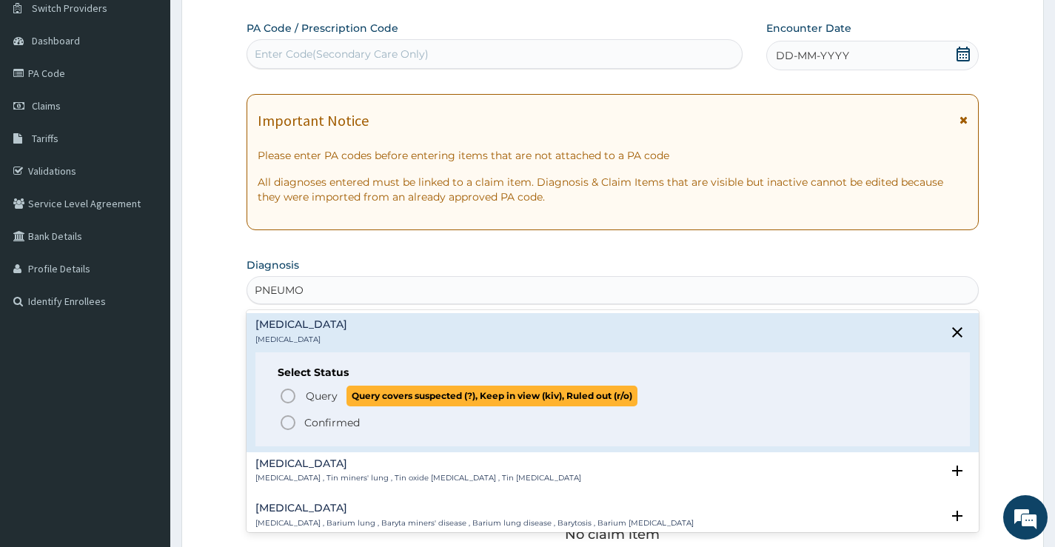
click at [335, 401] on span "Query" at bounding box center [322, 396] width 32 height 15
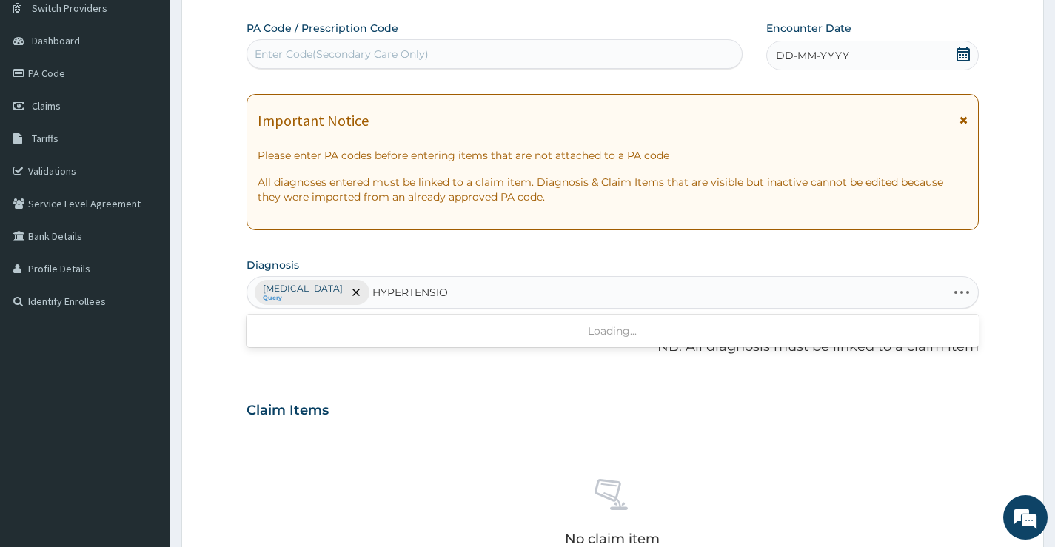
type input "HYPERTENSION"
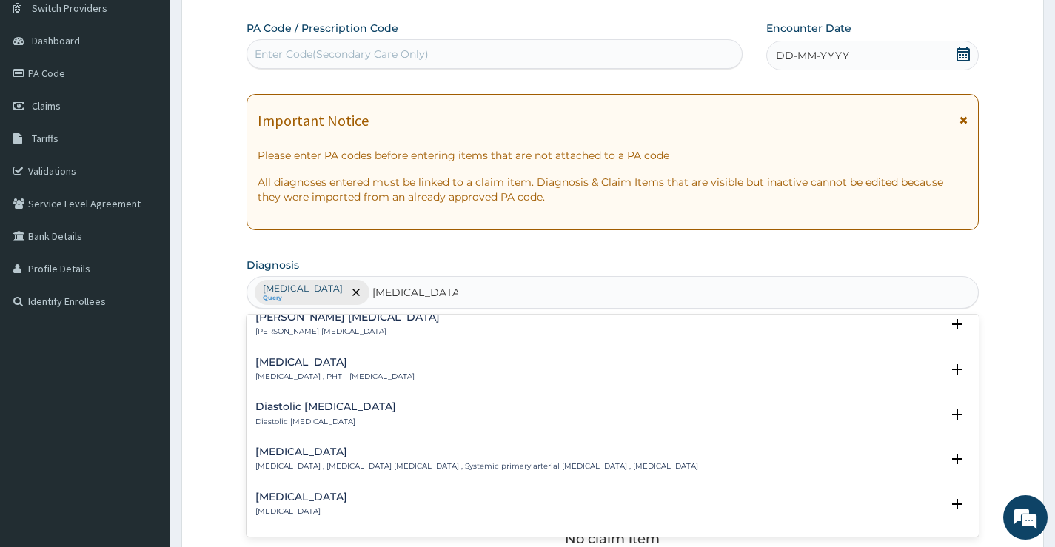
scroll to position [1185, 0]
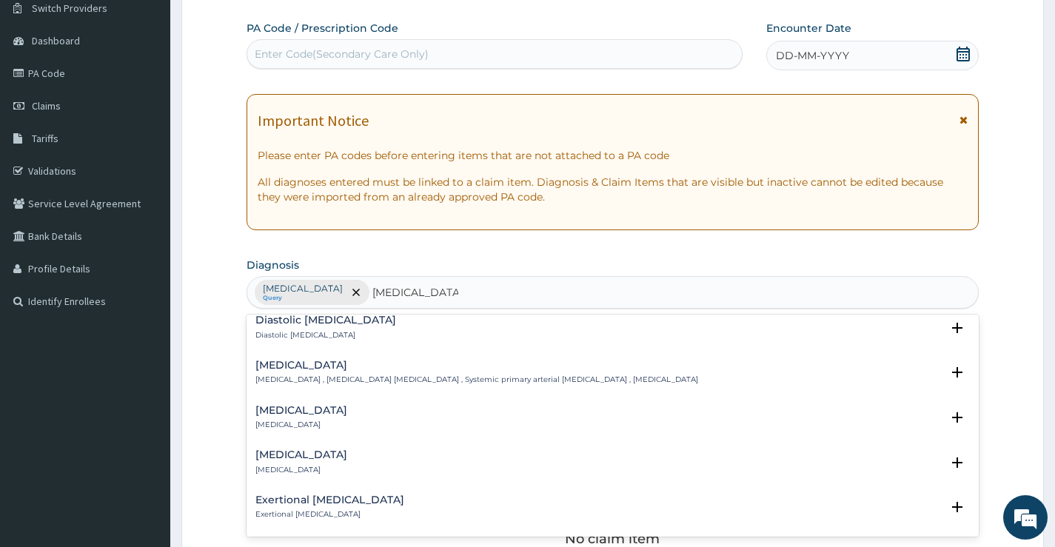
click at [348, 379] on p "Essential hypertension , Idiopathic hypertension , Systemic primary arterial hy…" at bounding box center [477, 380] width 443 height 10
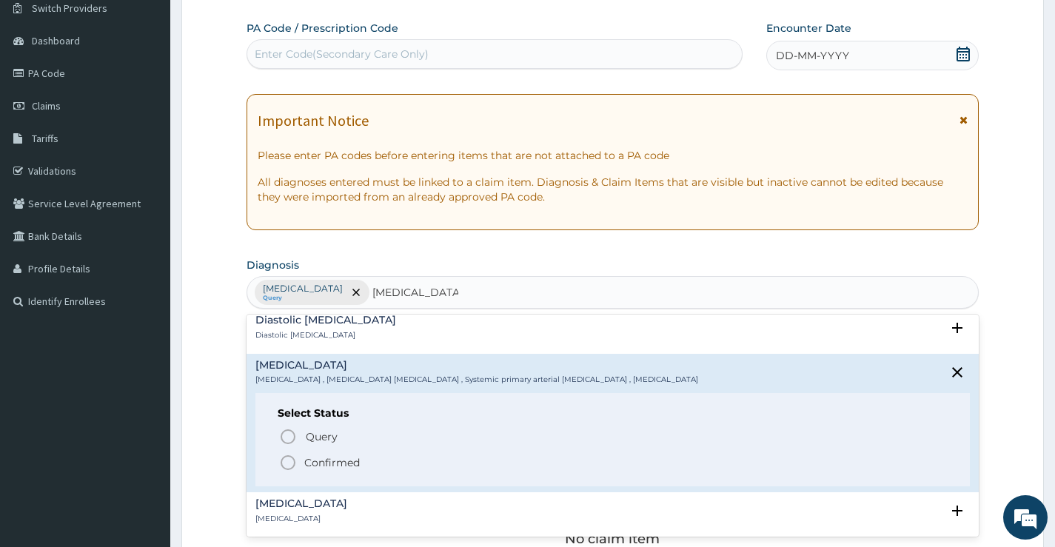
click at [330, 459] on p "Confirmed" at bounding box center [332, 462] width 56 height 15
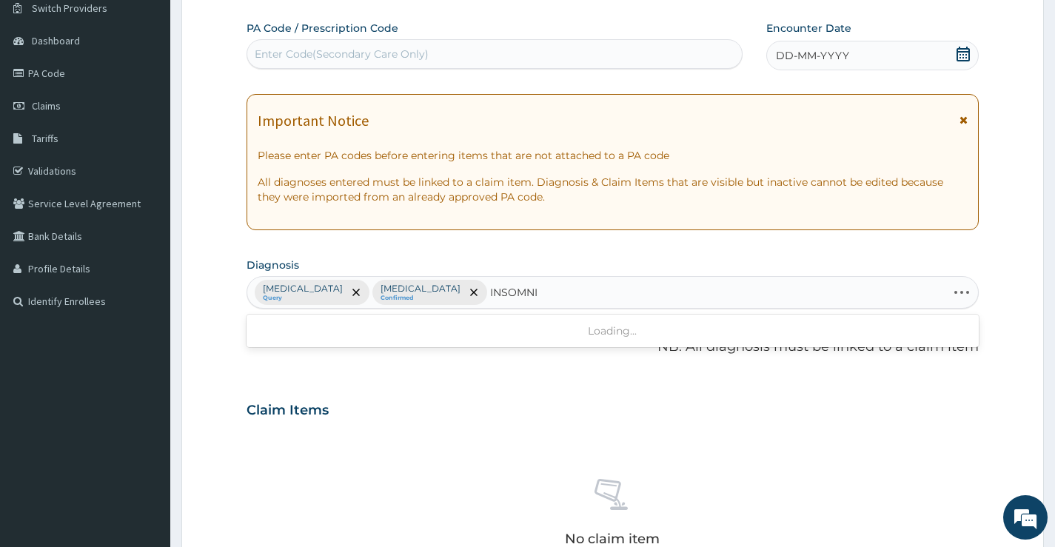
type input "INSOMNIA"
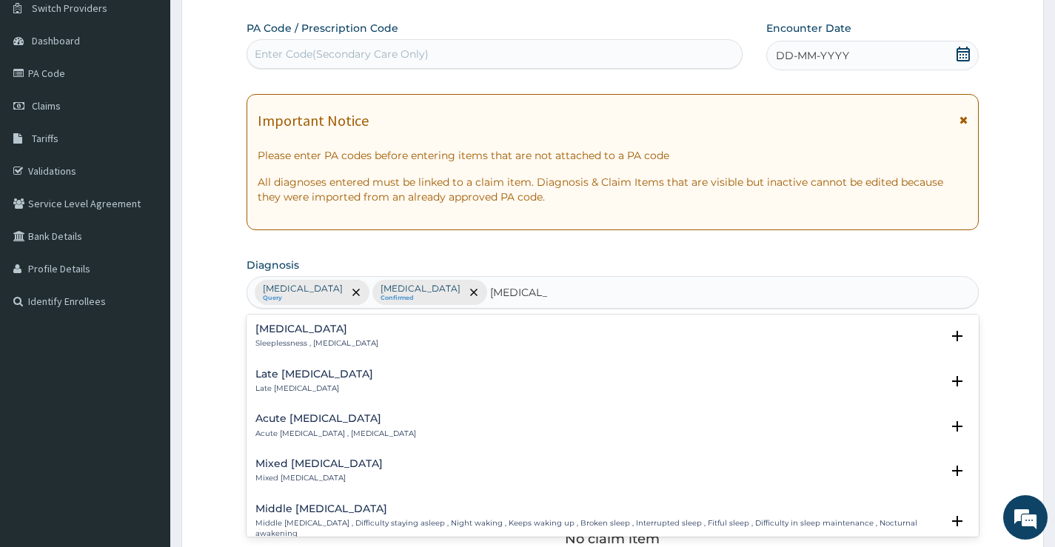
click at [334, 335] on div "Insomnia Sleeplessness , Insomnia" at bounding box center [317, 337] width 123 height 26
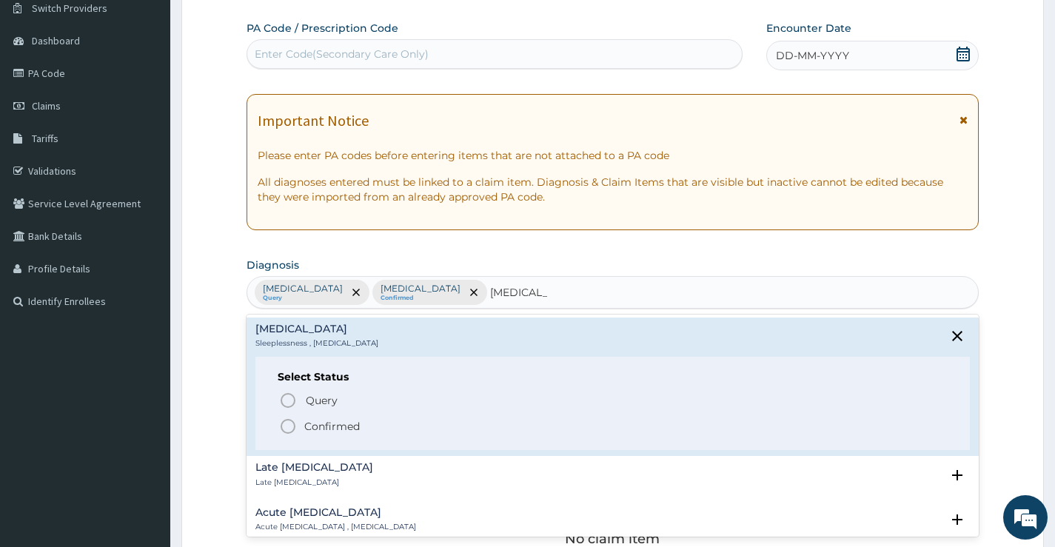
click at [330, 425] on p "Confirmed" at bounding box center [332, 426] width 56 height 15
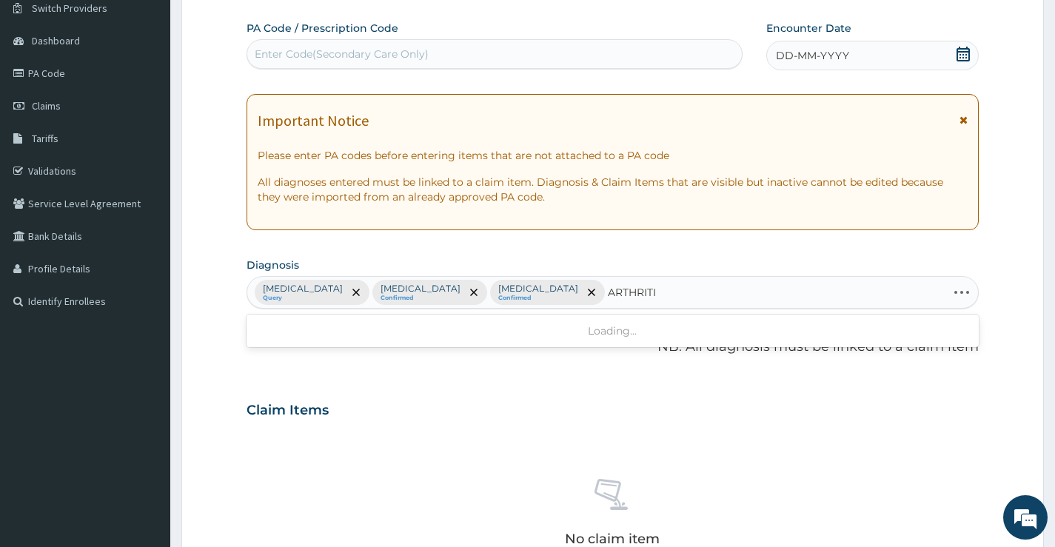
type input "ARTHRITIS"
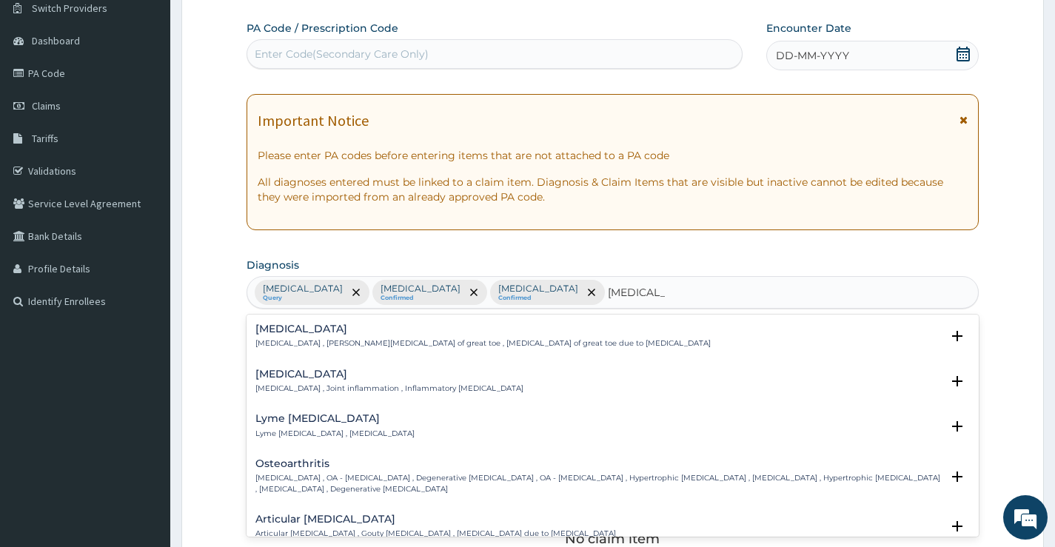
click at [317, 384] on p "Arthritis , Joint inflammation , Inflammatory arthritis" at bounding box center [390, 389] width 268 height 10
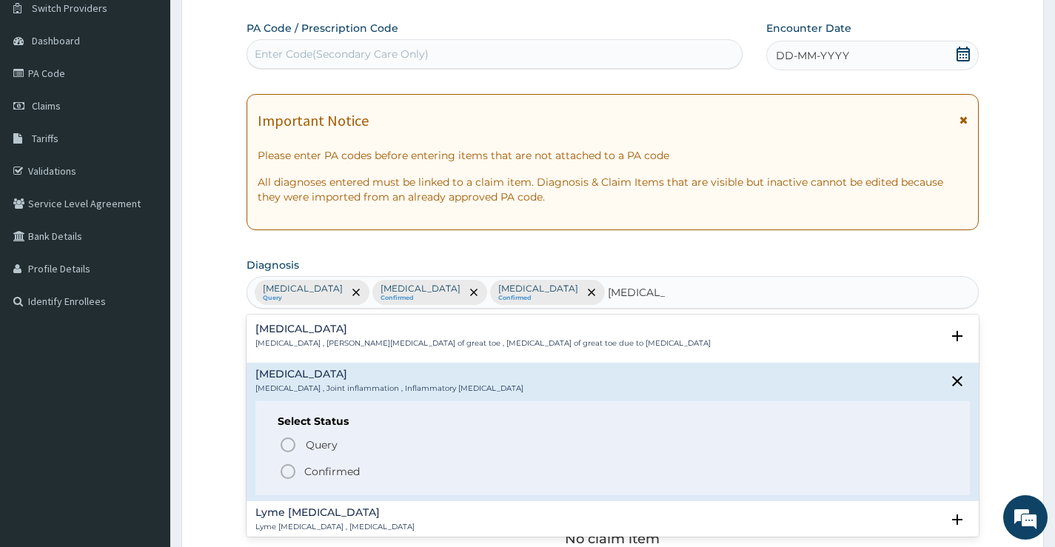
click at [315, 470] on p "Confirmed" at bounding box center [332, 471] width 56 height 15
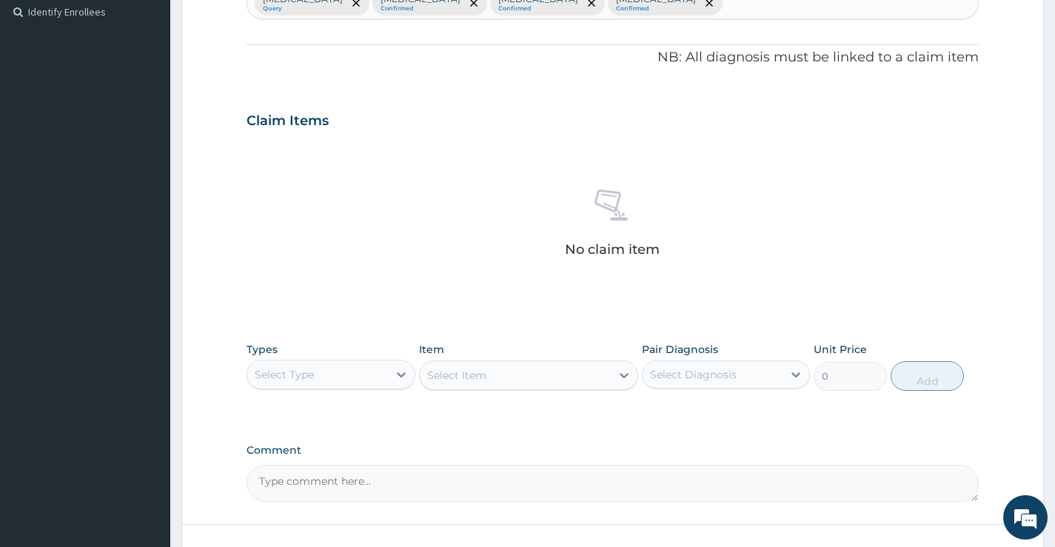
scroll to position [417, 0]
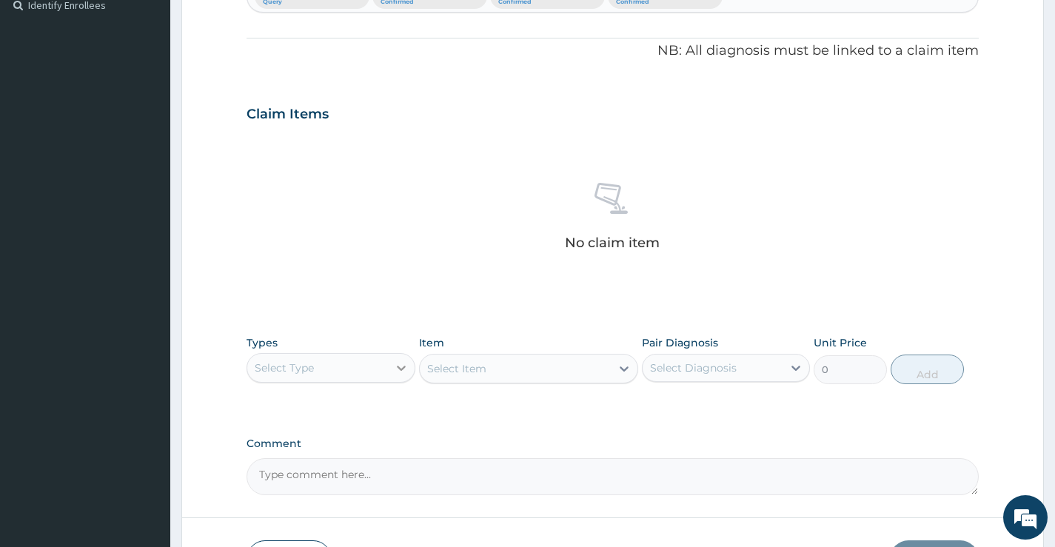
click at [392, 369] on div at bounding box center [401, 368] width 27 height 27
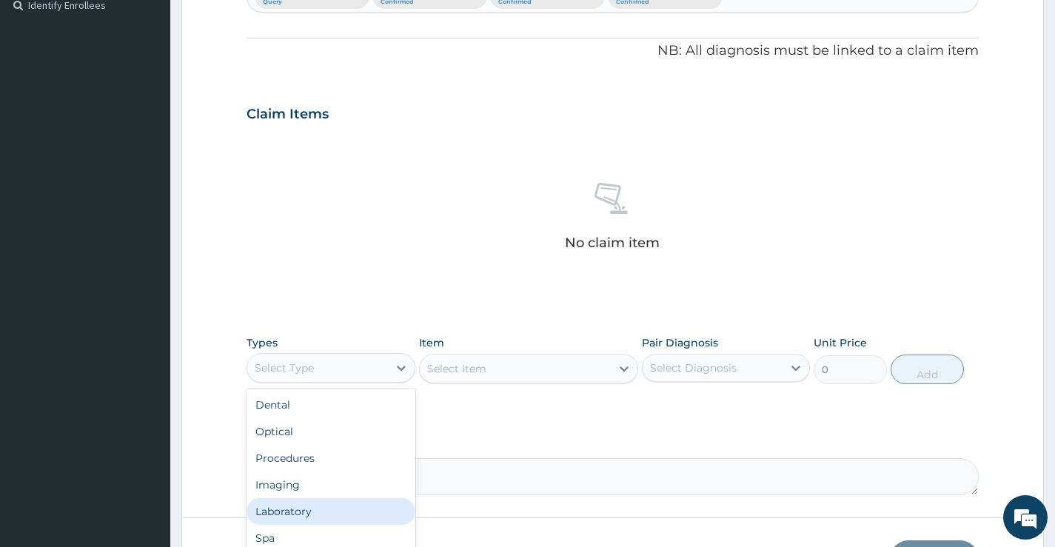
scroll to position [50, 0]
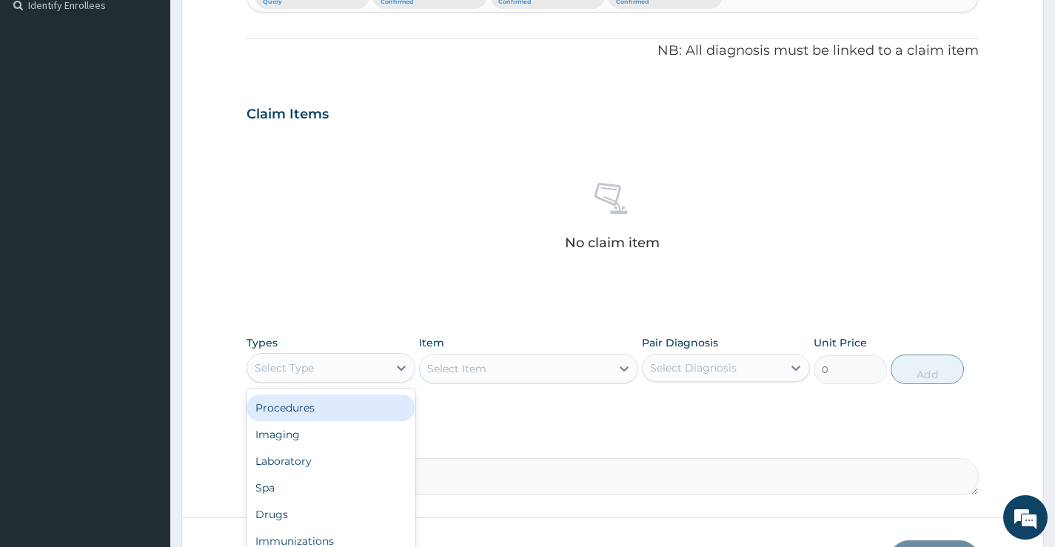
click at [321, 416] on div "Procedures" at bounding box center [331, 408] width 168 height 27
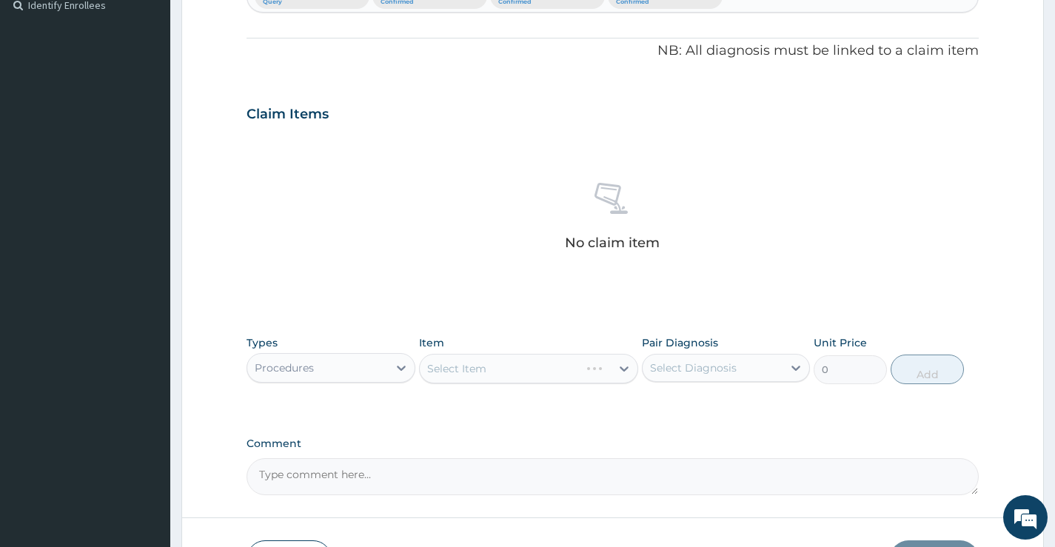
click at [613, 367] on div "Select Item" at bounding box center [529, 369] width 220 height 30
click at [613, 367] on div at bounding box center [624, 368] width 27 height 27
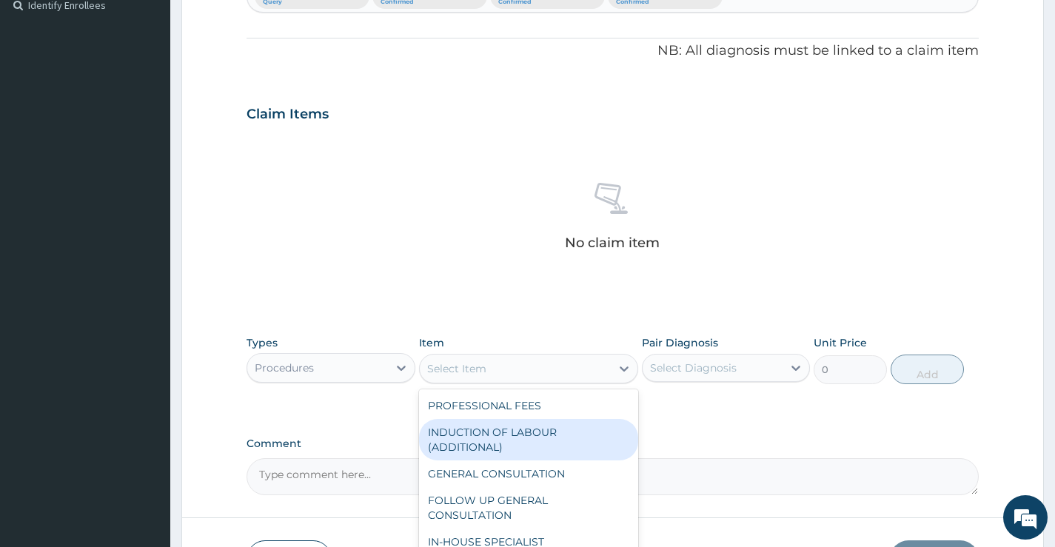
scroll to position [74, 0]
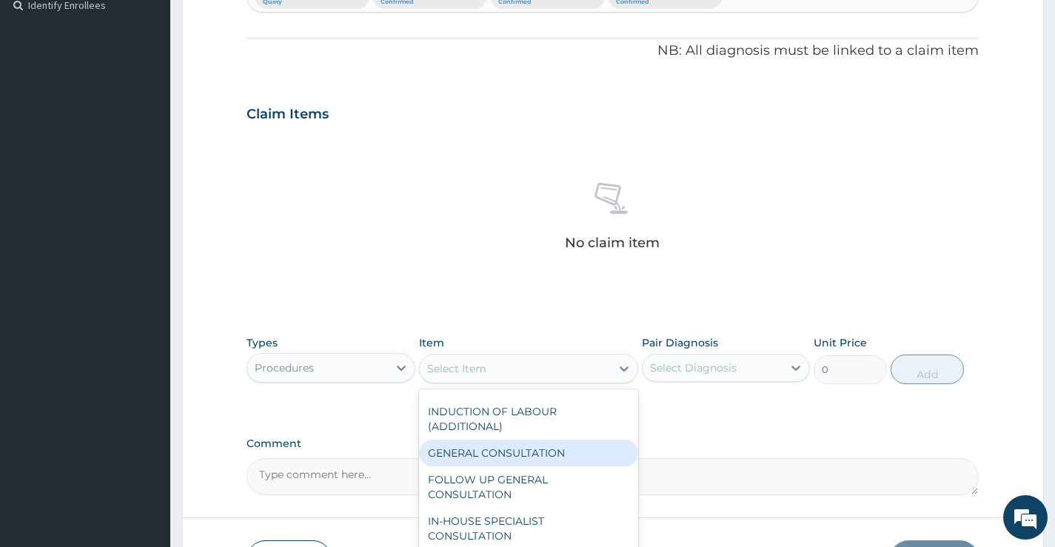
click at [526, 450] on div "GENERAL CONSULTATION" at bounding box center [529, 453] width 220 height 27
type input "5000"
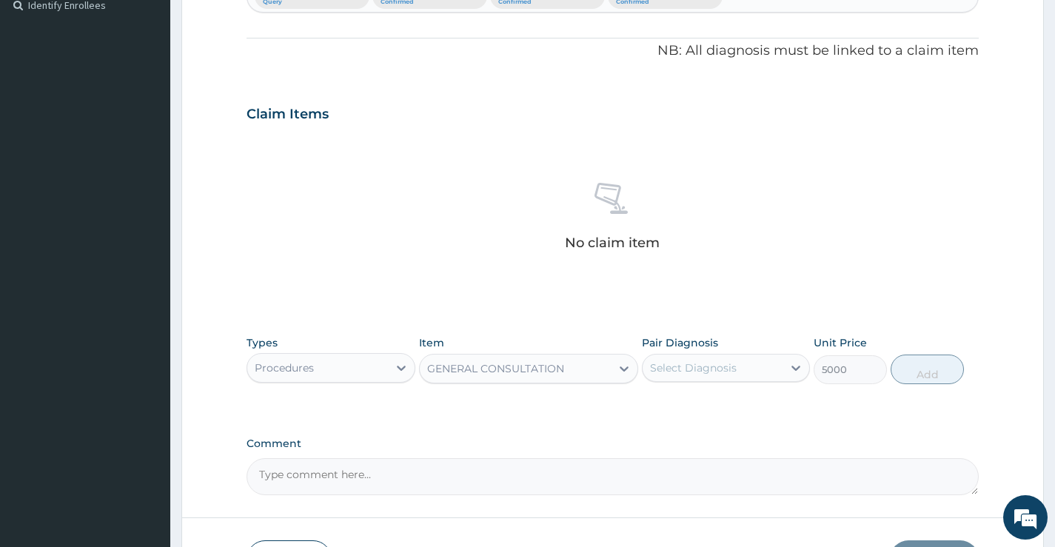
click at [720, 371] on div "Select Diagnosis" at bounding box center [693, 368] width 87 height 15
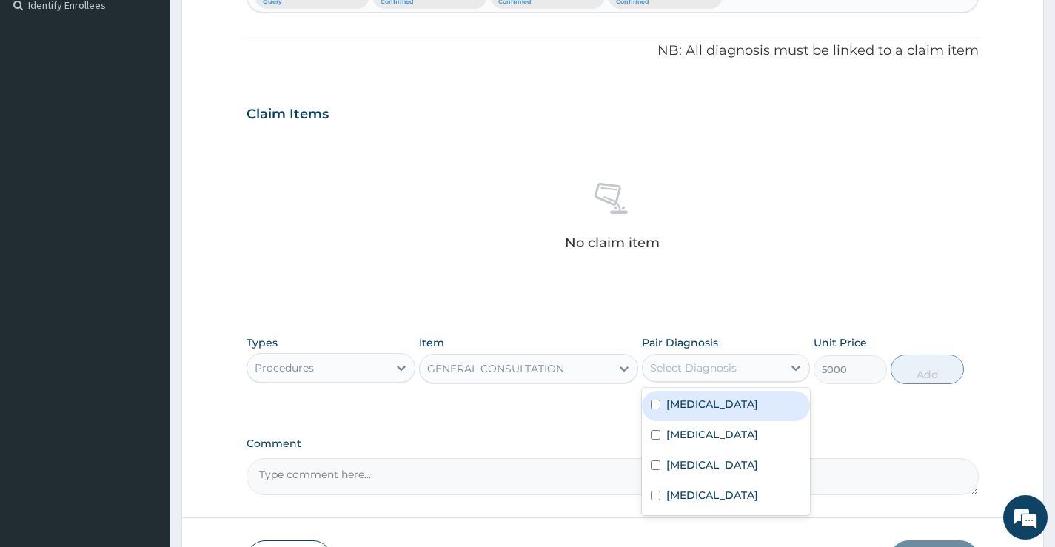
click at [704, 411] on label "Pneumonia" at bounding box center [713, 404] width 92 height 15
checkbox input "true"
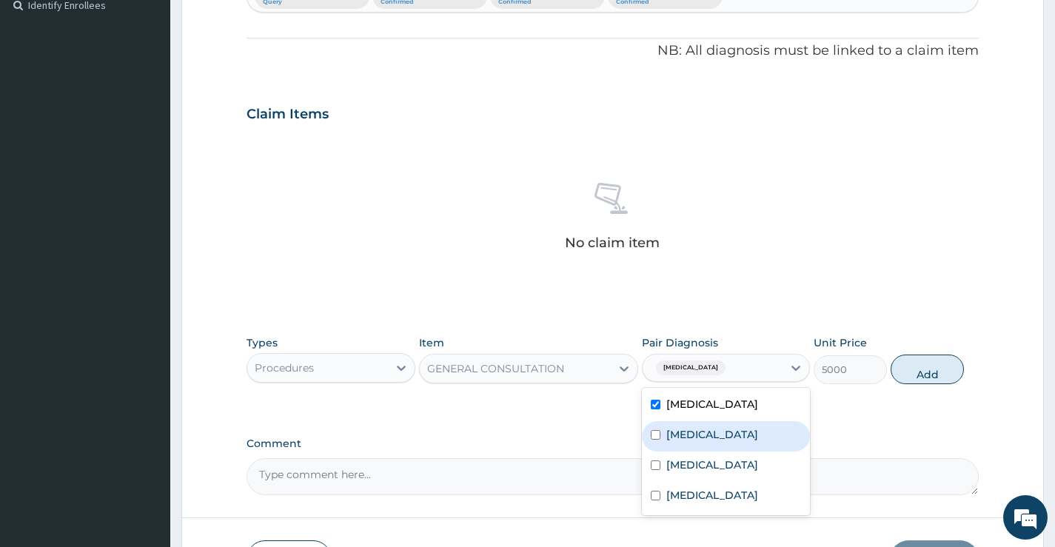
click at [699, 432] on label "Essential hypertension" at bounding box center [713, 434] width 92 height 15
checkbox input "true"
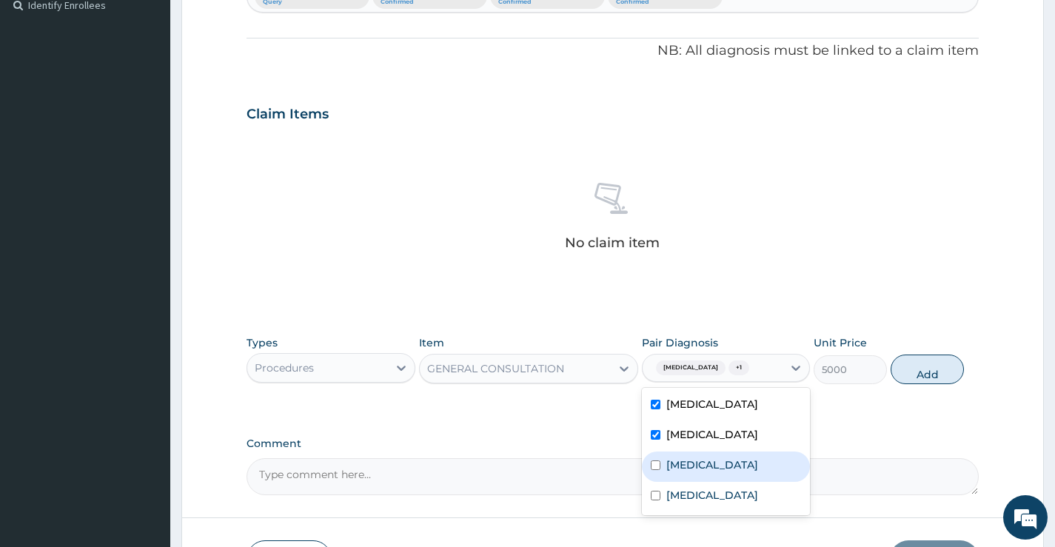
click at [692, 464] on label "Insomnia" at bounding box center [713, 465] width 92 height 15
checkbox input "true"
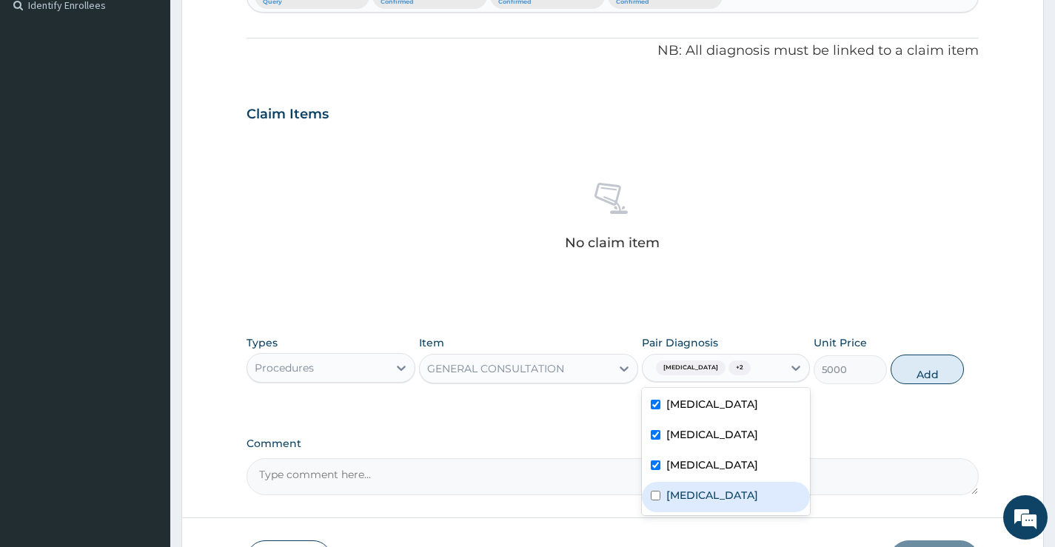
click at [685, 501] on label "Arthritis" at bounding box center [713, 495] width 92 height 15
checkbox input "true"
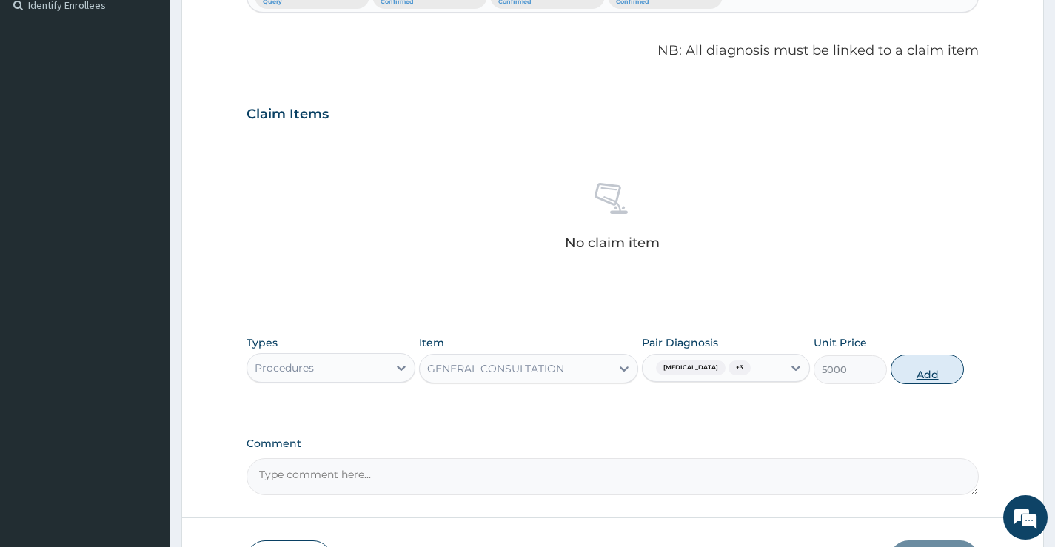
click at [929, 369] on button "Add" at bounding box center [927, 370] width 73 height 30
type input "0"
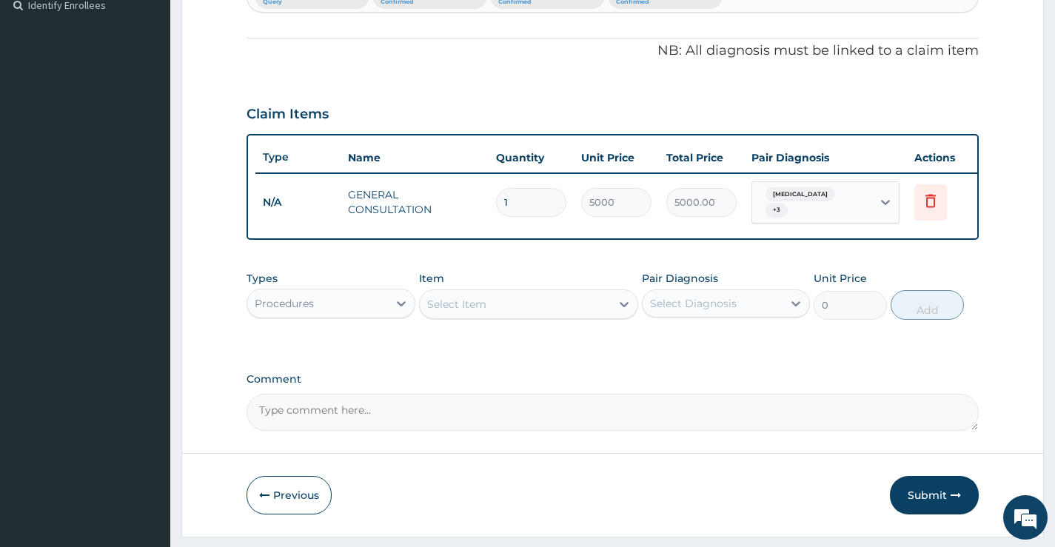
click at [383, 311] on div "Procedures" at bounding box center [317, 304] width 140 height 24
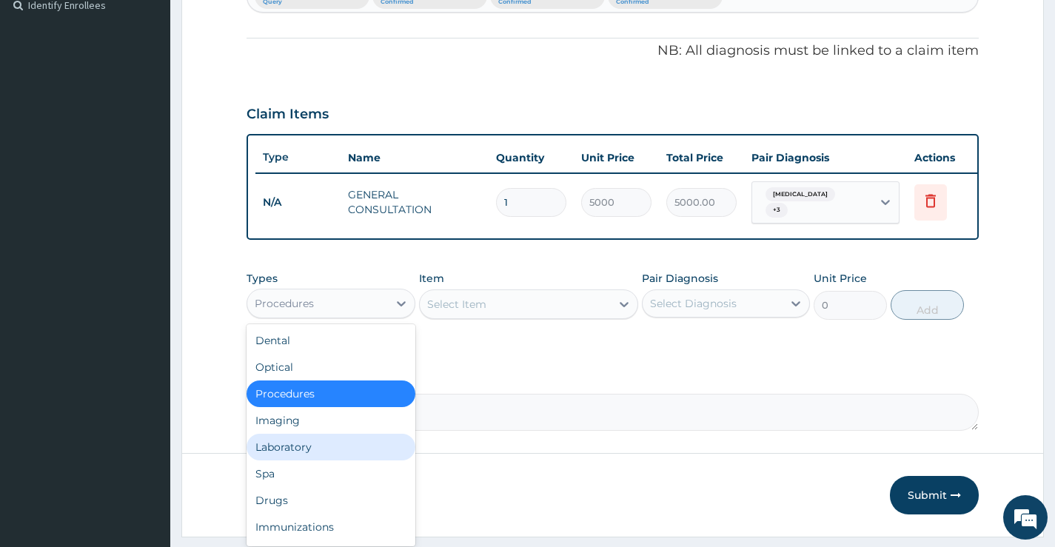
click at [329, 445] on div "Laboratory" at bounding box center [331, 447] width 168 height 27
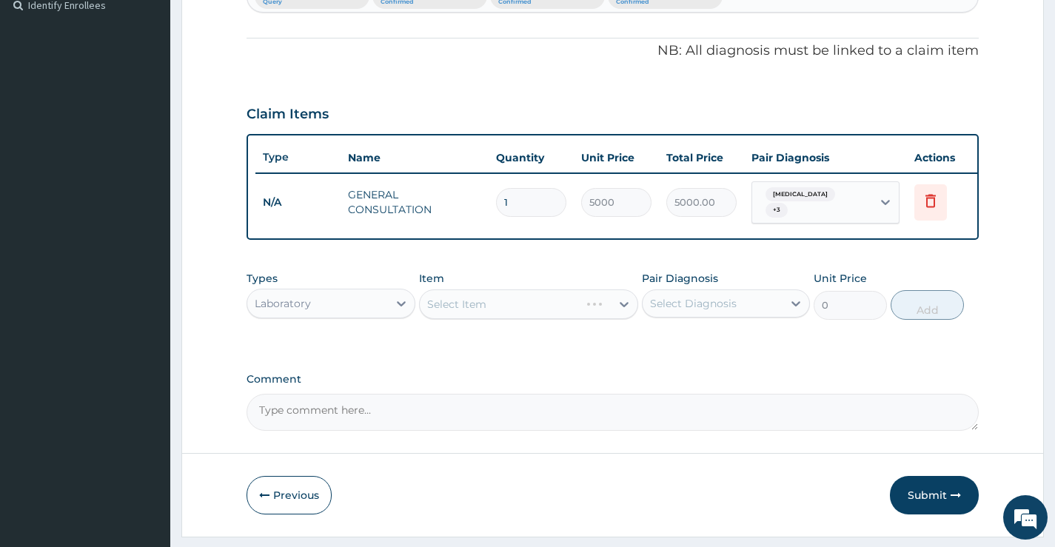
click at [603, 309] on div "Select Item" at bounding box center [529, 305] width 220 height 30
click at [618, 308] on div "Select Item" at bounding box center [529, 305] width 220 height 30
click at [614, 308] on div "Select Item" at bounding box center [529, 305] width 220 height 30
click at [624, 307] on div "Select Item" at bounding box center [529, 305] width 220 height 30
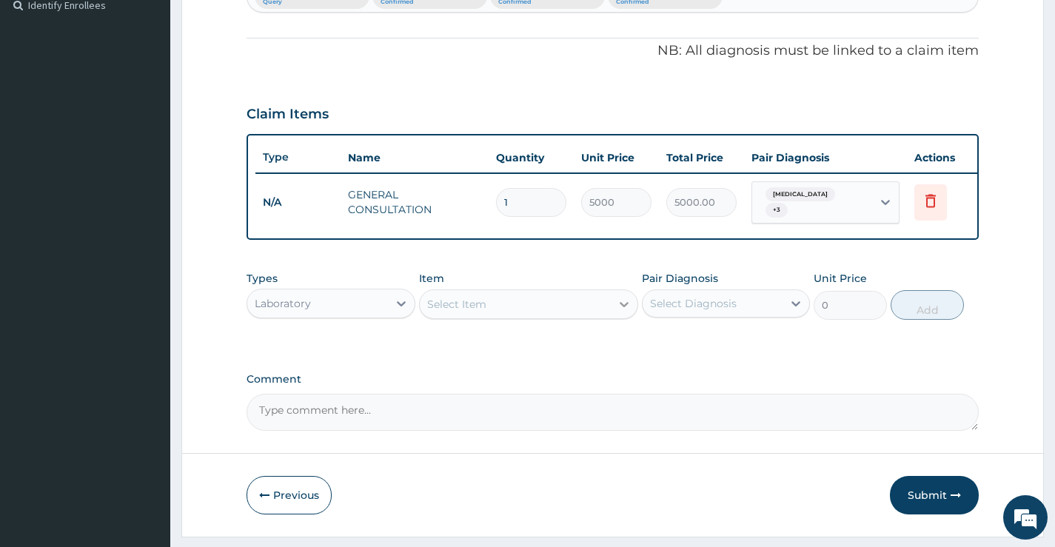
click at [615, 310] on div at bounding box center [624, 304] width 27 height 27
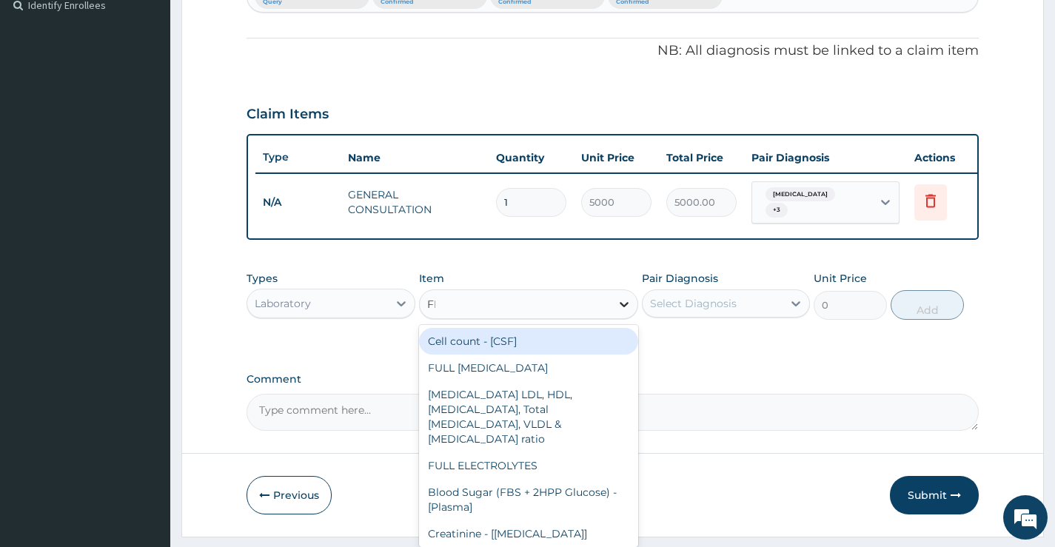
type input "FBC"
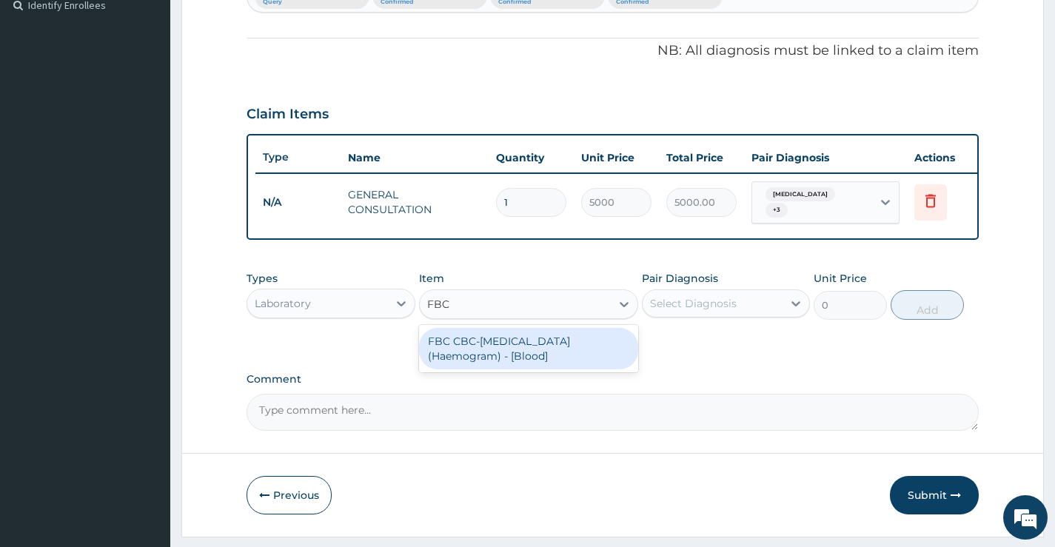
click at [522, 357] on div "FBC CBC-Complete Blood Count (Haemogram) - [Blood]" at bounding box center [529, 348] width 220 height 41
type input "6000"
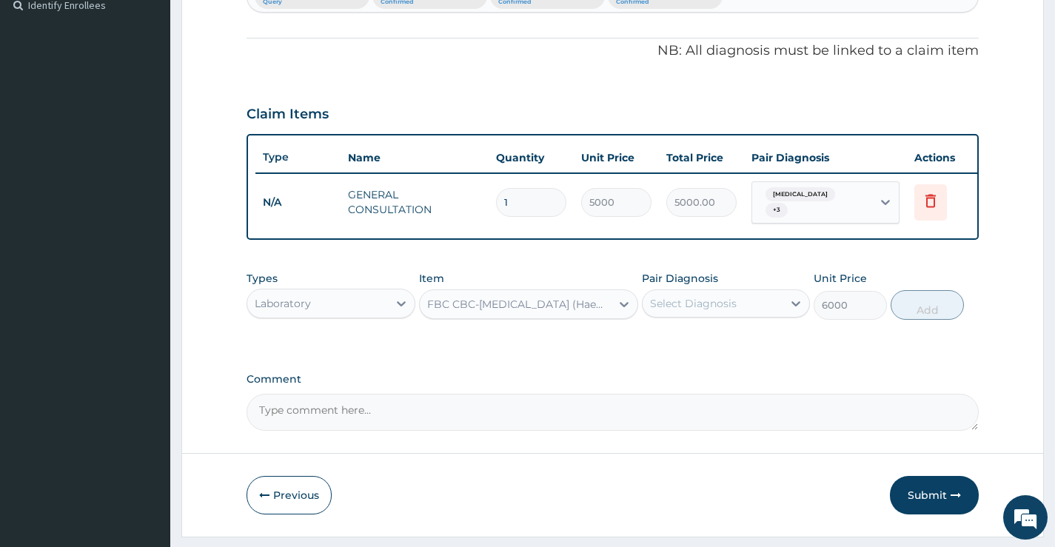
click at [701, 311] on div "Select Diagnosis" at bounding box center [693, 303] width 87 height 15
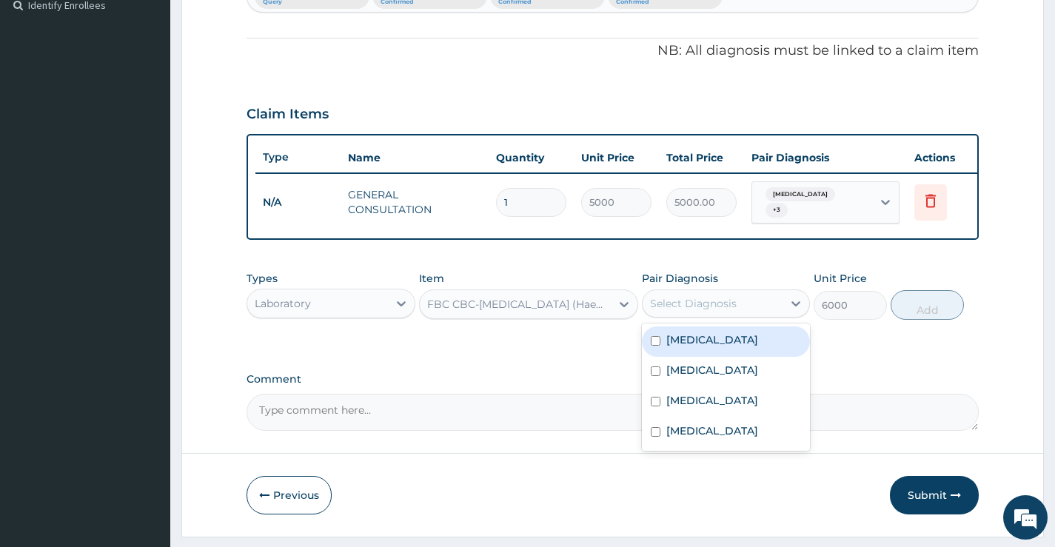
drag, startPoint x: 693, startPoint y: 355, endPoint x: 696, endPoint y: 375, distance: 20.2
click at [694, 354] on div "Pneumonia" at bounding box center [726, 342] width 168 height 30
checkbox input "true"
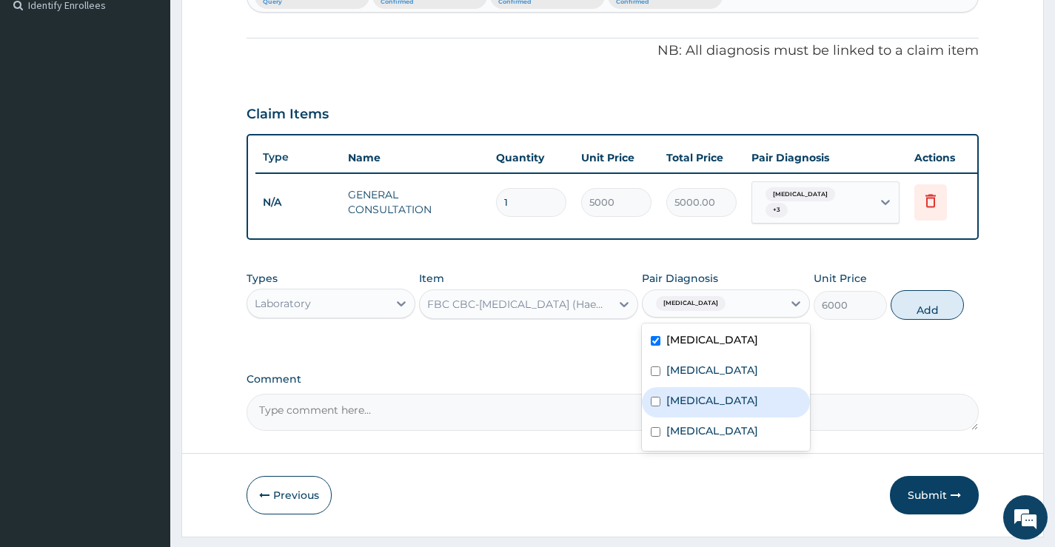
click at [691, 407] on label "Insomnia" at bounding box center [713, 400] width 92 height 15
checkbox input "true"
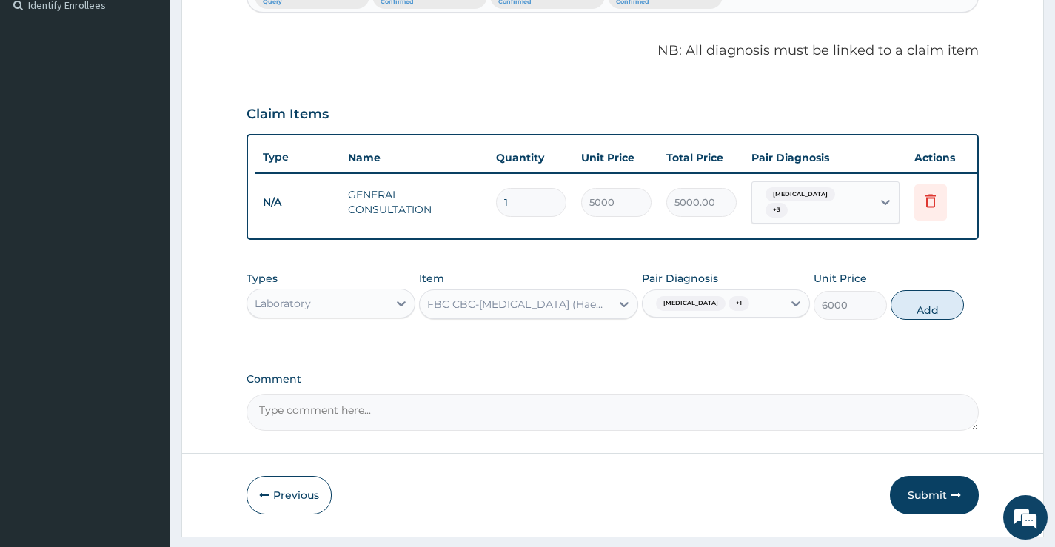
click at [921, 313] on button "Add" at bounding box center [927, 305] width 73 height 30
type input "0"
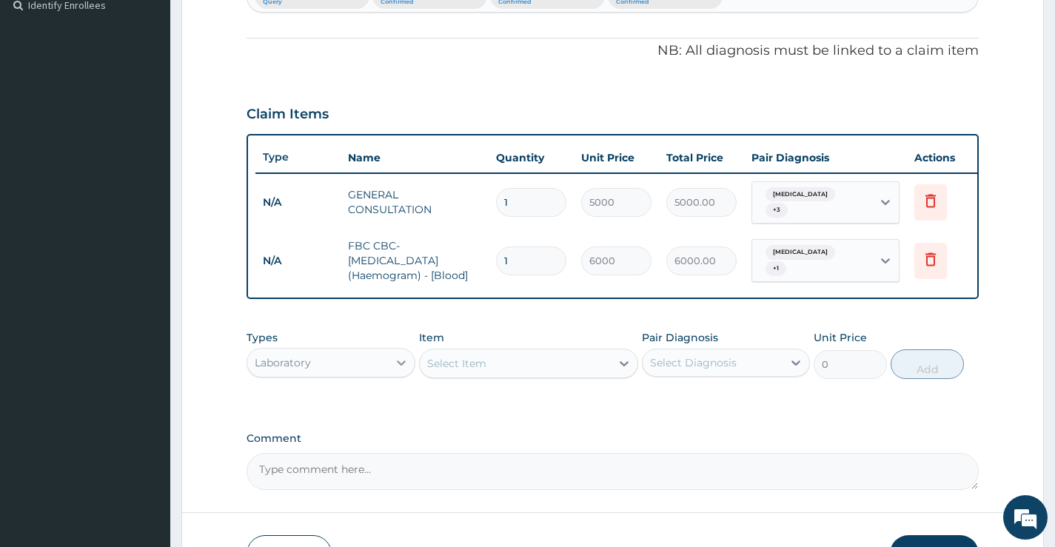
click at [394, 366] on icon at bounding box center [401, 362] width 15 height 15
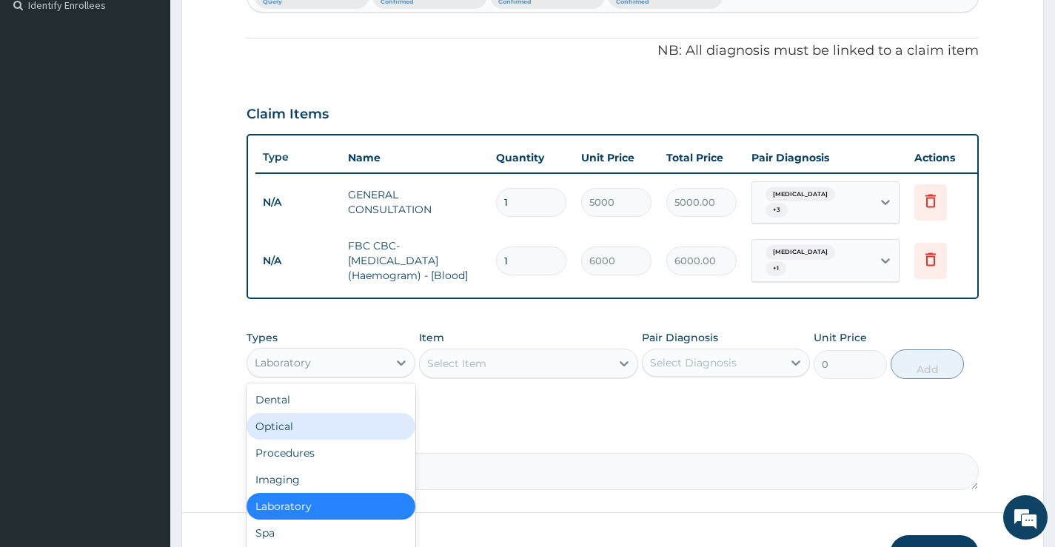
scroll to position [50, 0]
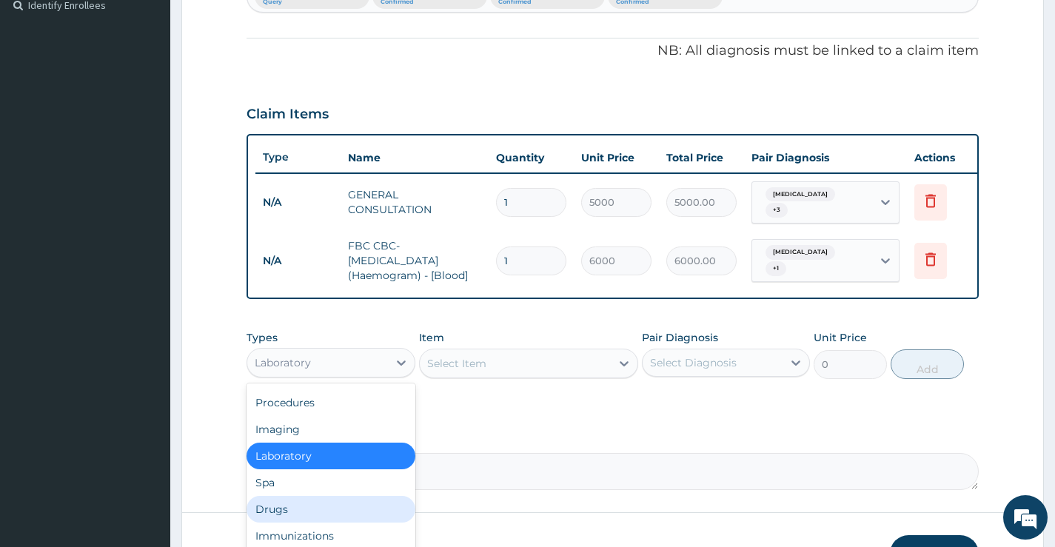
click at [307, 510] on div "Drugs" at bounding box center [331, 509] width 168 height 27
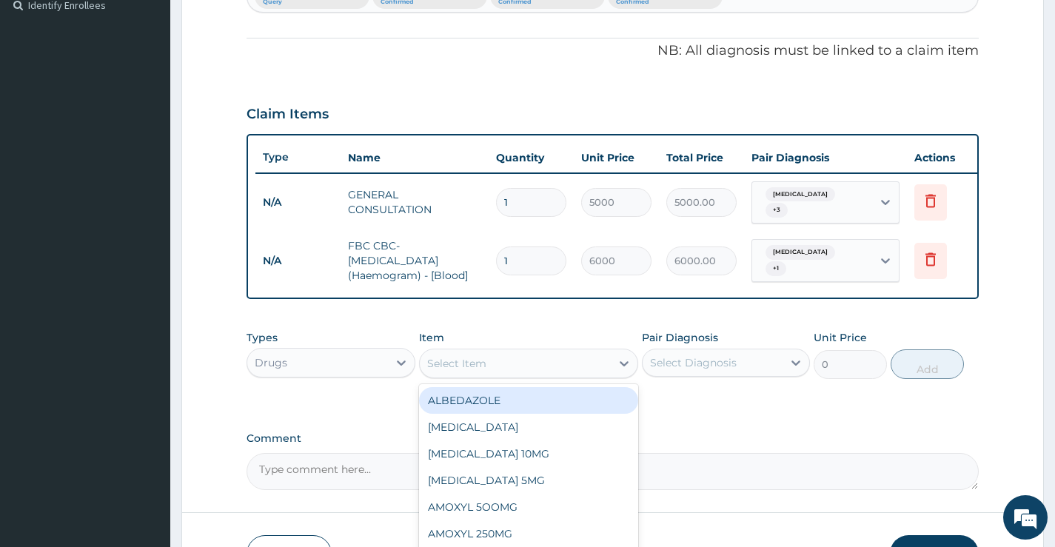
click at [611, 369] on div "Select Item" at bounding box center [516, 364] width 192 height 24
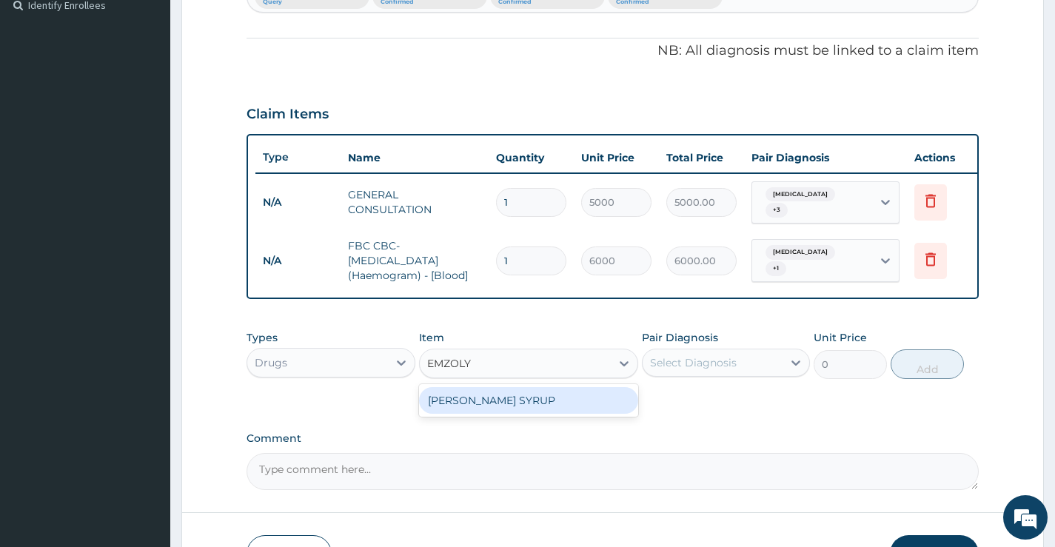
type input "EMZOLYN"
click at [554, 404] on div "EMZOLYN COUGH SYRUP" at bounding box center [529, 400] width 220 height 27
type input "1500"
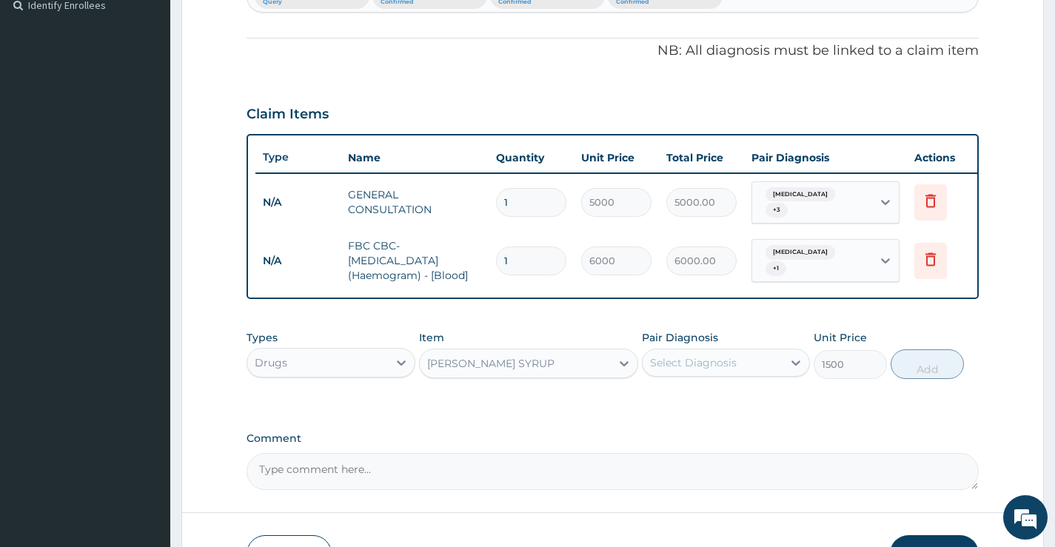
click at [675, 367] on div "Select Diagnosis" at bounding box center [693, 362] width 87 height 15
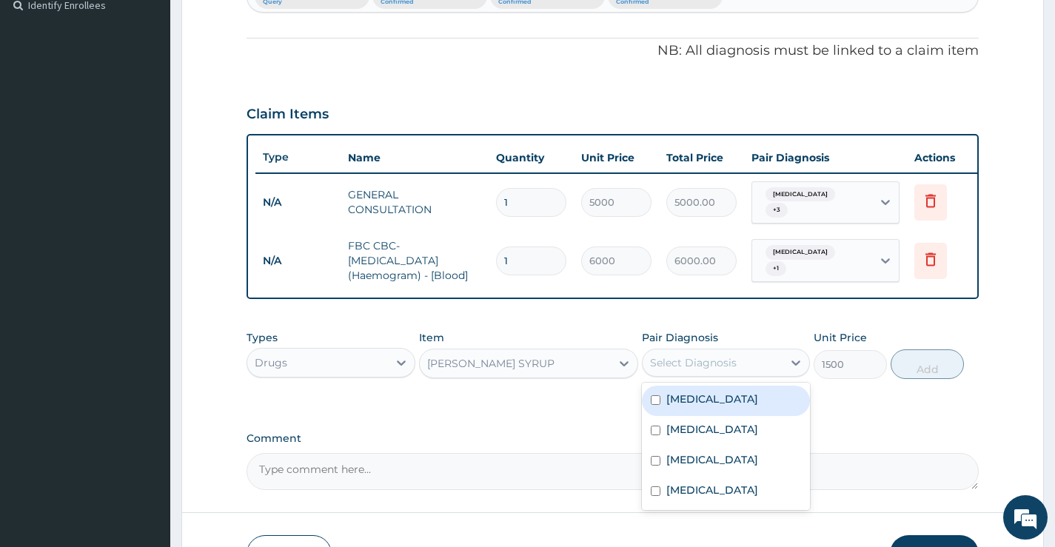
click at [682, 412] on div "Pneumonia" at bounding box center [726, 401] width 168 height 30
checkbox input "true"
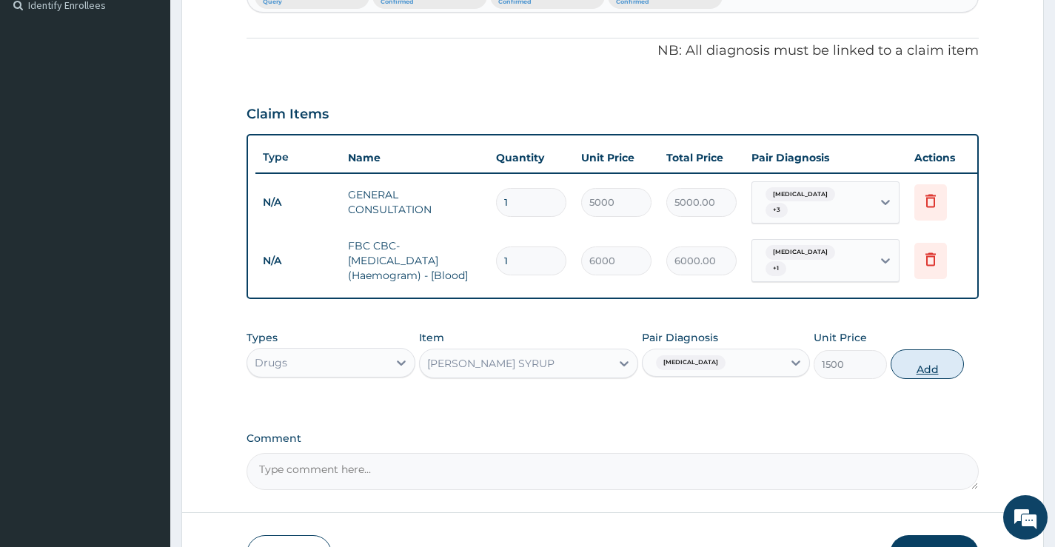
click at [932, 370] on button "Add" at bounding box center [927, 365] width 73 height 30
type input "0"
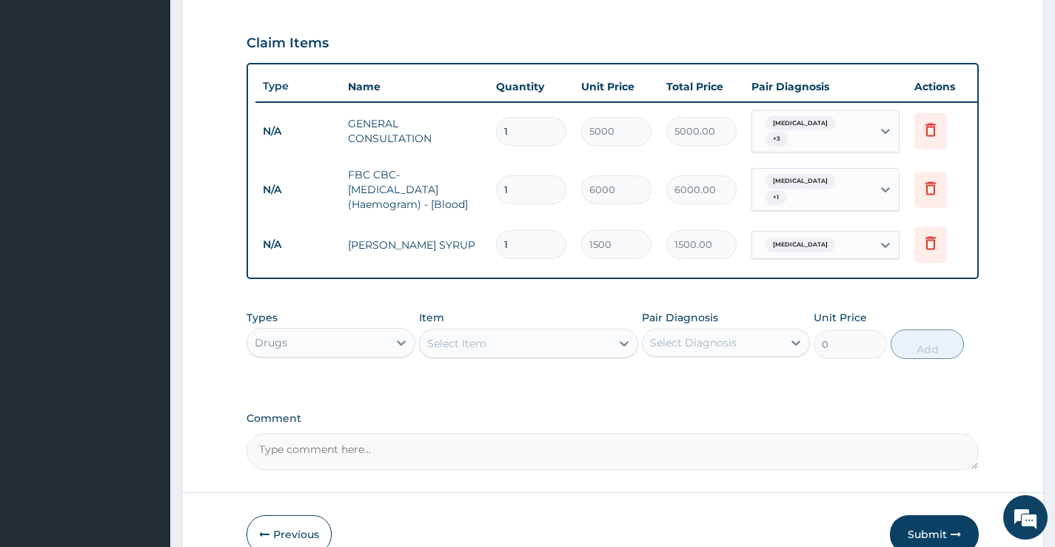
scroll to position [491, 0]
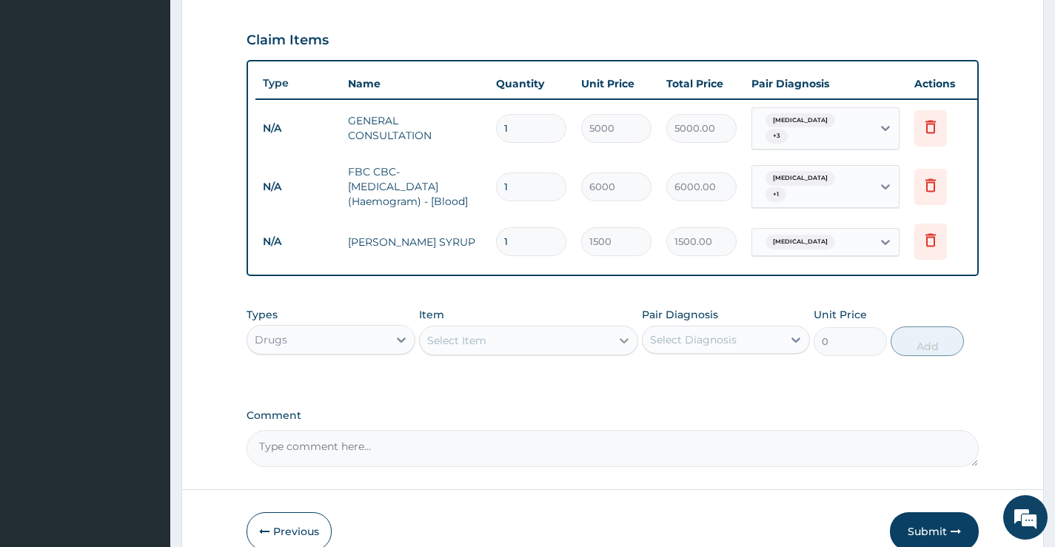
click at [619, 347] on icon at bounding box center [624, 340] width 15 height 15
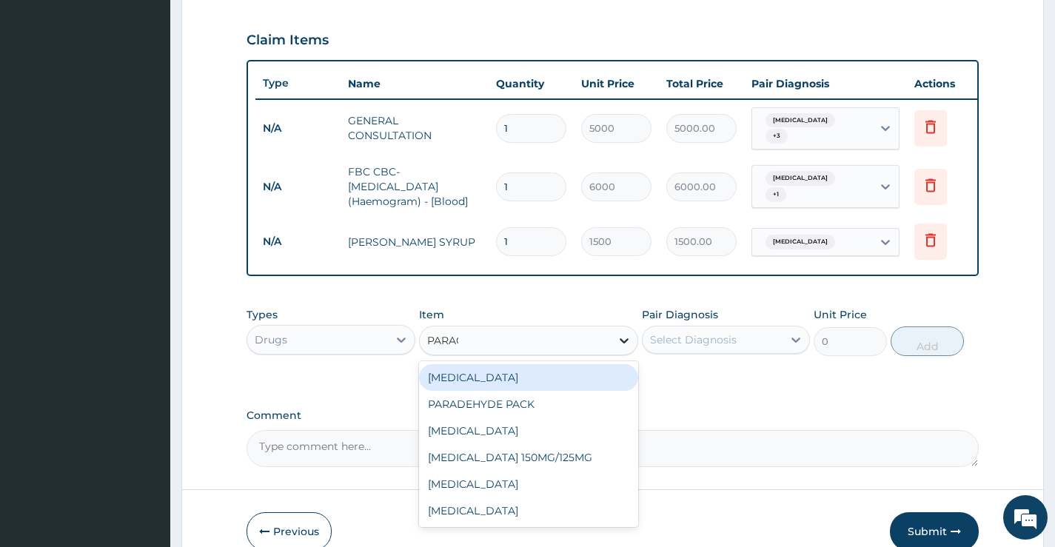
type input "PARACE"
click at [525, 382] on div "PARACETAMOL" at bounding box center [529, 377] width 220 height 27
type input "50"
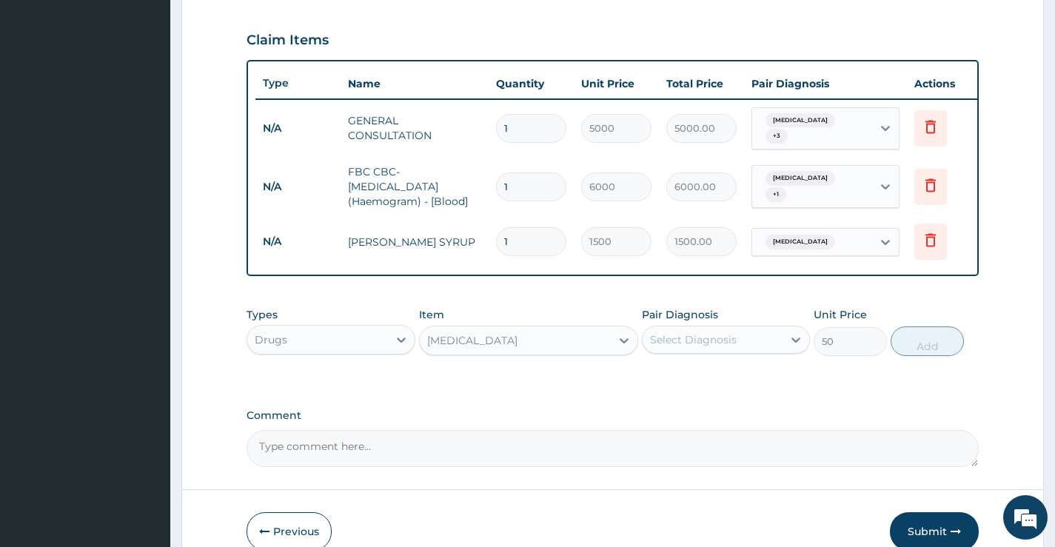
click at [693, 343] on div "Select Diagnosis" at bounding box center [693, 340] width 87 height 15
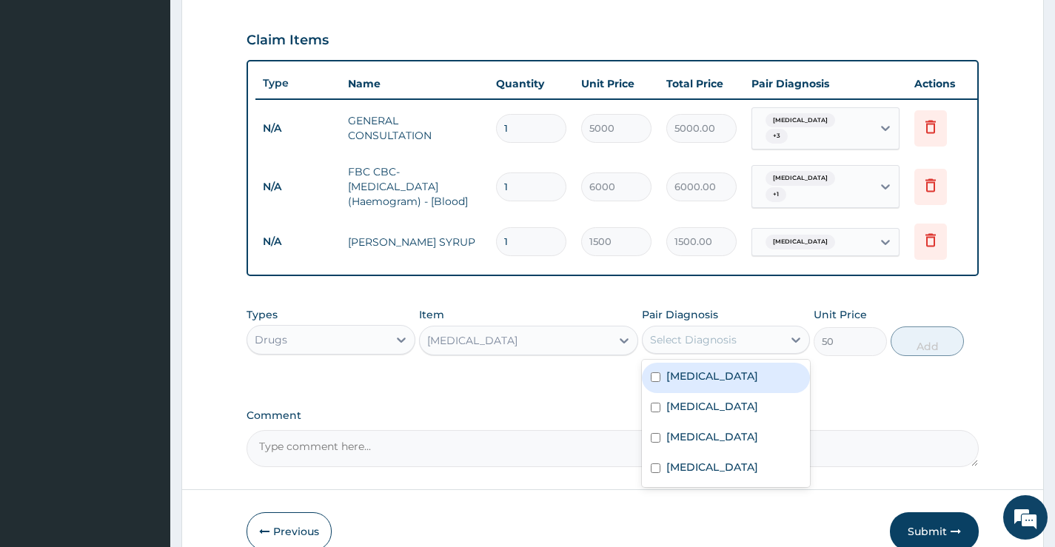
click at [696, 384] on label "Pneumonia" at bounding box center [713, 376] width 92 height 15
checkbox input "true"
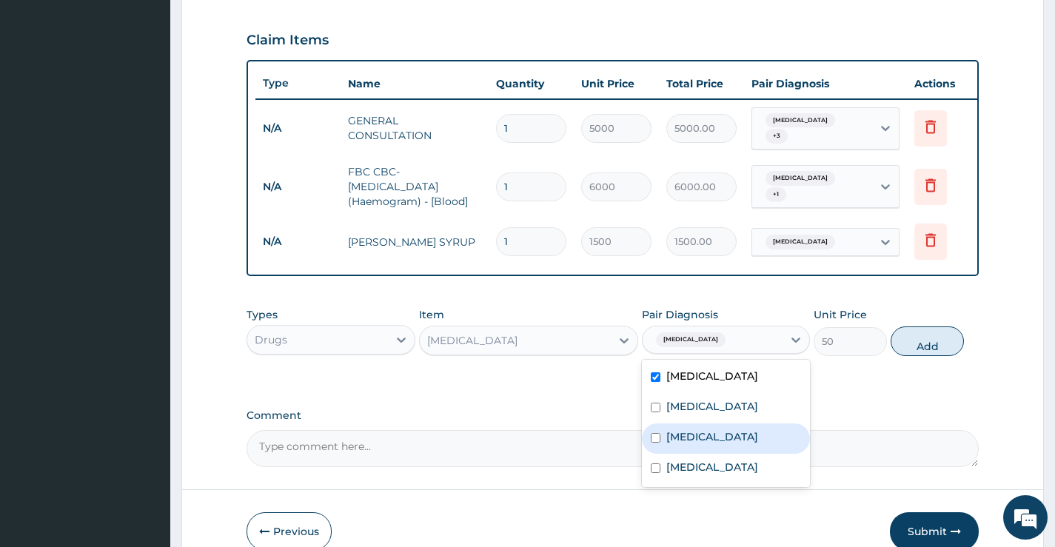
click at [694, 444] on label "Insomnia" at bounding box center [713, 437] width 92 height 15
checkbox input "true"
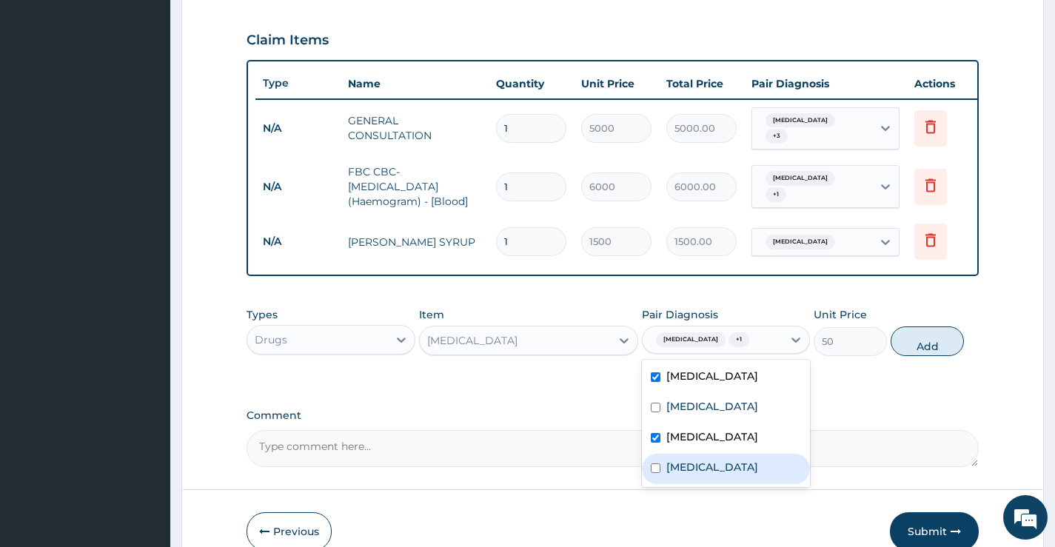
click at [689, 475] on label "Arthritis" at bounding box center [713, 467] width 92 height 15
checkbox input "true"
click at [927, 347] on button "Add" at bounding box center [927, 342] width 73 height 30
type input "0"
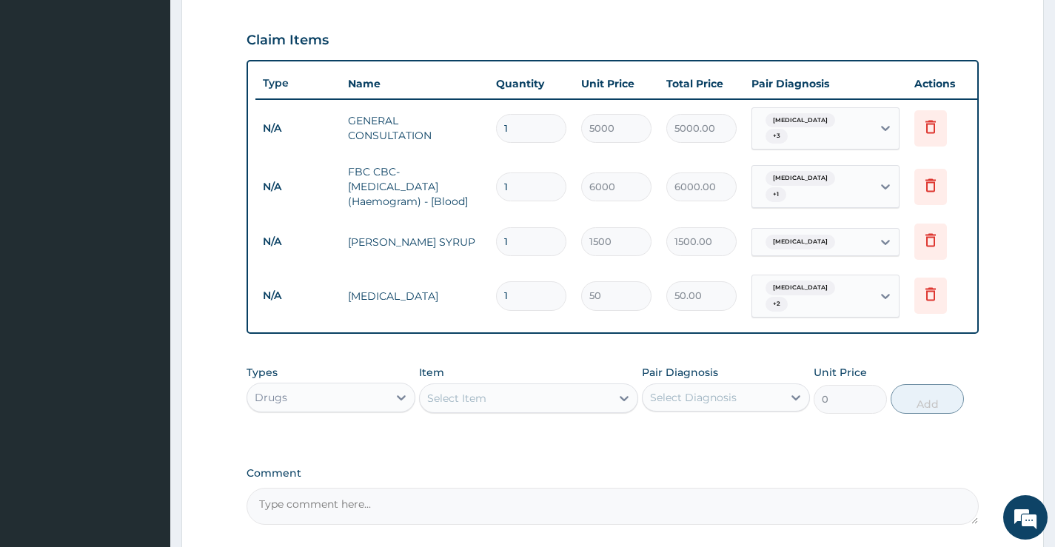
type input "18"
type input "900.00"
type input "18"
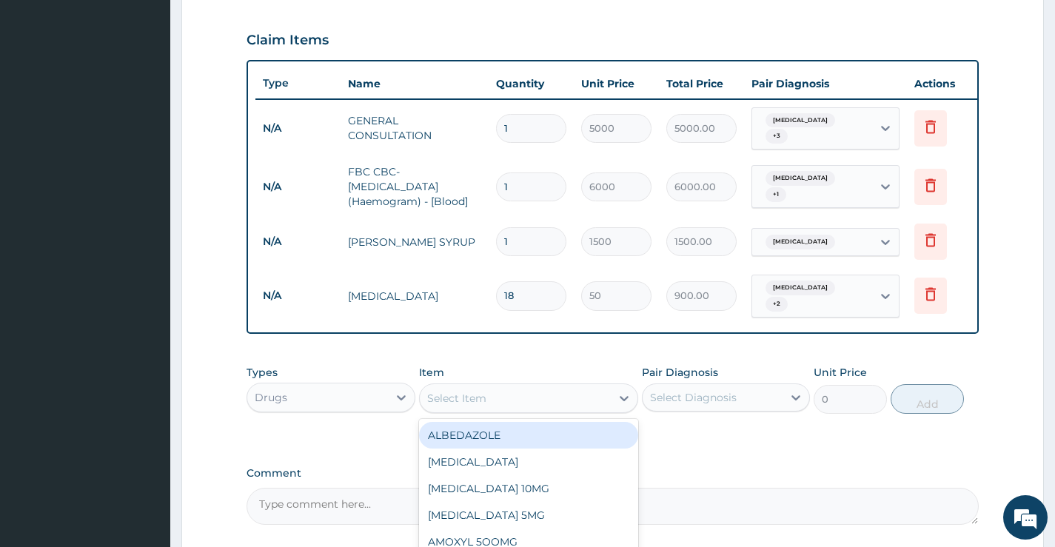
click at [607, 400] on div "Select Item" at bounding box center [516, 399] width 192 height 24
type input "DIAZEPA"
click at [495, 434] on div "DIAZEPAM" at bounding box center [529, 435] width 220 height 27
type input "170"
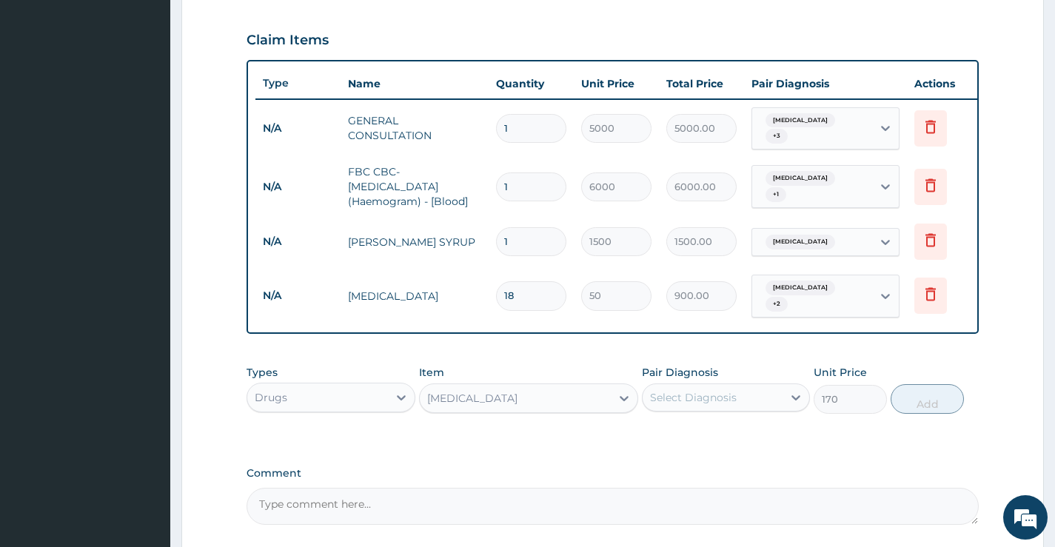
click at [667, 395] on div "Select Diagnosis" at bounding box center [693, 397] width 87 height 15
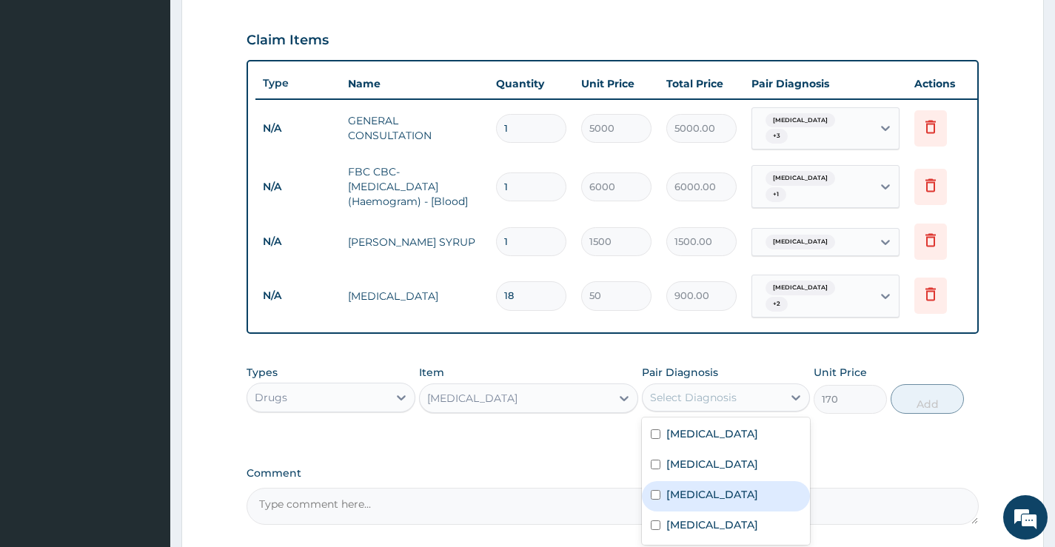
click at [684, 495] on label "Insomnia" at bounding box center [713, 494] width 92 height 15
checkbox input "true"
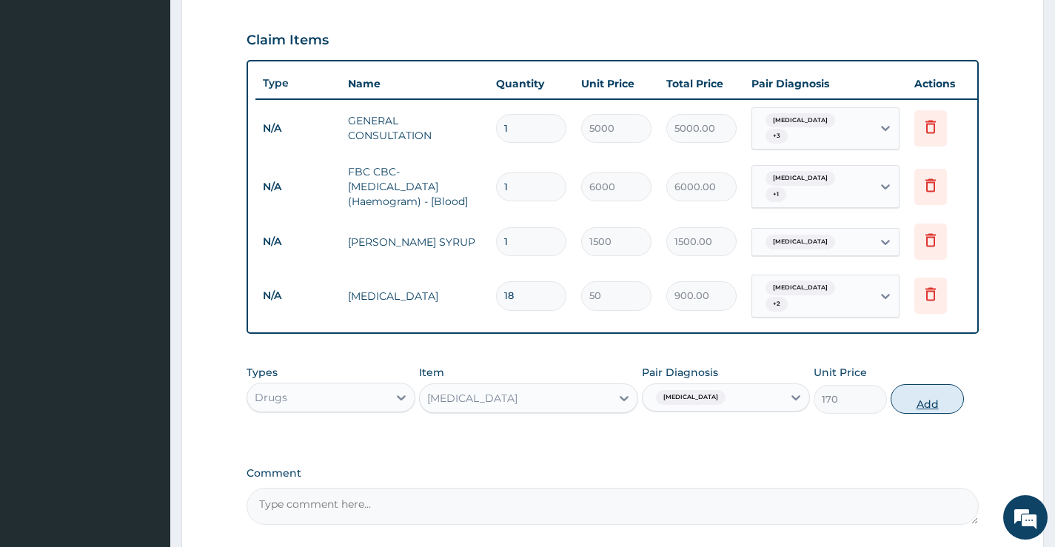
click at [926, 400] on button "Add" at bounding box center [927, 399] width 73 height 30
type input "0"
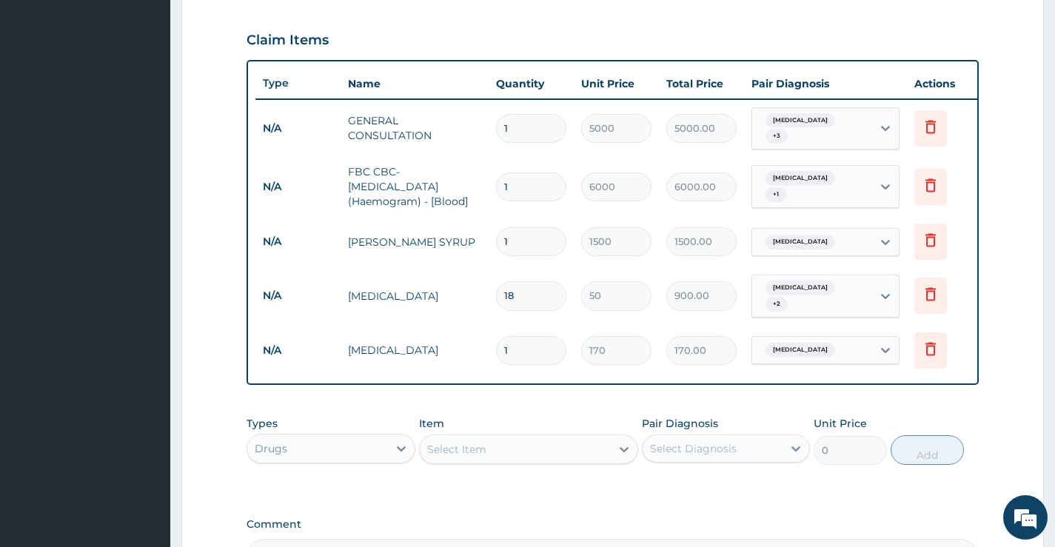
type input "0.00"
type input "6"
type input "1020.00"
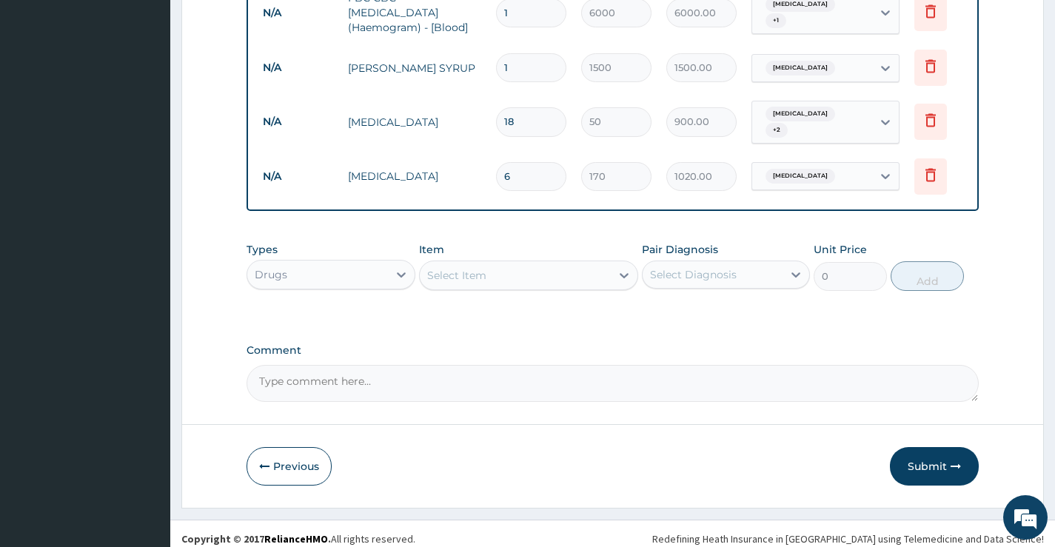
scroll to position [674, 0]
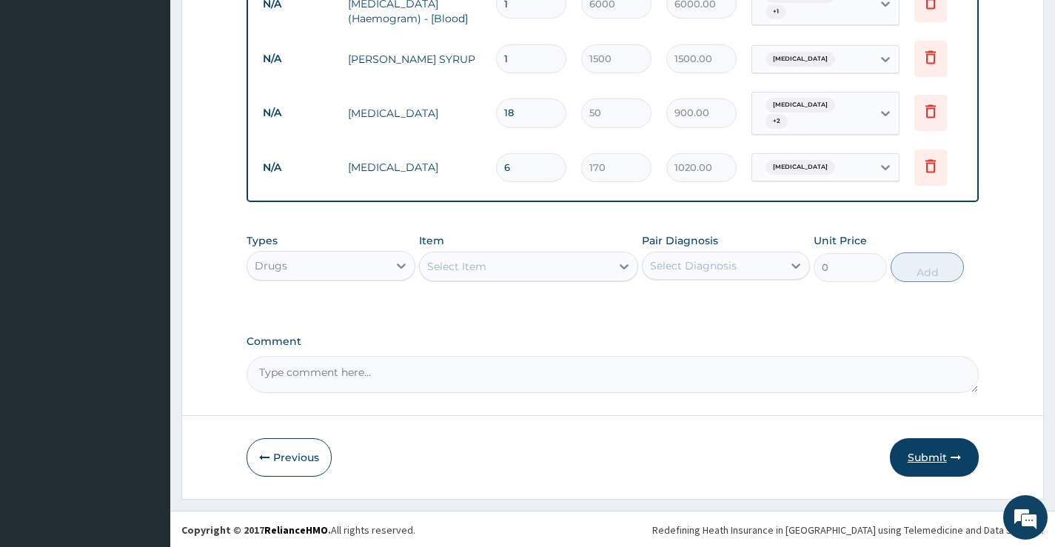
type input "6"
click at [941, 458] on button "Submit" at bounding box center [934, 457] width 89 height 39
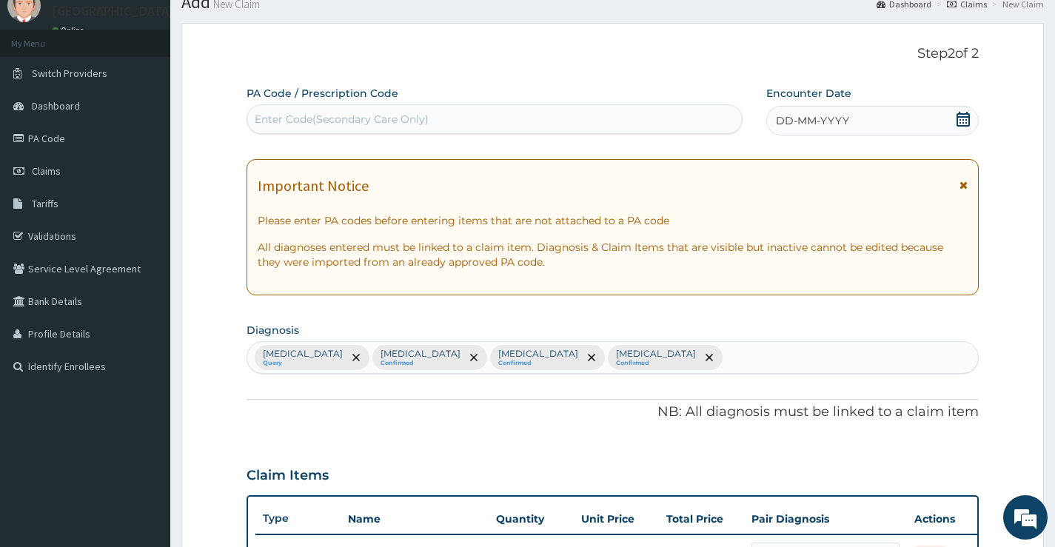
scroll to position [7, 0]
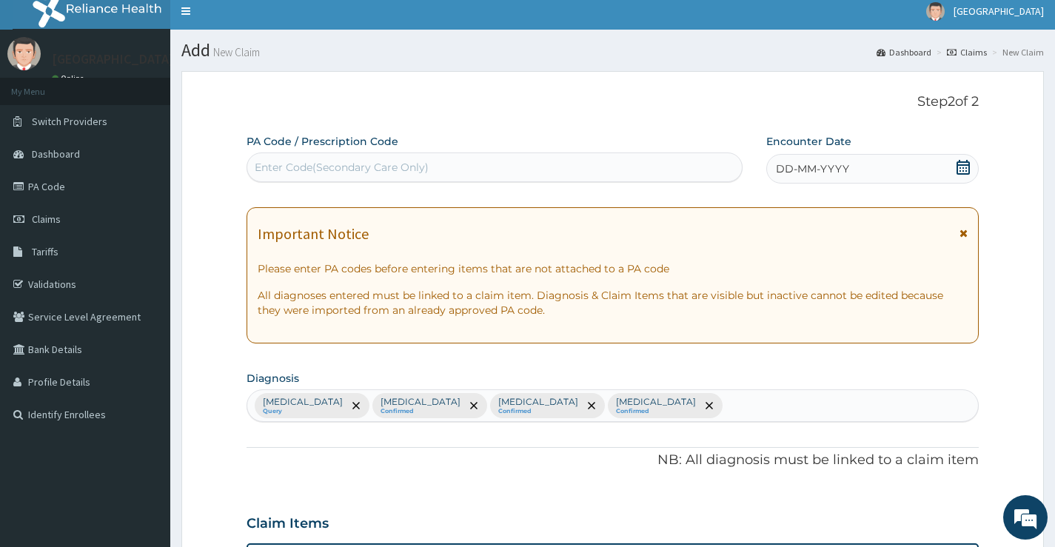
click at [964, 164] on icon at bounding box center [963, 167] width 13 height 15
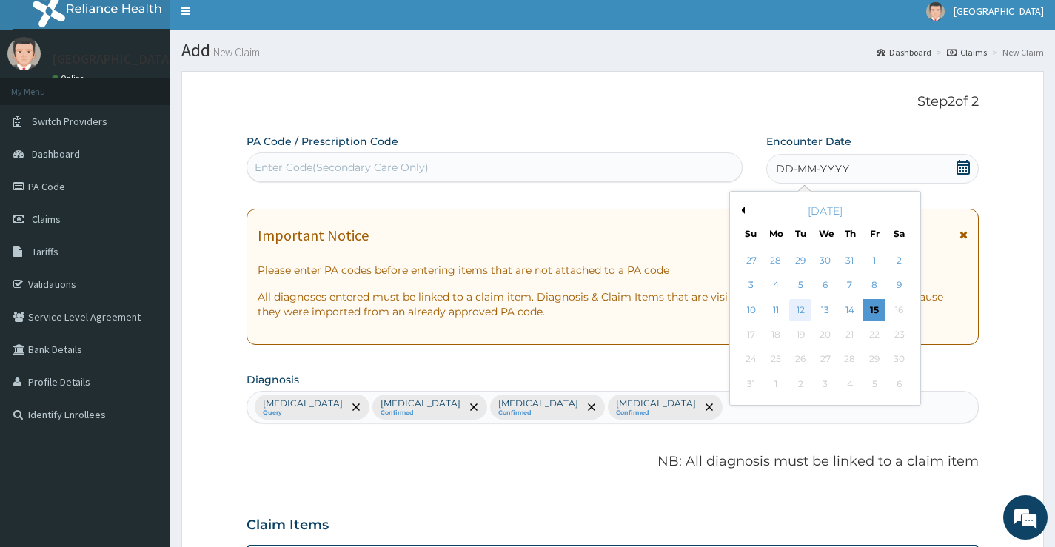
click at [809, 310] on div "12" at bounding box center [800, 310] width 22 height 22
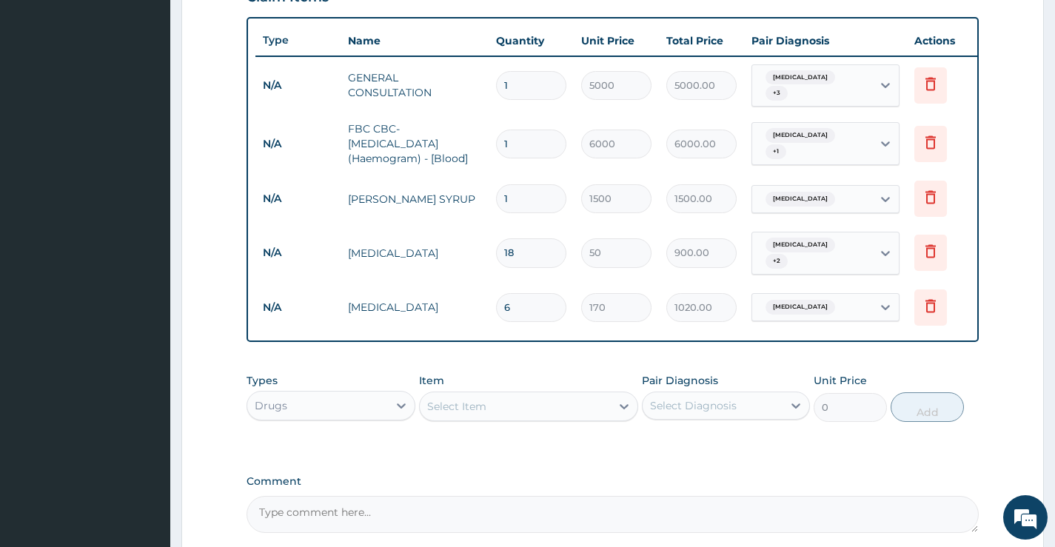
scroll to position [674, 0]
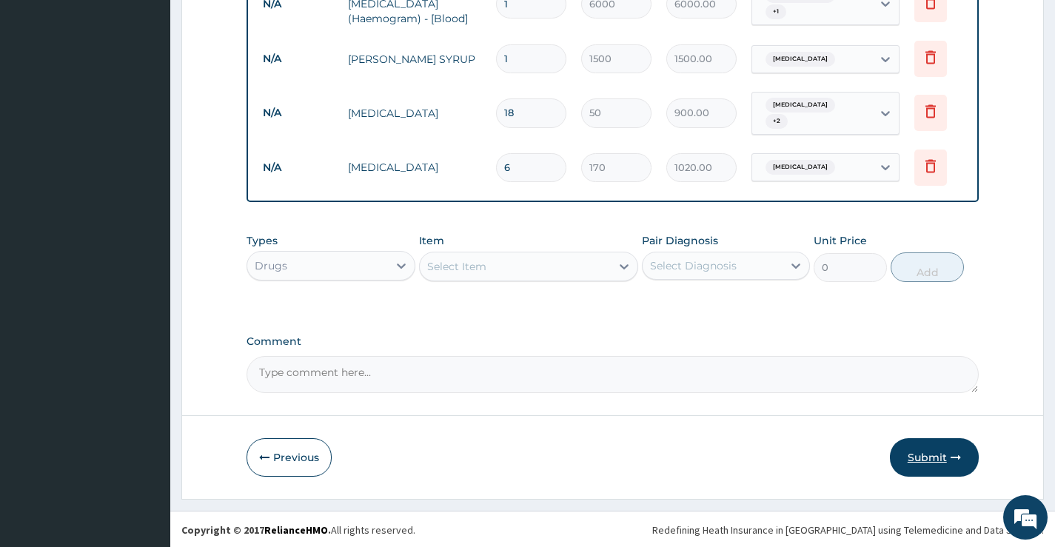
click at [915, 449] on button "Submit" at bounding box center [934, 457] width 89 height 39
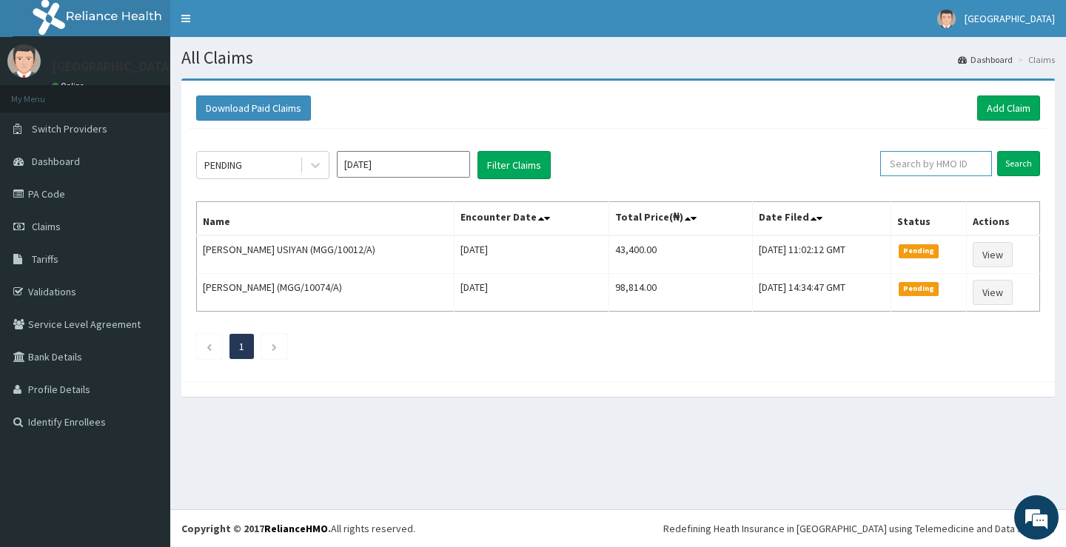
click at [941, 167] on input "text" at bounding box center [937, 163] width 112 height 25
type input "T"
type input "RET/46289/A"
click at [1011, 161] on input "Search" at bounding box center [1019, 163] width 43 height 25
